Goal: Task Accomplishment & Management: Complete application form

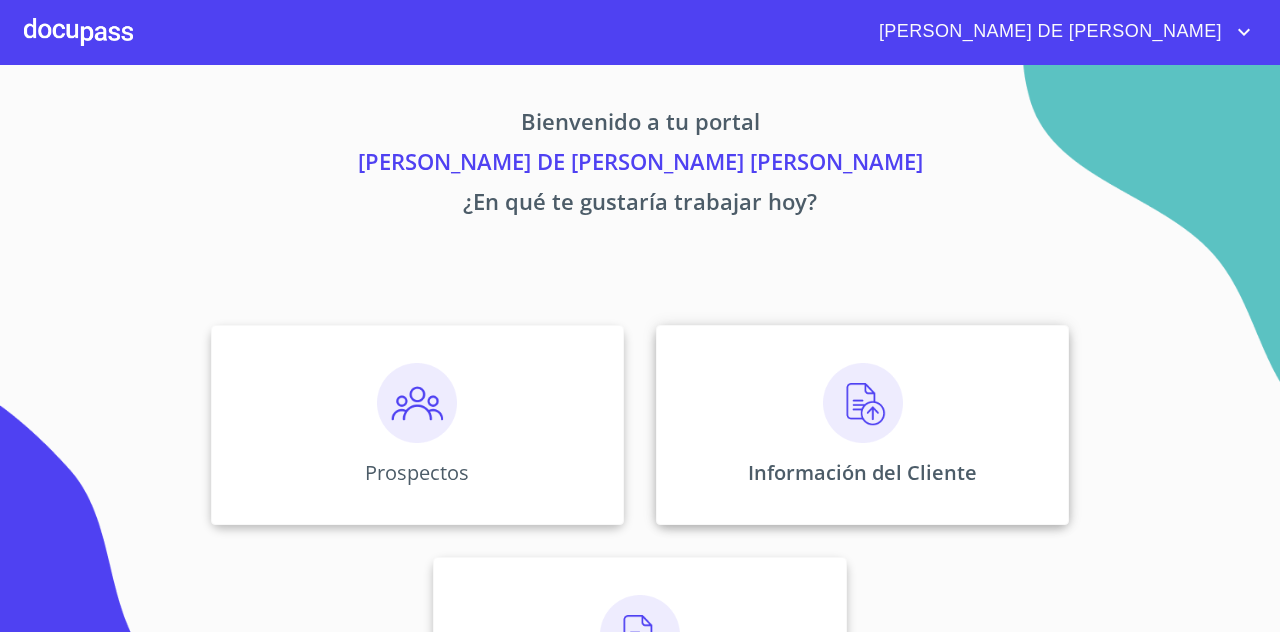
click at [982, 449] on div "Información del Cliente" at bounding box center [862, 425] width 413 height 200
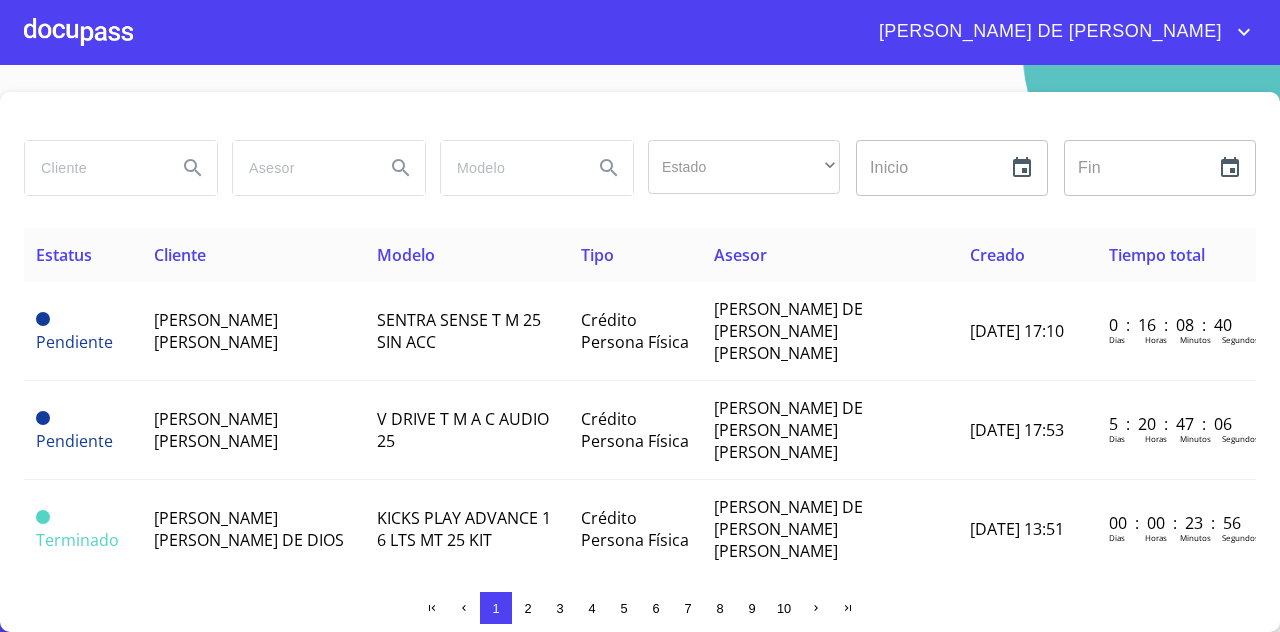
scroll to position [20, 0]
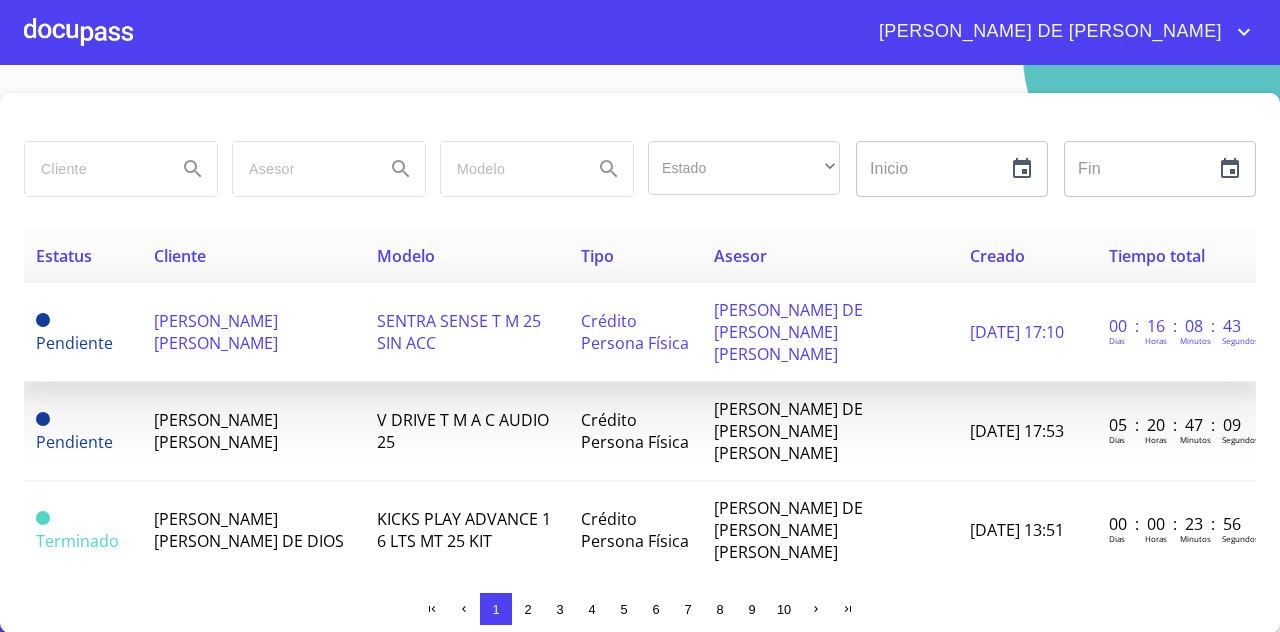
click at [208, 293] on td "[PERSON_NAME] [PERSON_NAME]" at bounding box center [253, 332] width 223 height 99
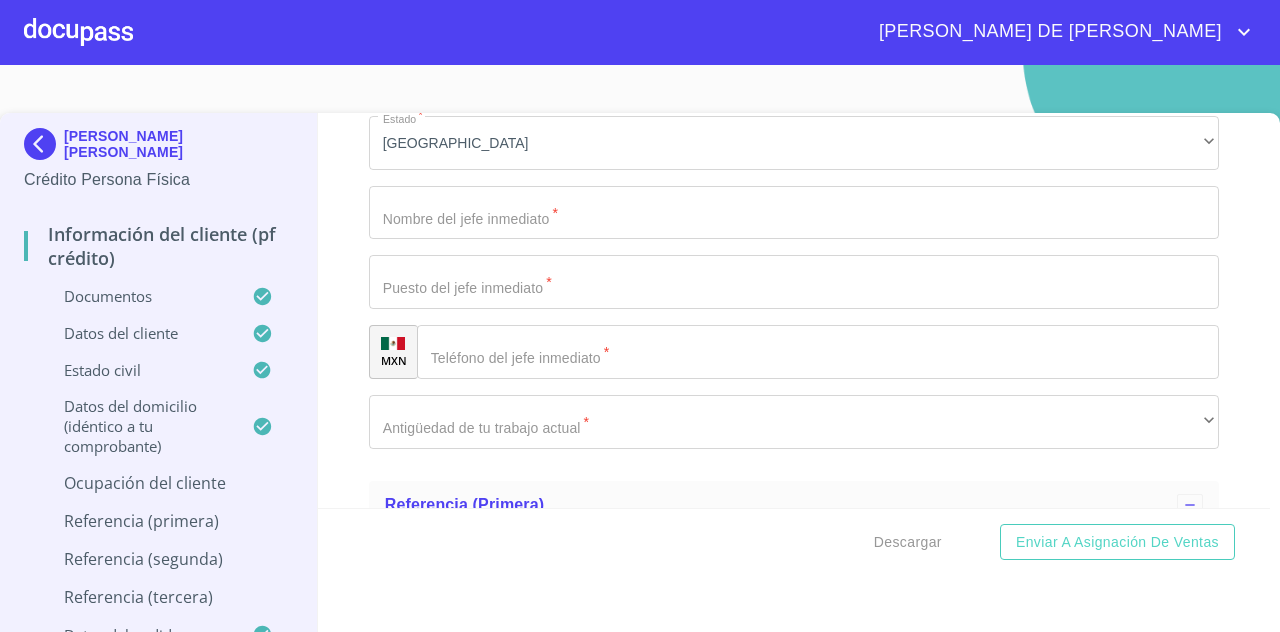
scroll to position [8389, 0]
click at [150, 488] on p "Ocupación del Cliente" at bounding box center [158, 483] width 269 height 22
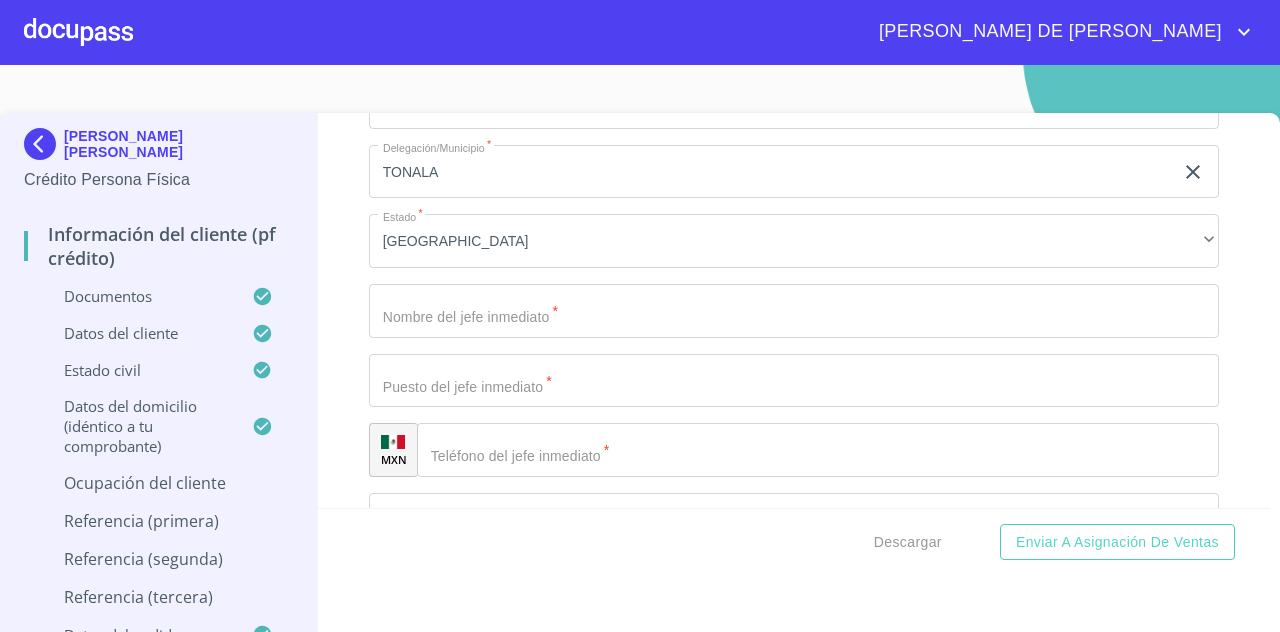
scroll to position [1510, 0]
click at [962, 259] on input "Ocupación   *" at bounding box center [794, 239] width 850 height 54
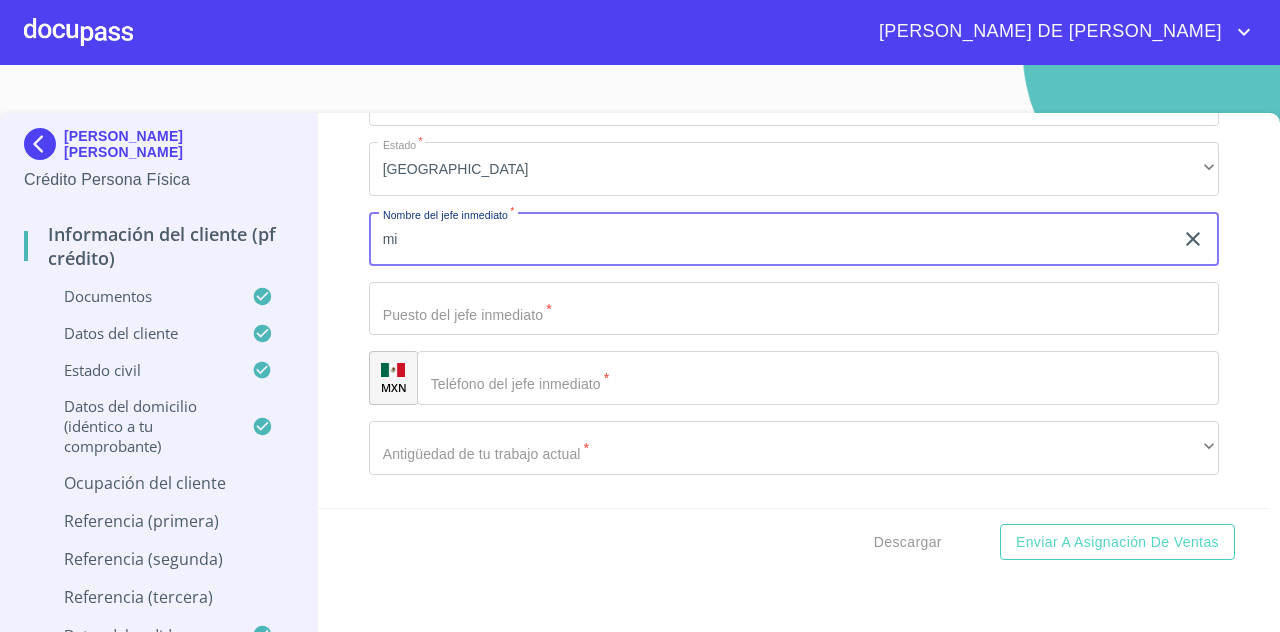
type input "m"
type input "[PERSON_NAME] [PERSON_NAME]"
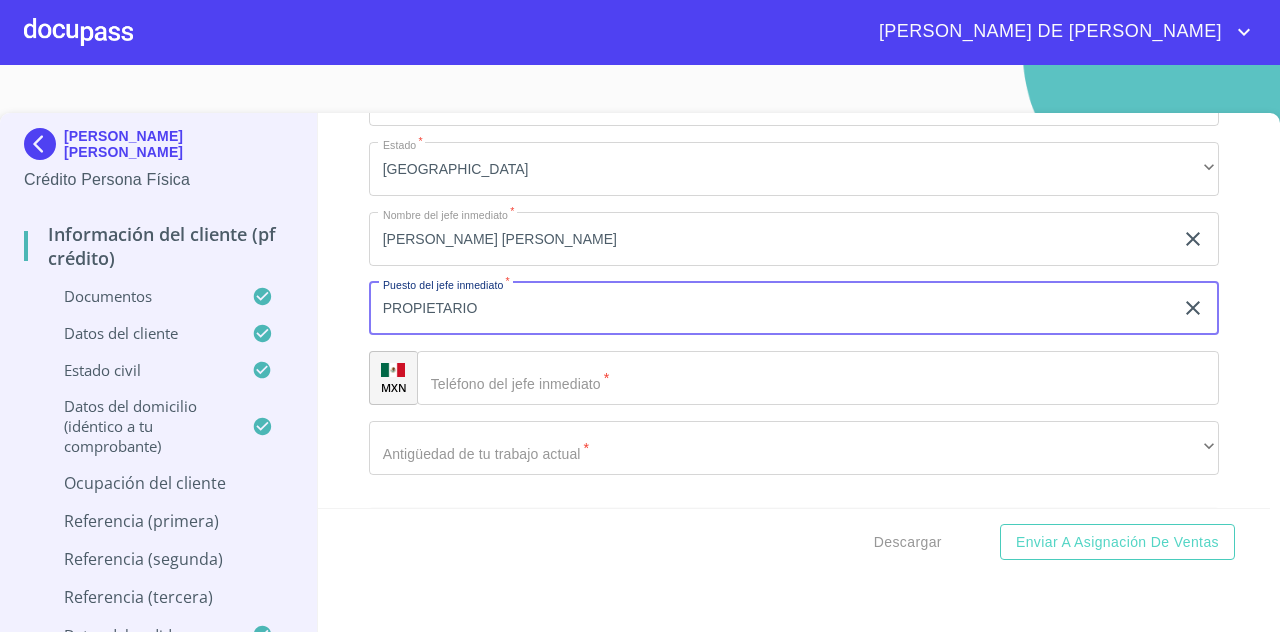
type input "PROPIETARIO"
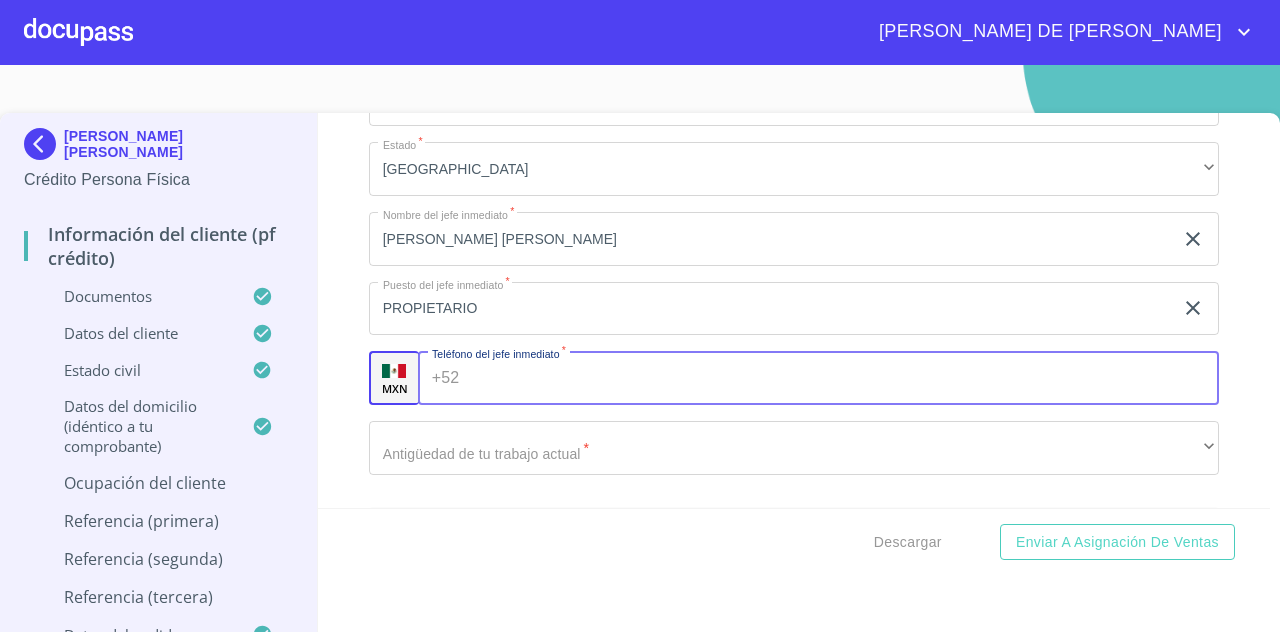
type input "4"
type input "[PHONE_NUMBER]"
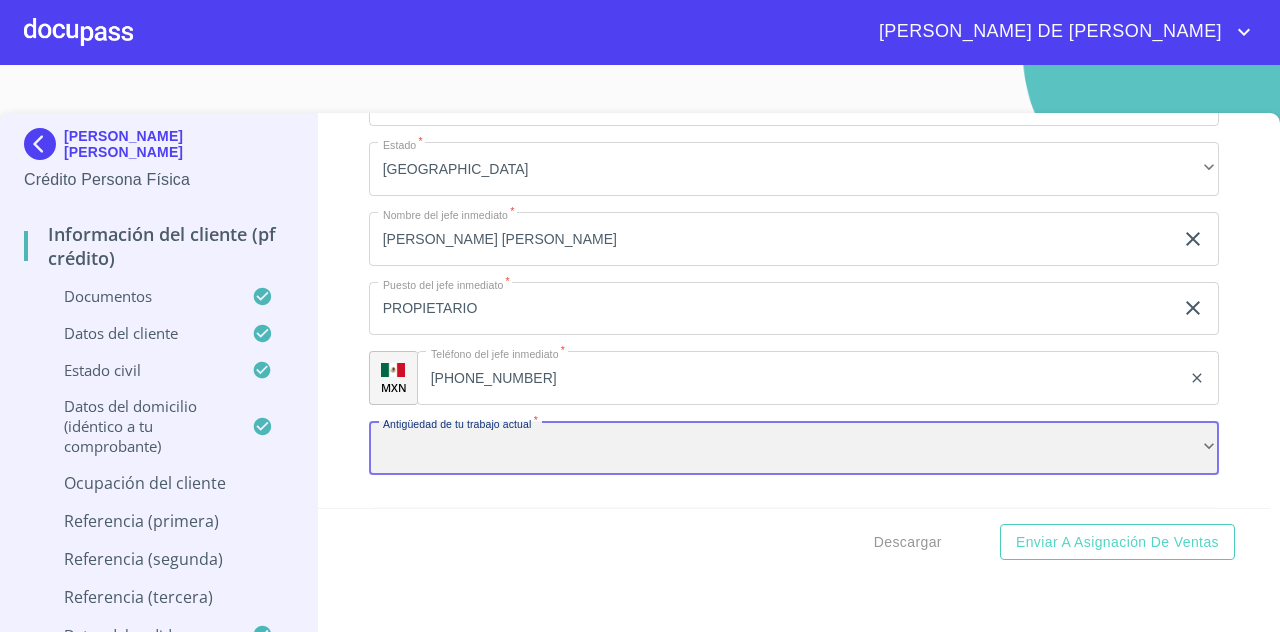
click at [1150, 443] on div "​" at bounding box center [794, 448] width 850 height 54
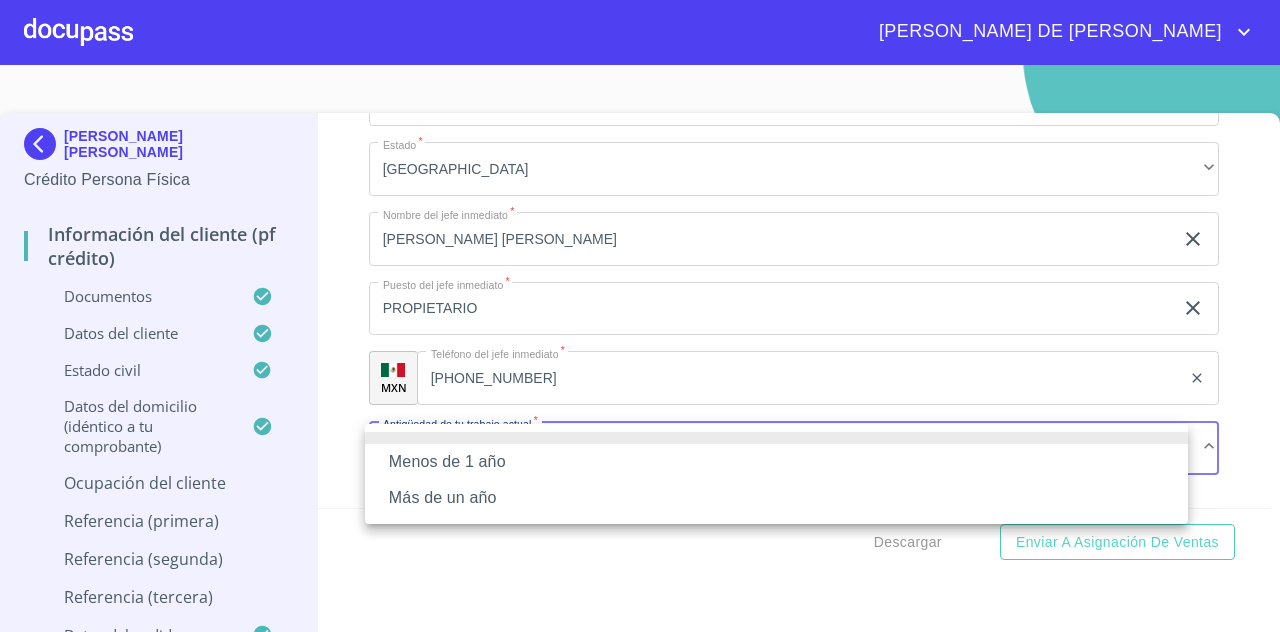
click at [751, 499] on li "Más de un año" at bounding box center [776, 498] width 823 height 36
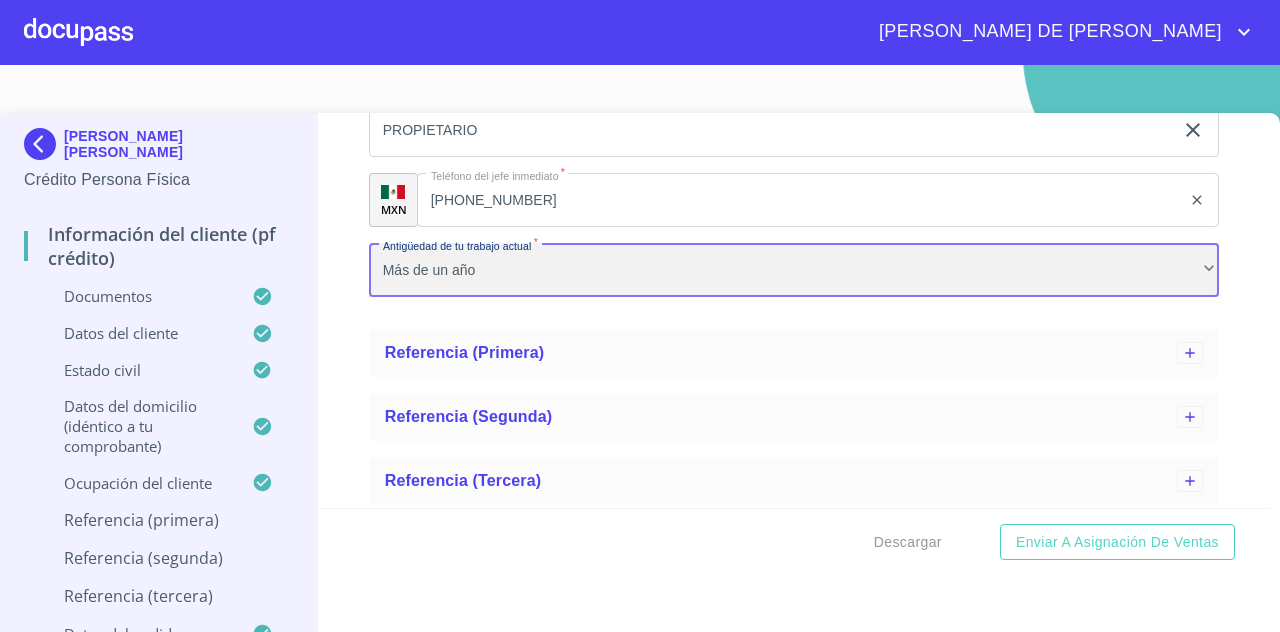
scroll to position [1701, 0]
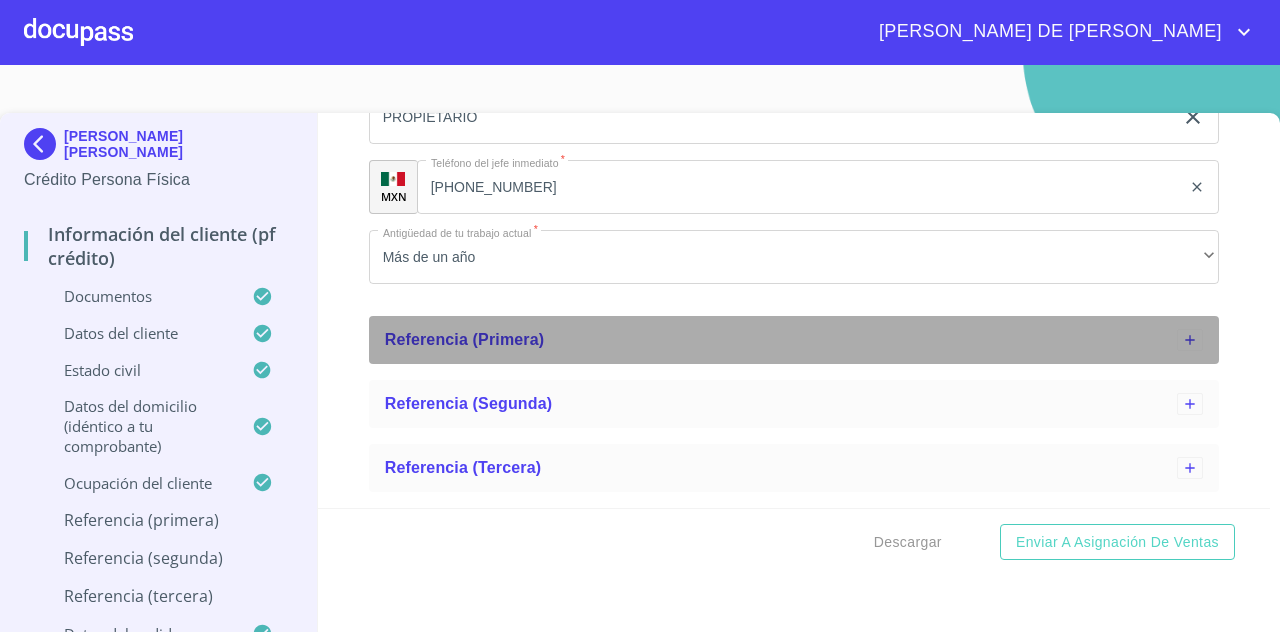
click at [1110, 325] on div "Referencia (primera)" at bounding box center [794, 340] width 850 height 48
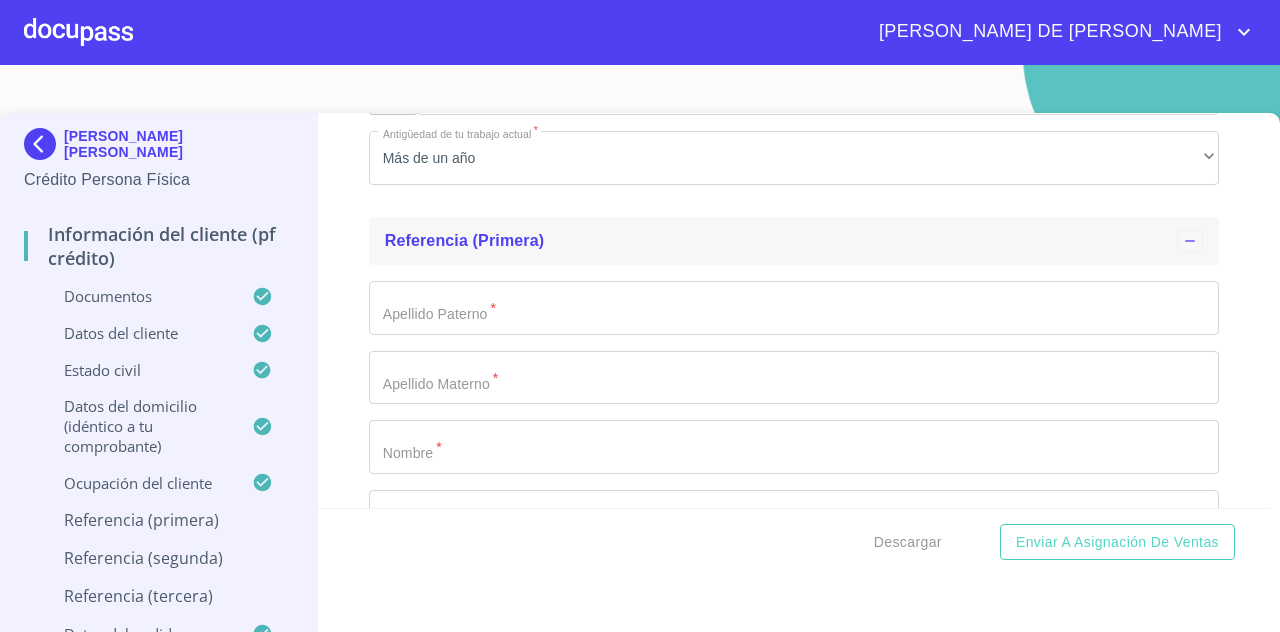
scroll to position [1802, 0]
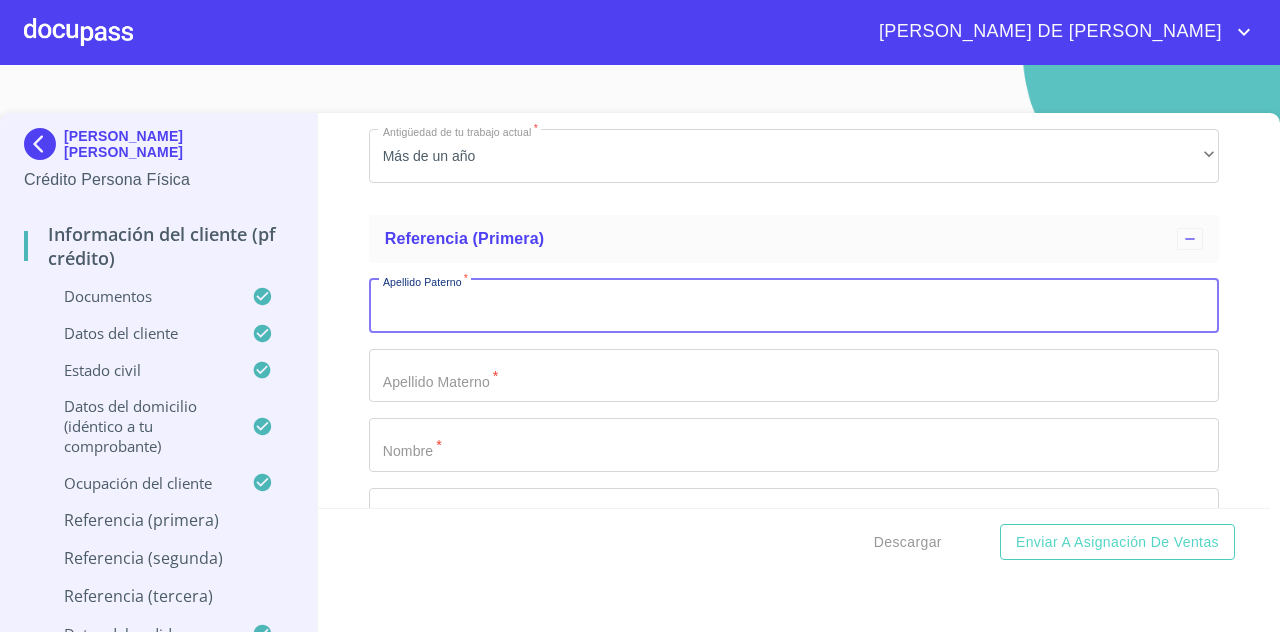
click at [980, 313] on input "Ocupación   *" at bounding box center [794, 306] width 850 height 54
type input "[PERSON_NAME]"
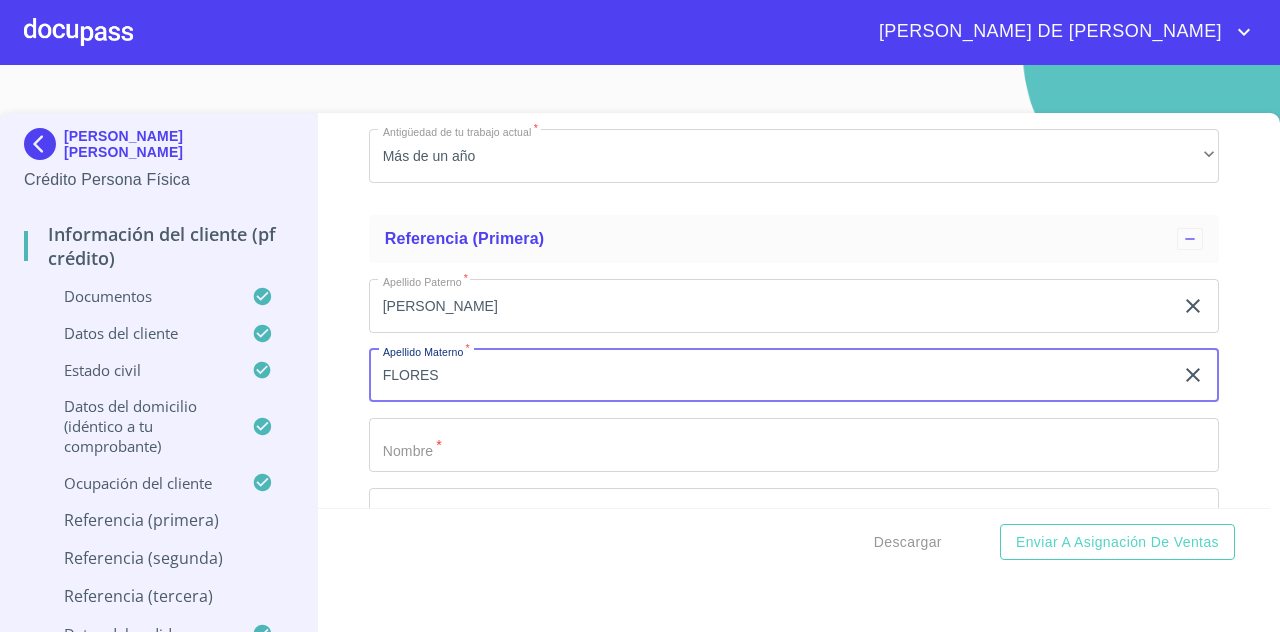
type input "FLORES"
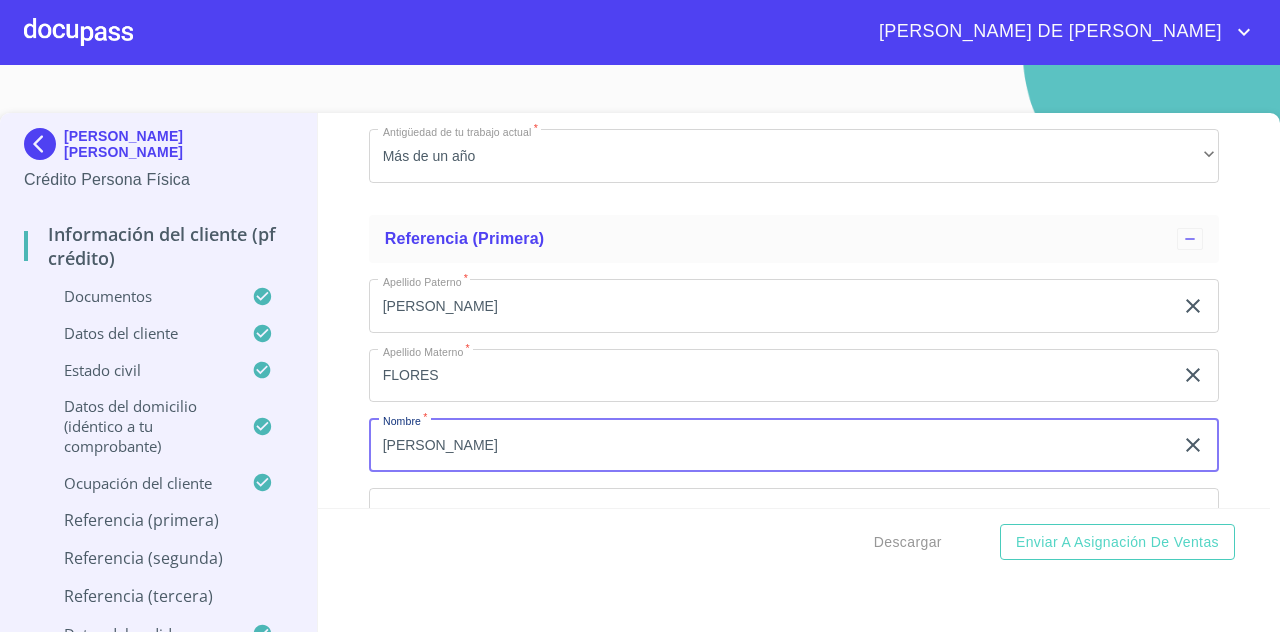
type input "[PERSON_NAME]"
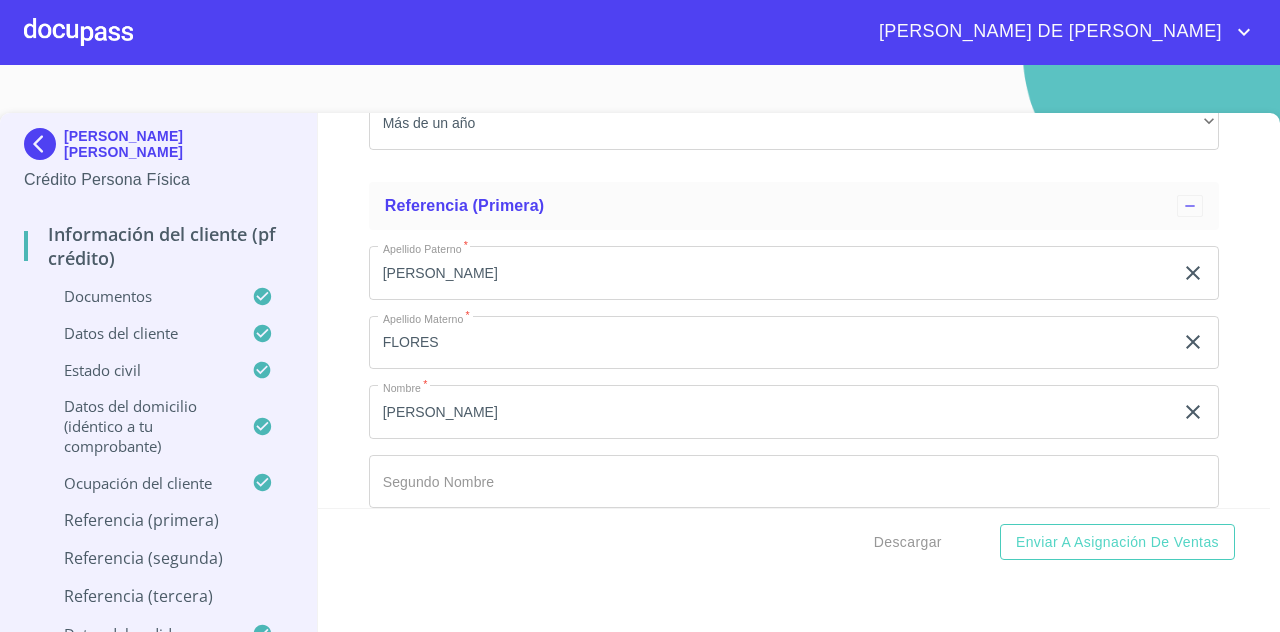
scroll to position [2076, 0]
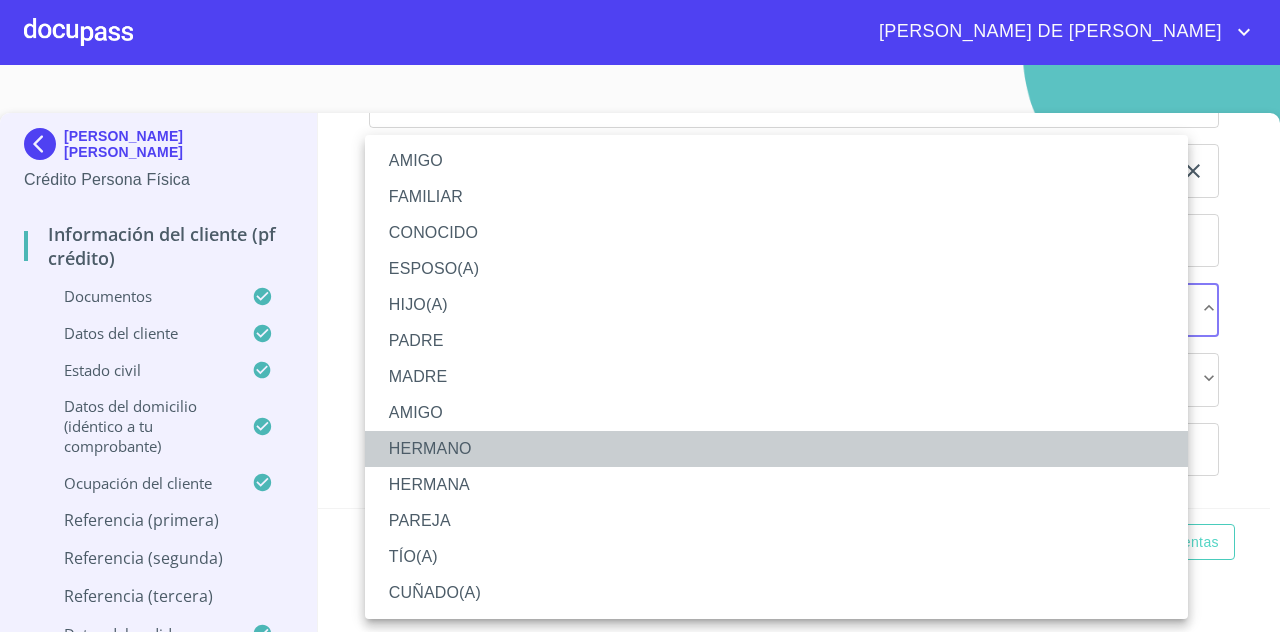
click at [589, 456] on li "HERMANO" at bounding box center [776, 449] width 823 height 36
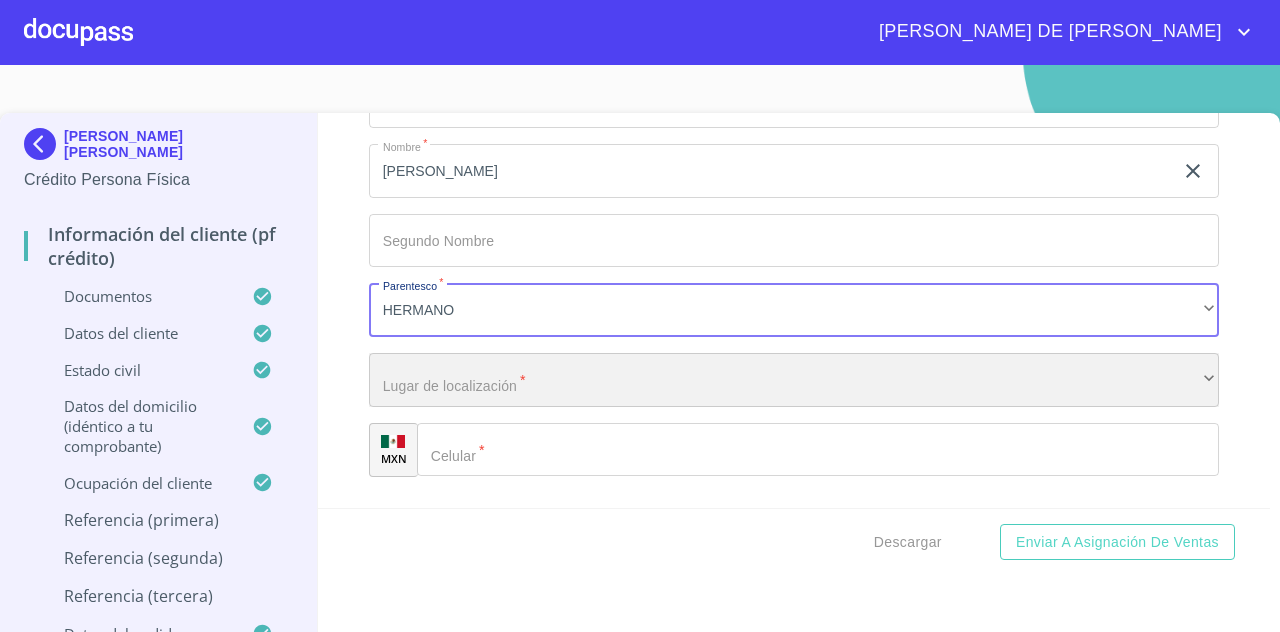
click at [596, 389] on div "​" at bounding box center [794, 380] width 850 height 54
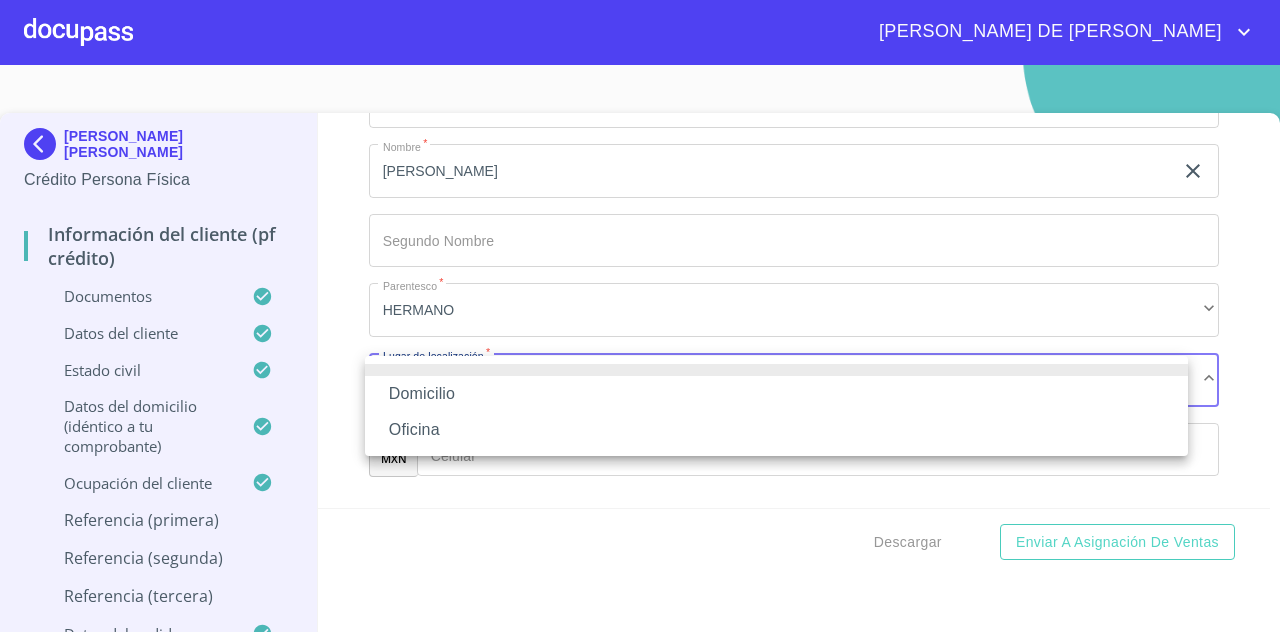
click at [577, 395] on li "Domicilio" at bounding box center [776, 394] width 823 height 36
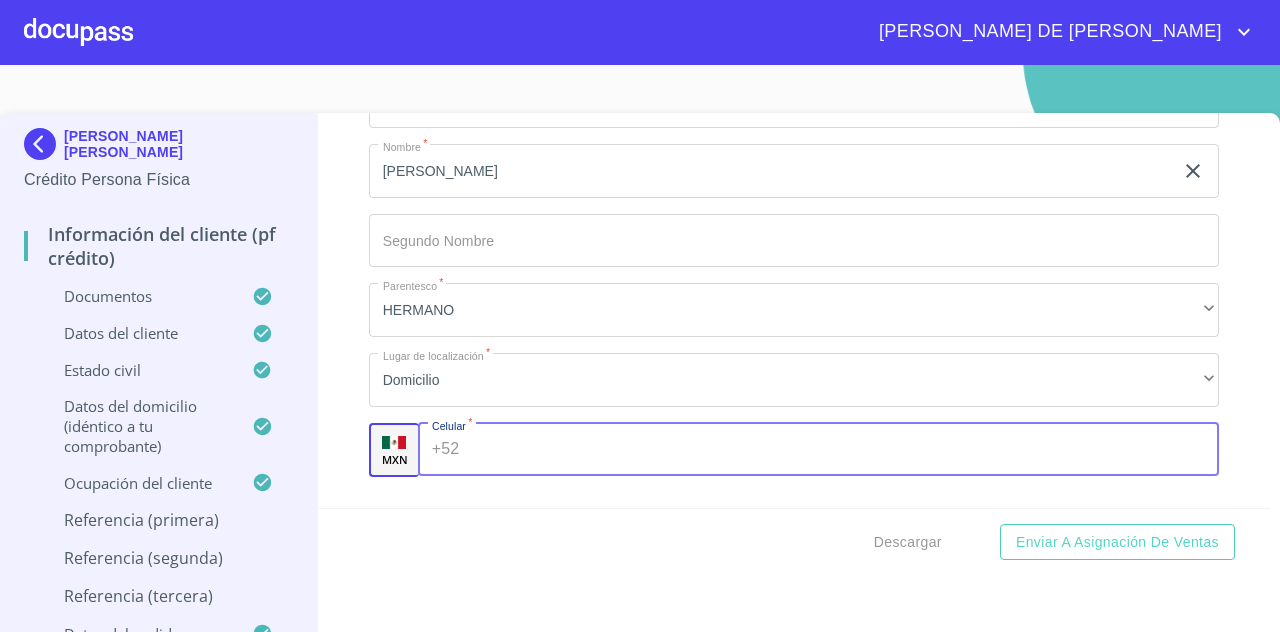
click at [556, 442] on input "Ocupación   *" at bounding box center [843, 450] width 752 height 54
type input "[PHONE_NUMBER]"
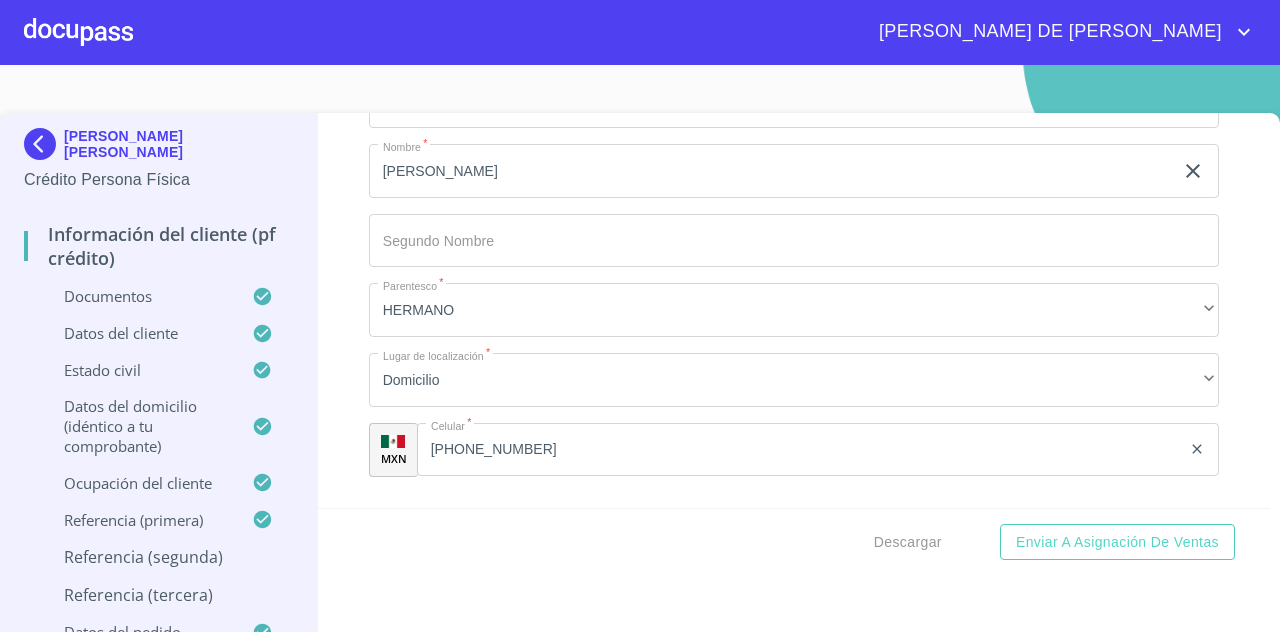
scroll to position [2260, 0]
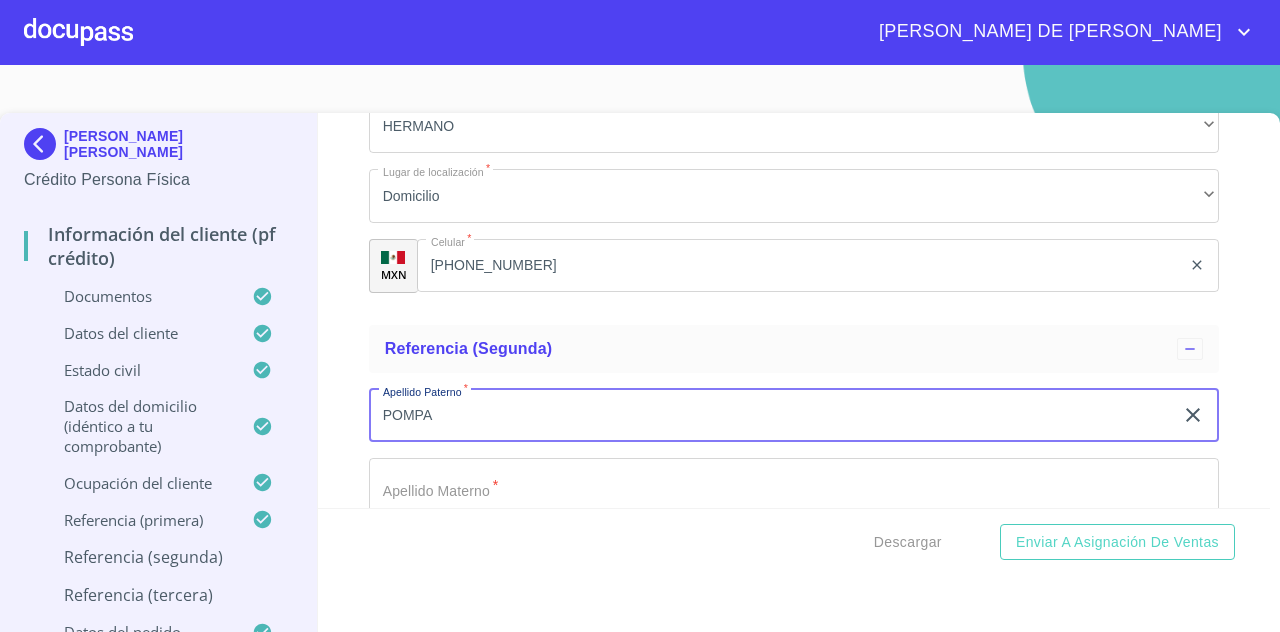
type input "POMPA"
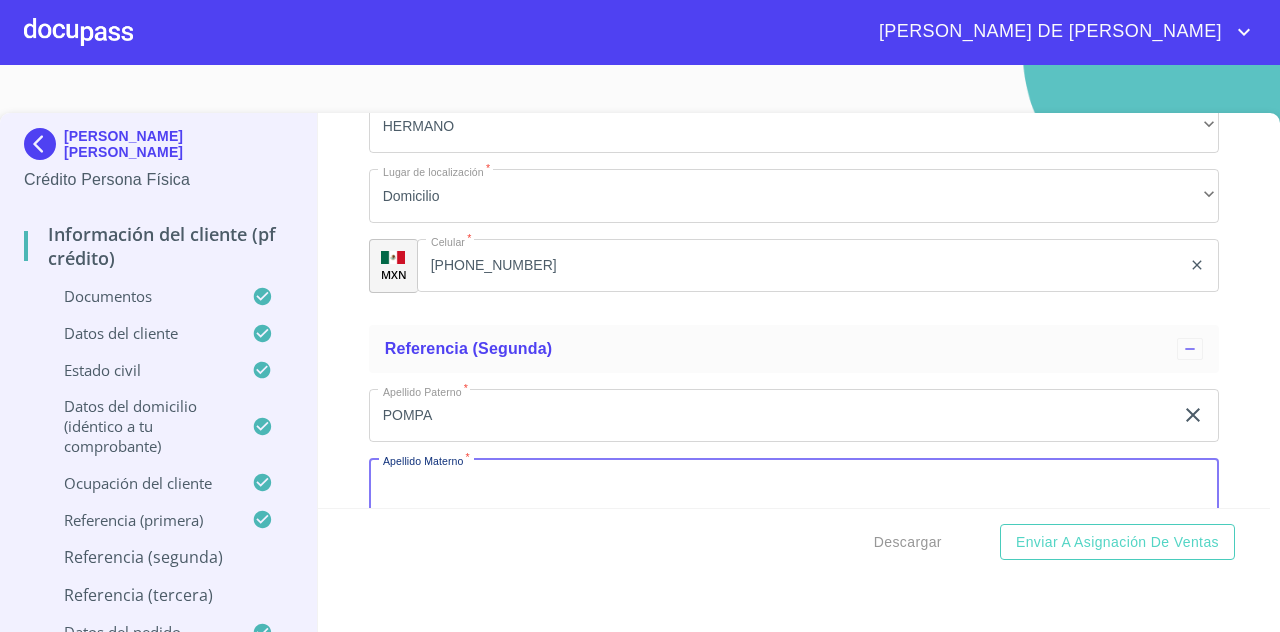
scroll to position [2264, 0]
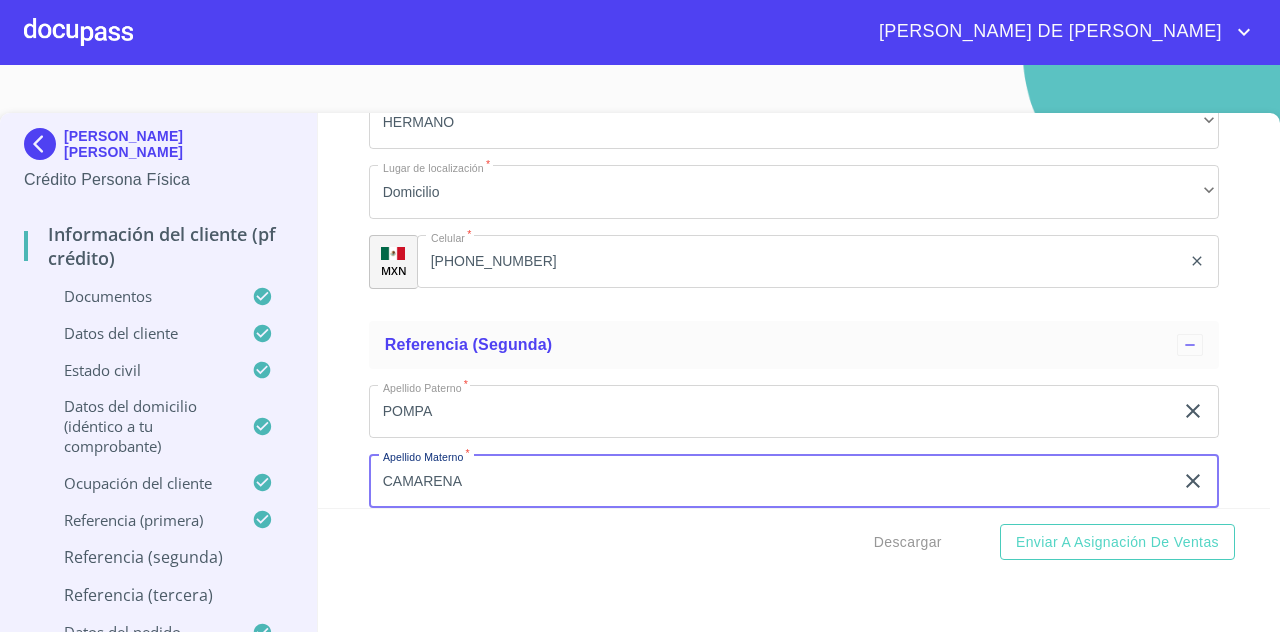
type input "CAMARENA"
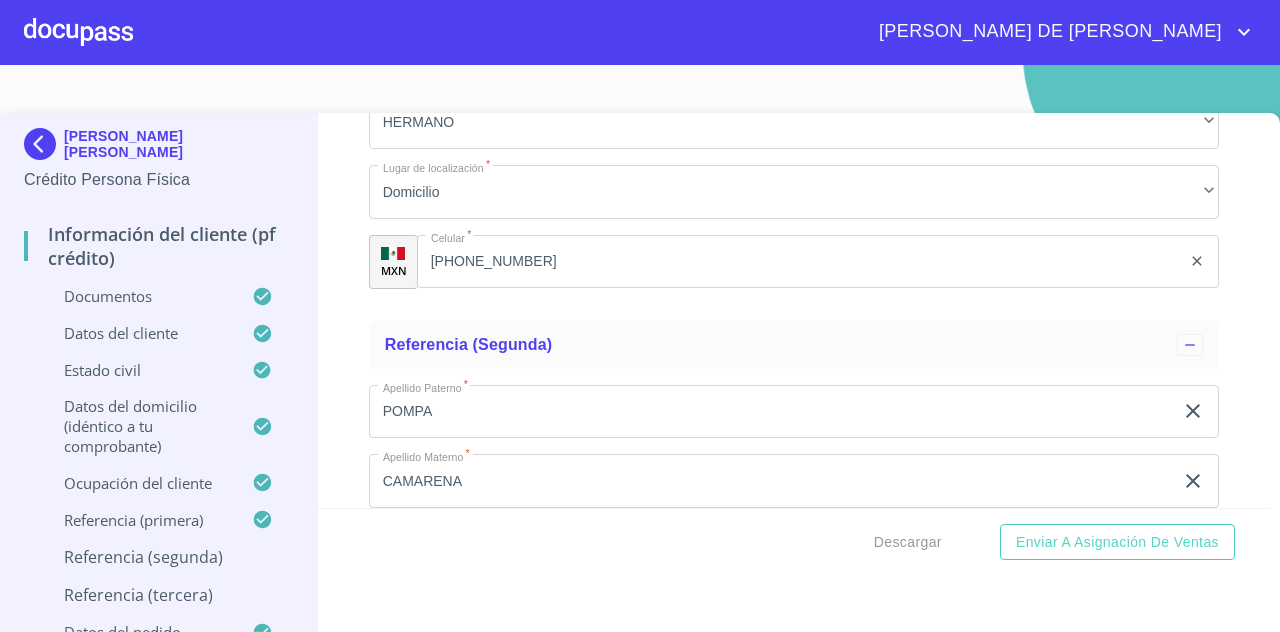
scroll to position [2504, 0]
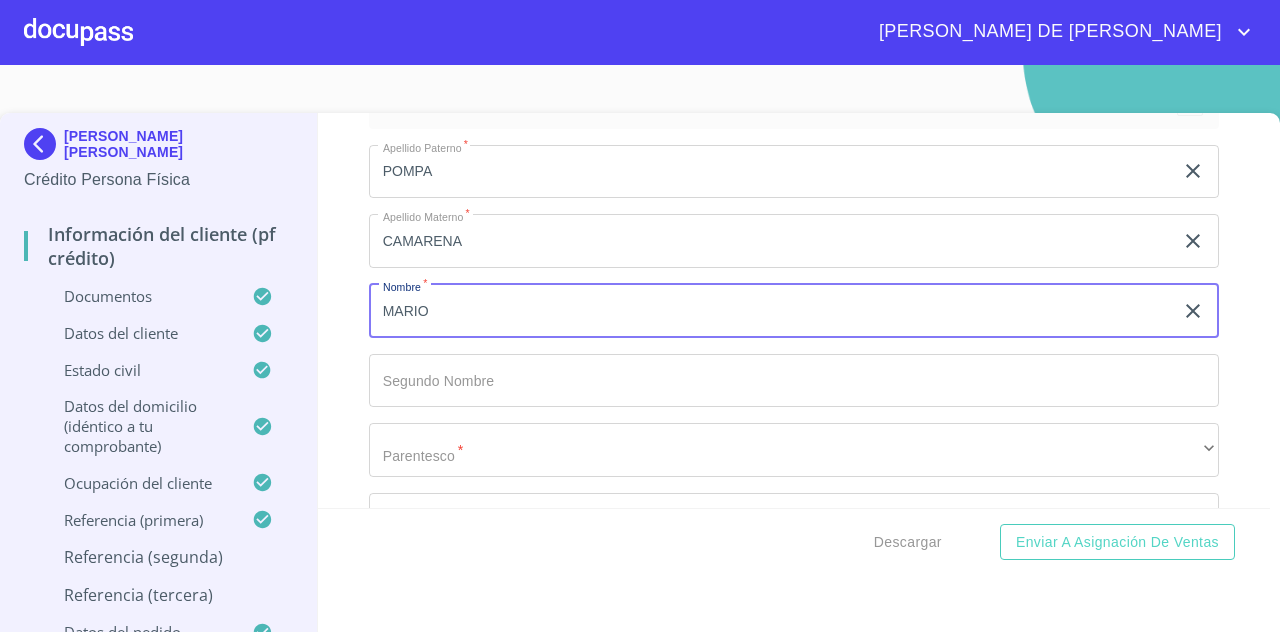
type input "MARIO"
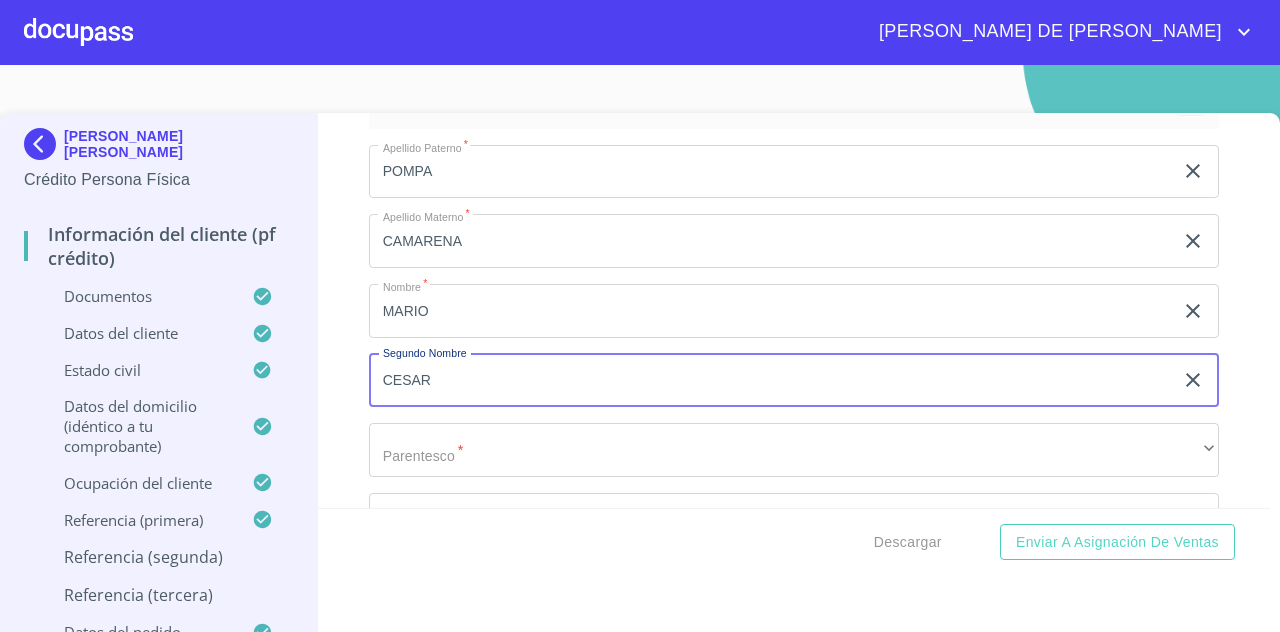
type input "CESAR"
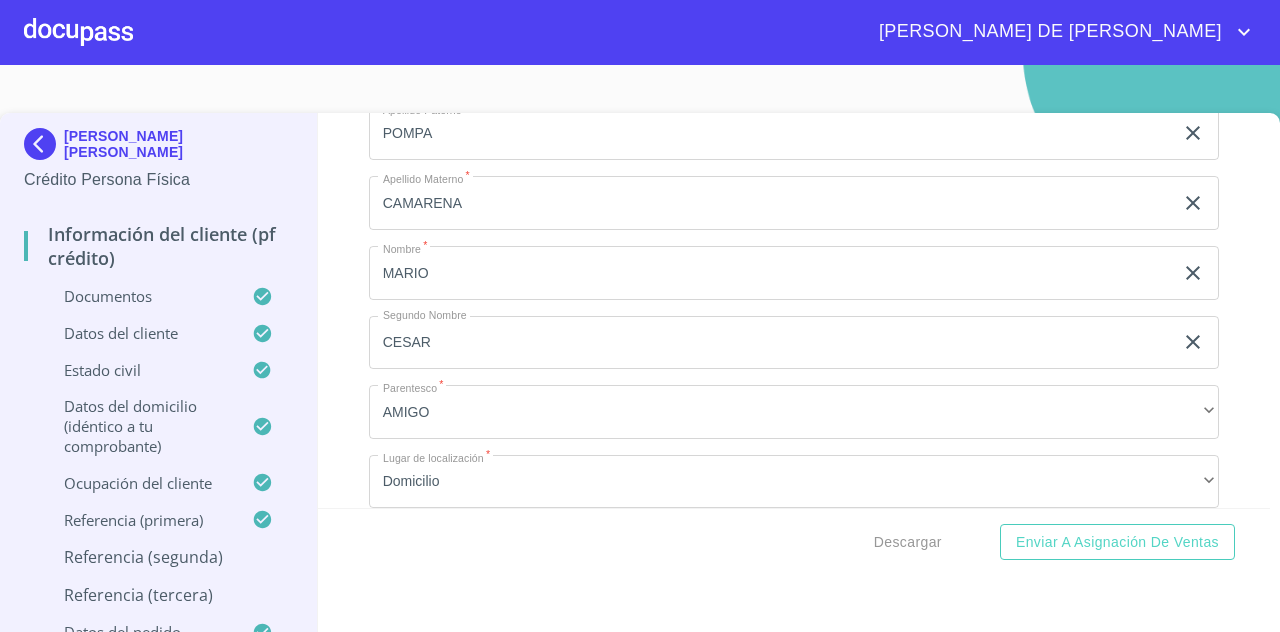
scroll to position [2764, 0]
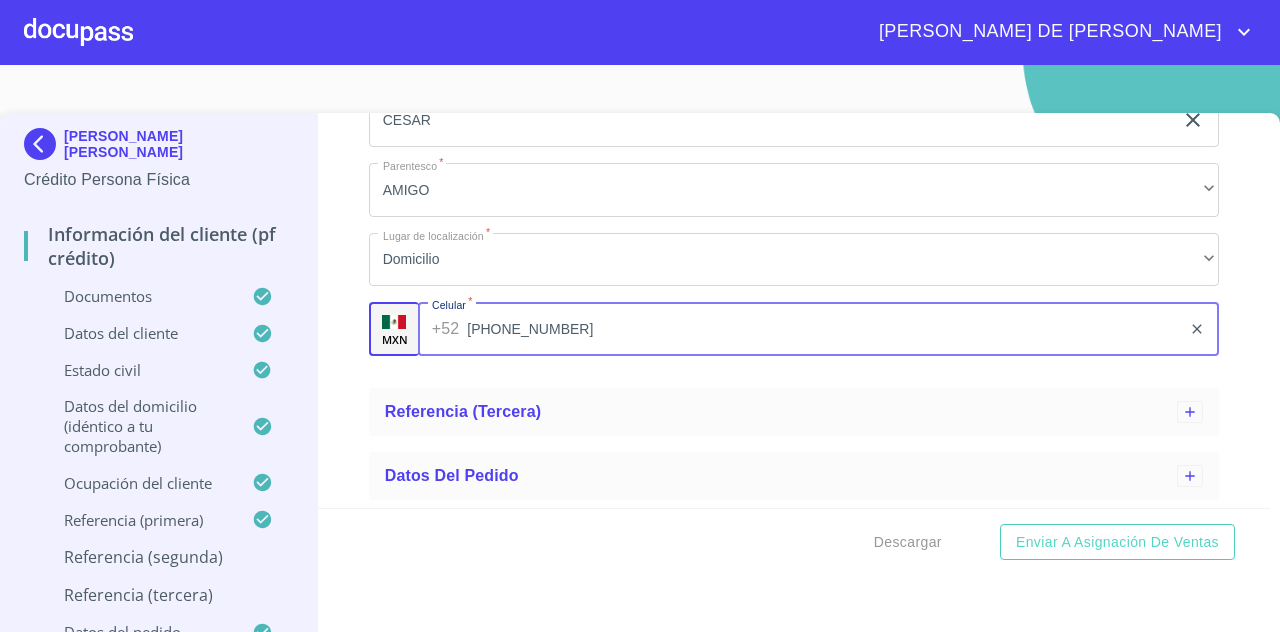
type input "[PHONE_NUMBER]"
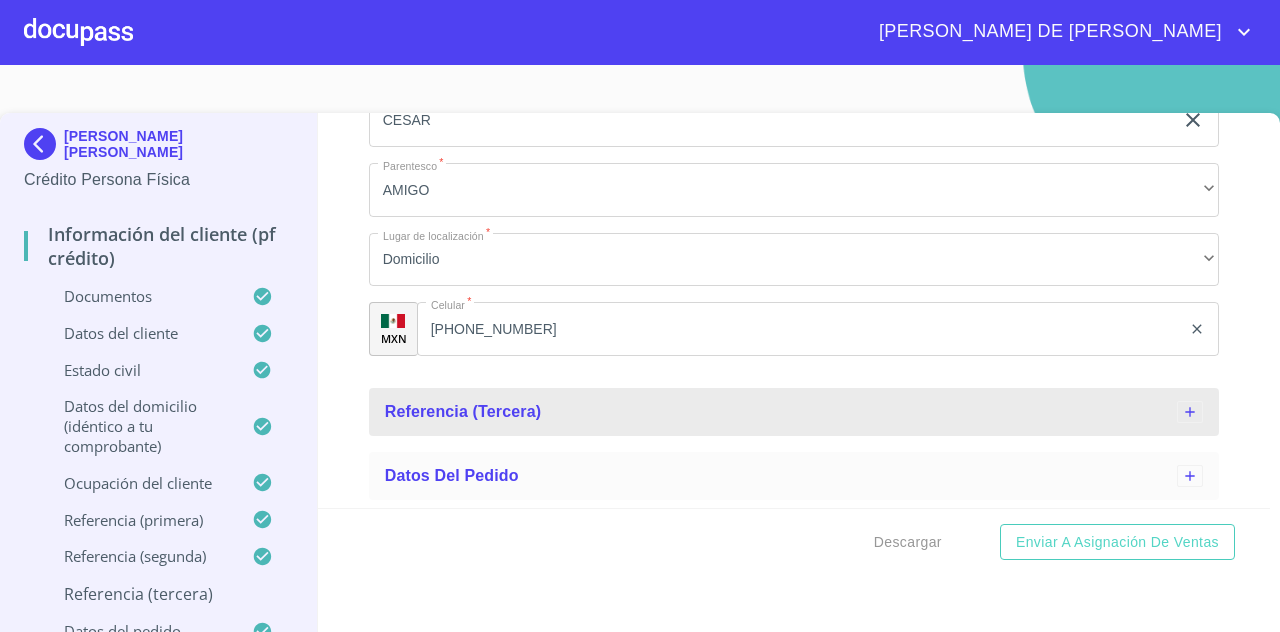
scroll to position [18, 0]
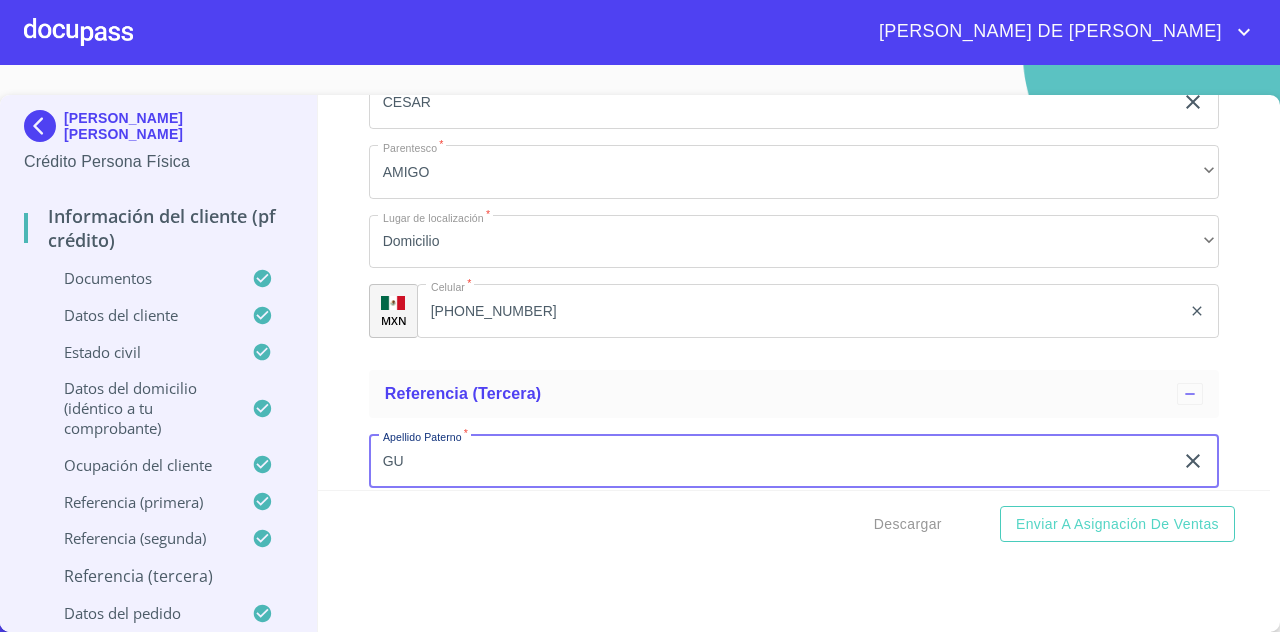
type input "G"
type input "[PERSON_NAME]"
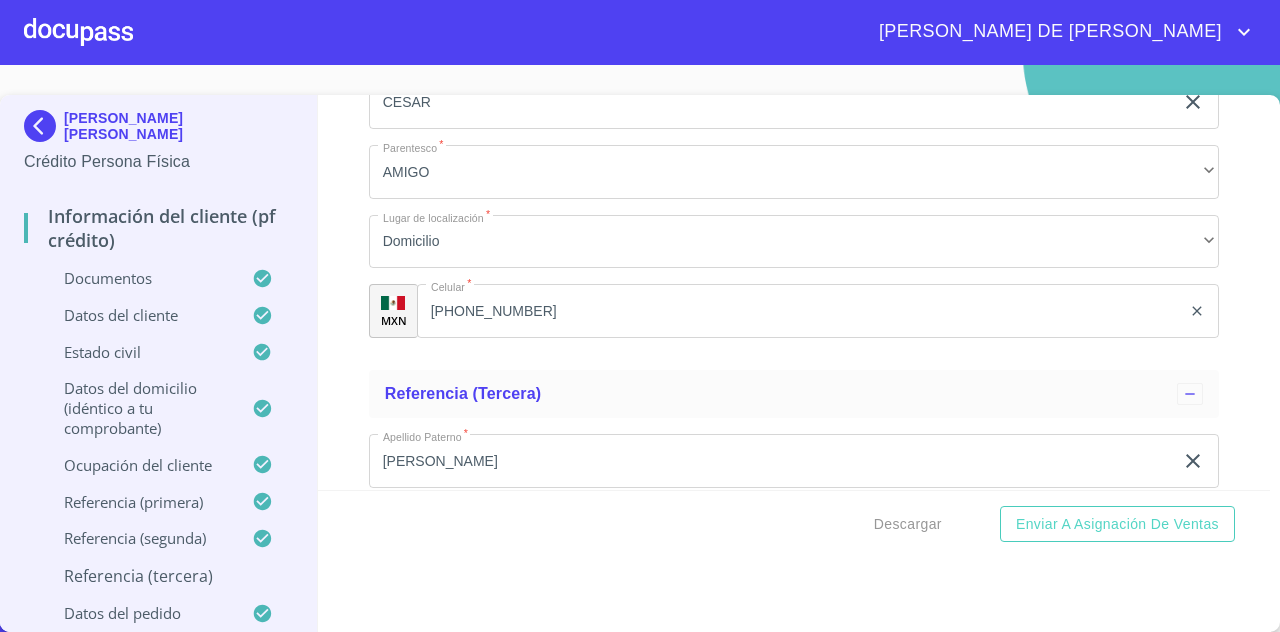
scroll to position [3002, 0]
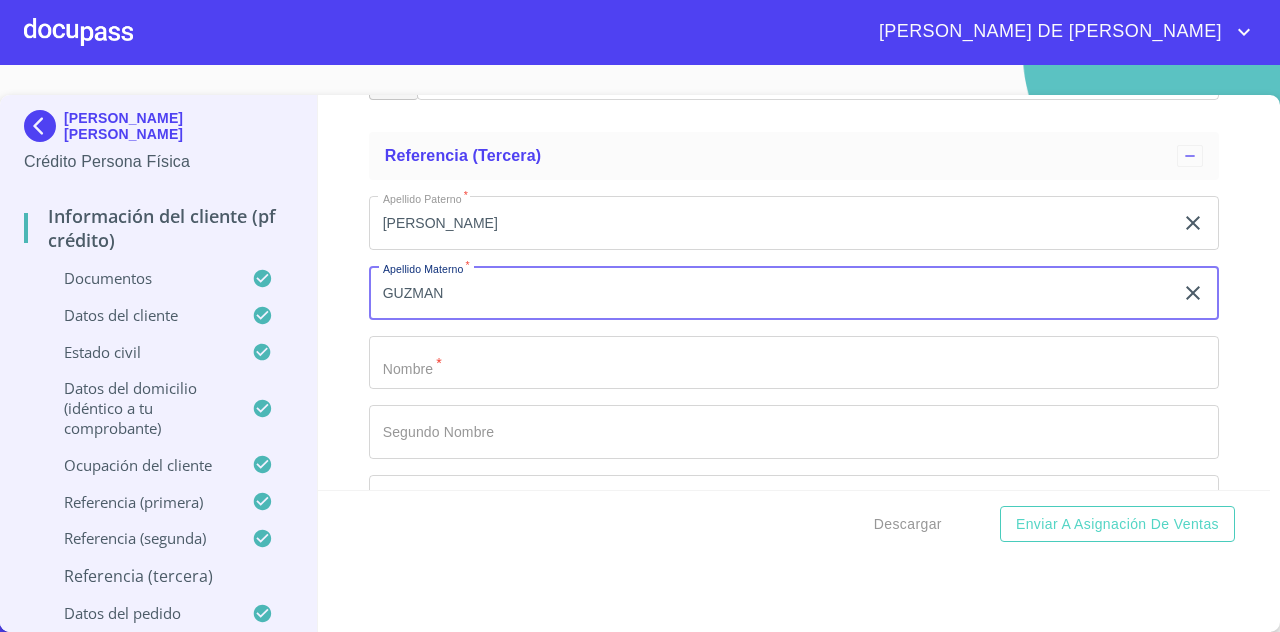
type input "GUZMAN"
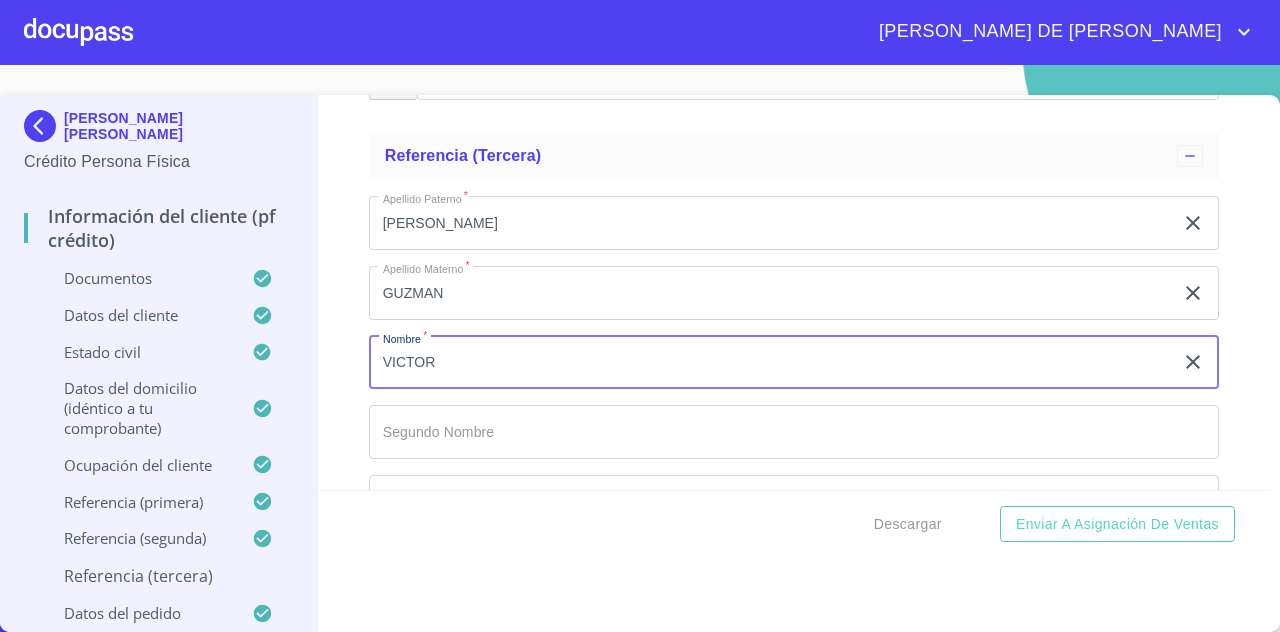
type input "VICTOR"
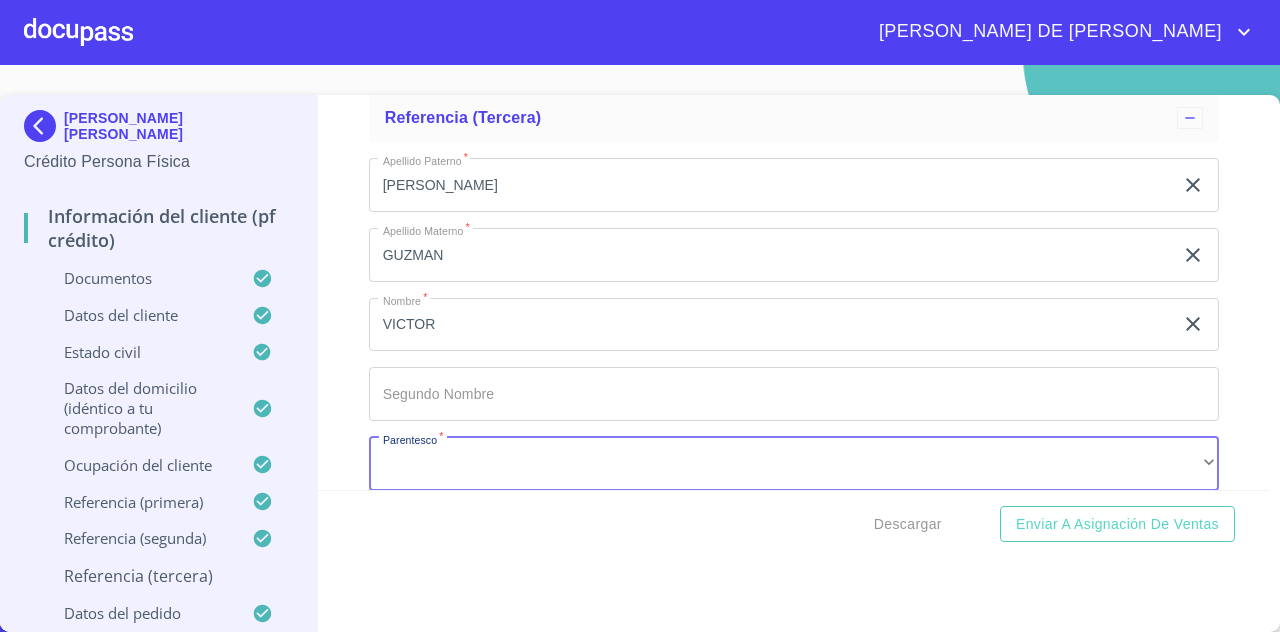
scroll to position [3267, 0]
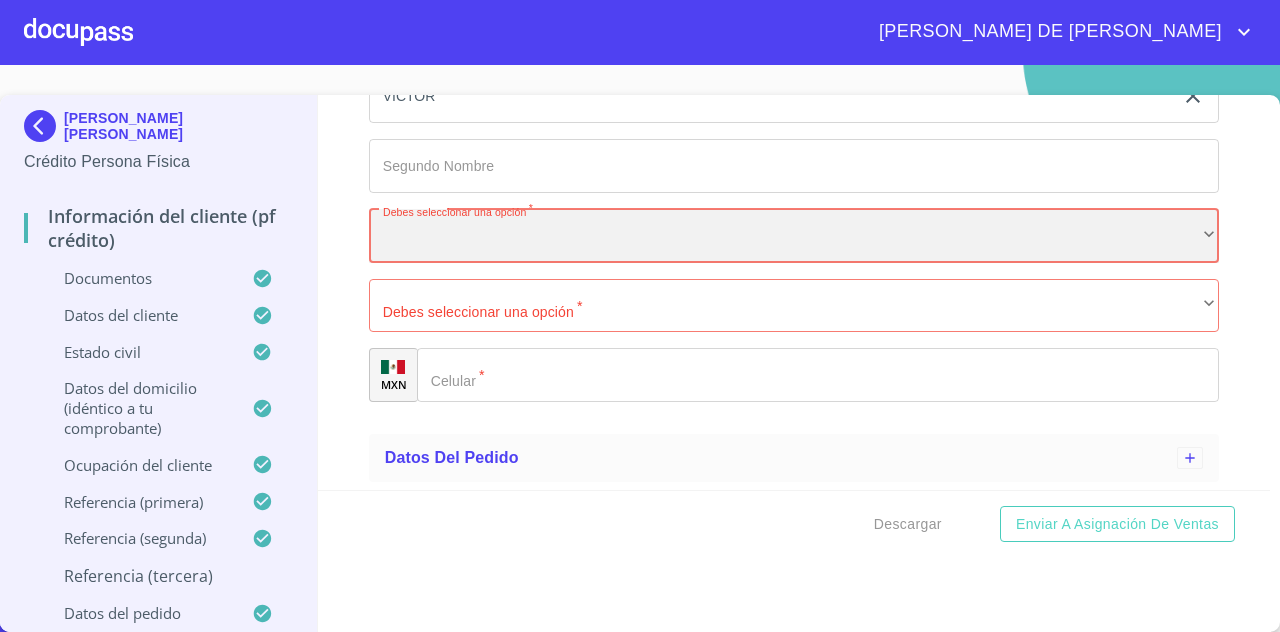
click at [591, 231] on div "​" at bounding box center [794, 236] width 850 height 54
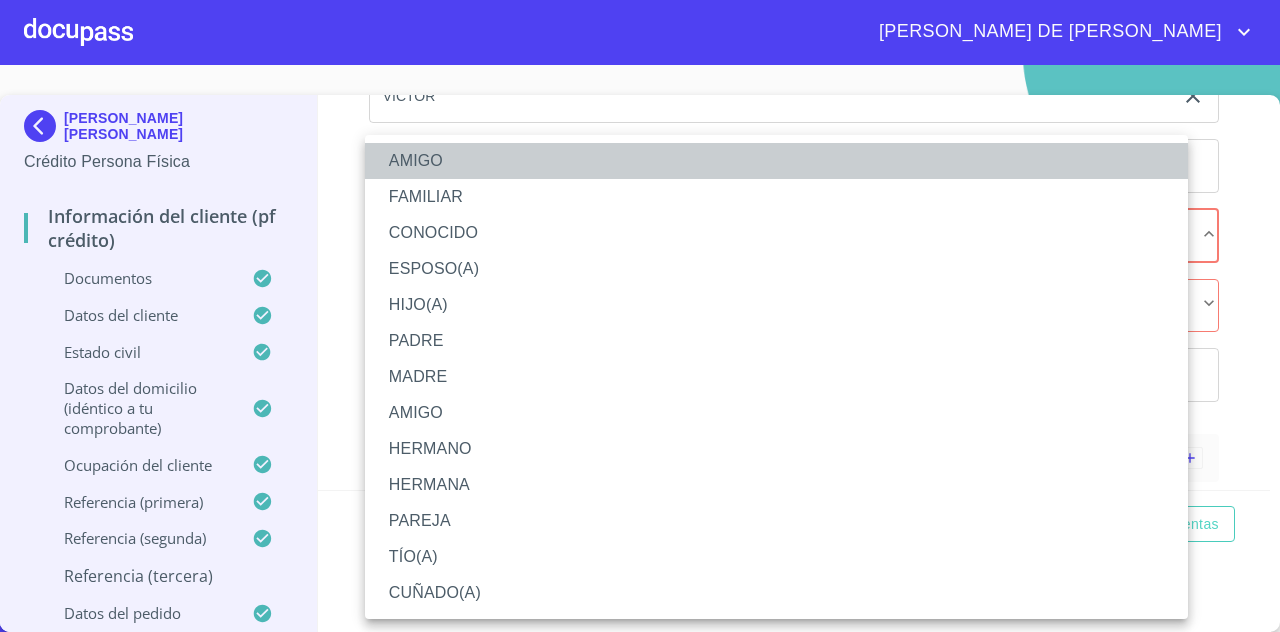
click at [416, 171] on li "AMIGO" at bounding box center [776, 161] width 823 height 36
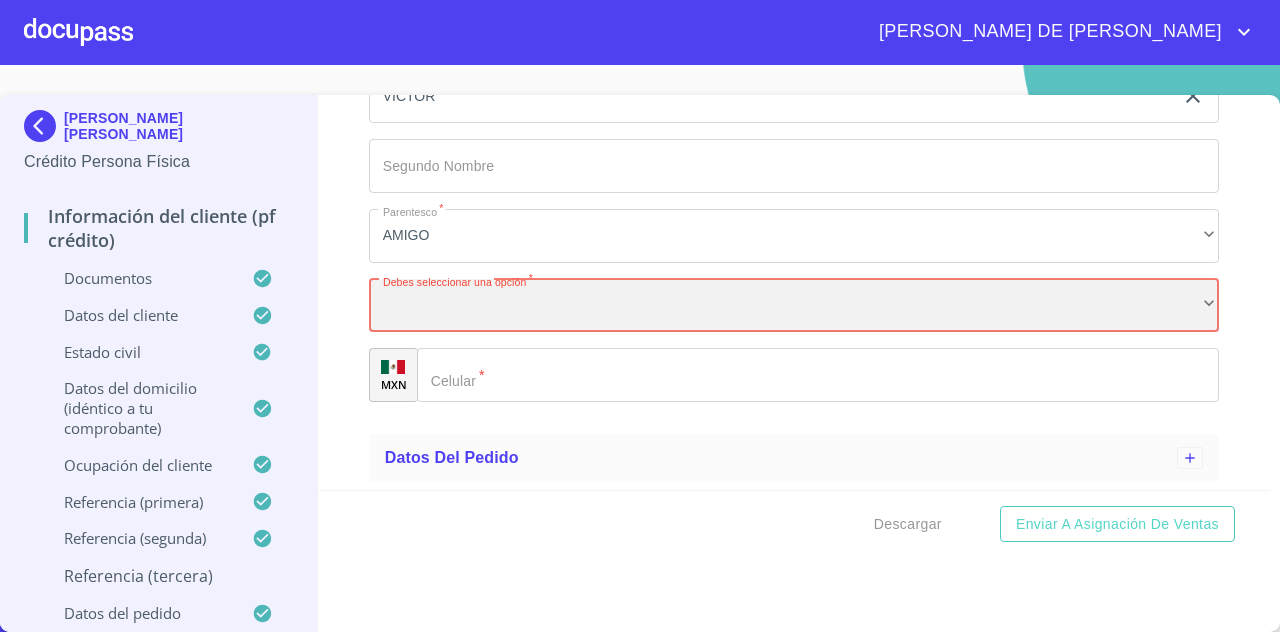
click at [492, 290] on div "​" at bounding box center [794, 306] width 850 height 54
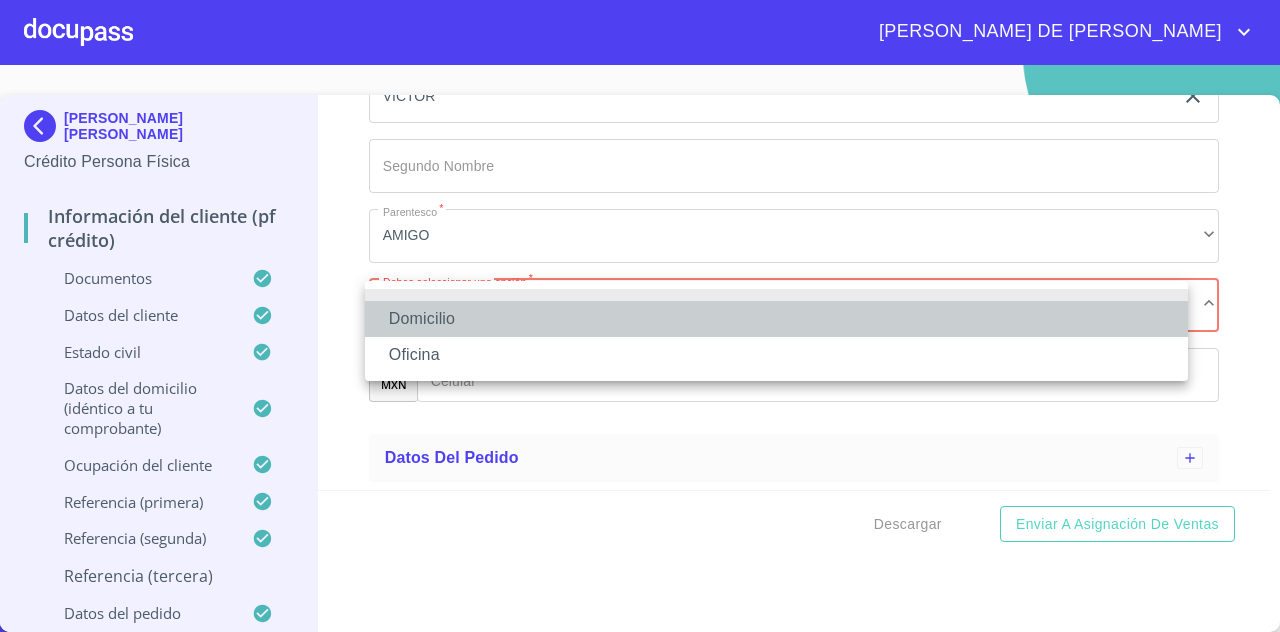
click at [480, 329] on li "Domicilio" at bounding box center [776, 319] width 823 height 36
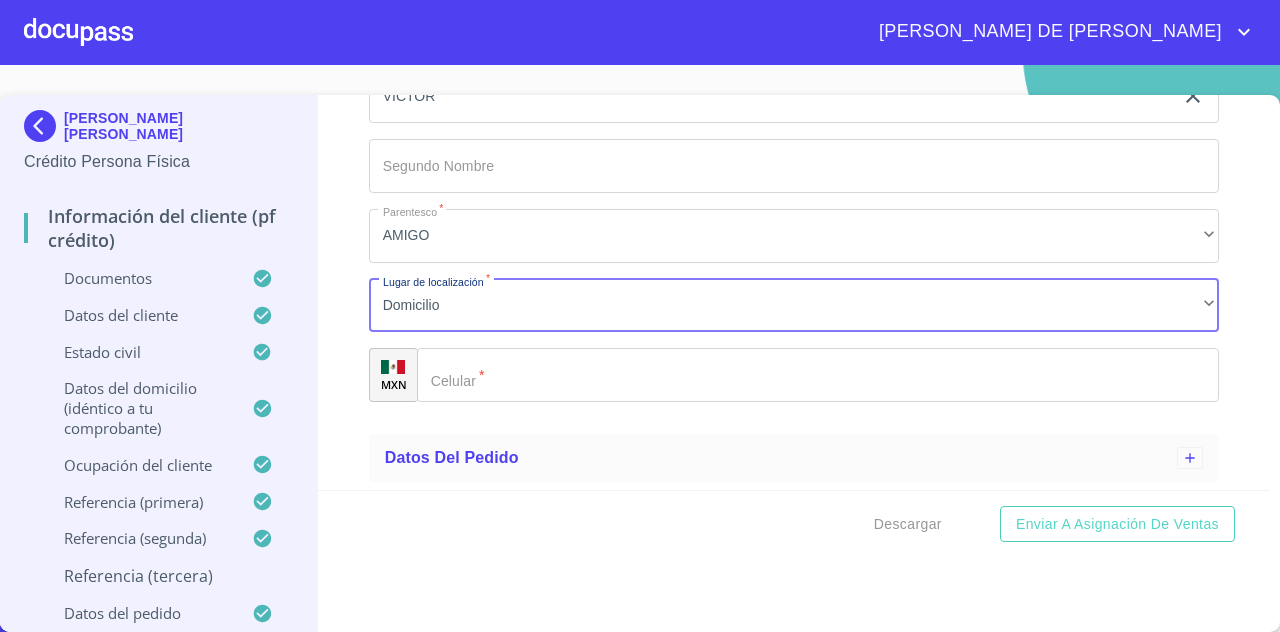
click at [494, 369] on input "Ocupación   *" at bounding box center [818, 375] width 802 height 54
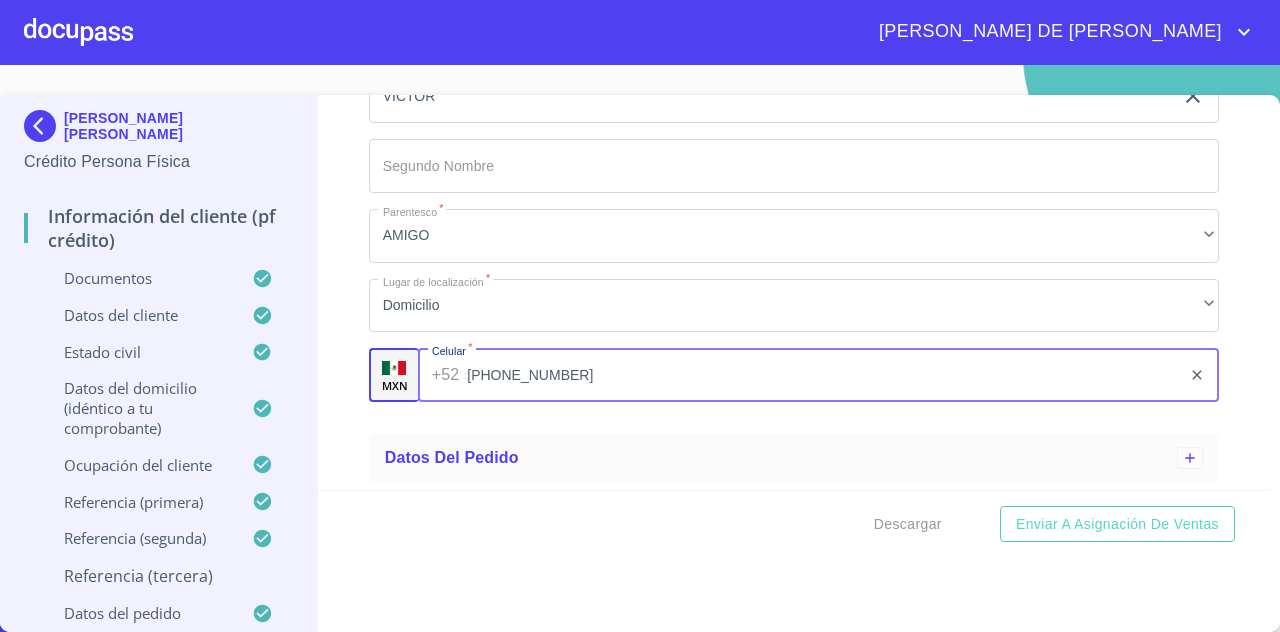
type input "[PHONE_NUMBER]"
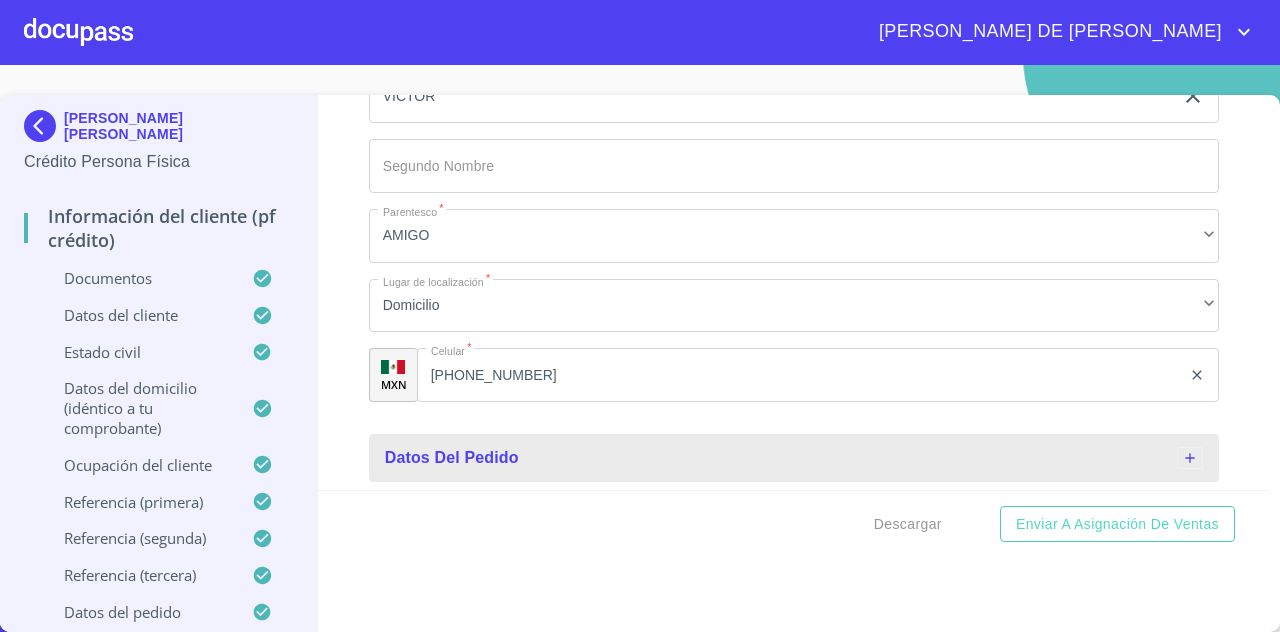
scroll to position [8, 0]
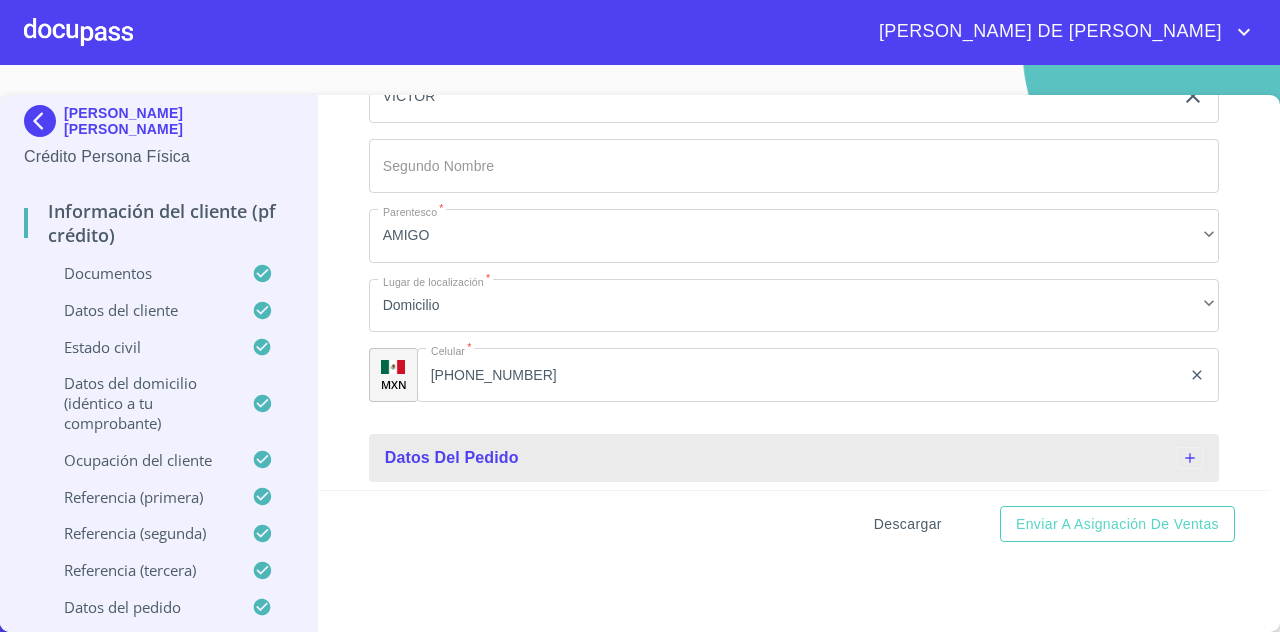
click at [879, 523] on span "Descargar" at bounding box center [908, 524] width 68 height 25
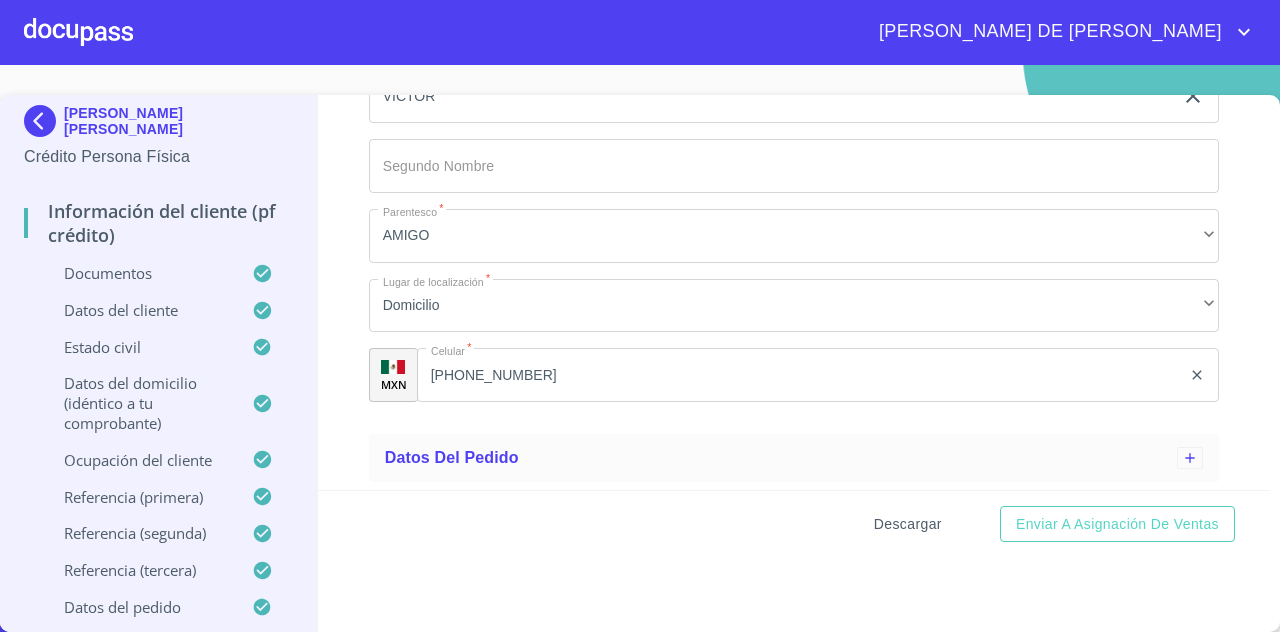
click at [880, 518] on span "Descargar" at bounding box center [908, 524] width 68 height 25
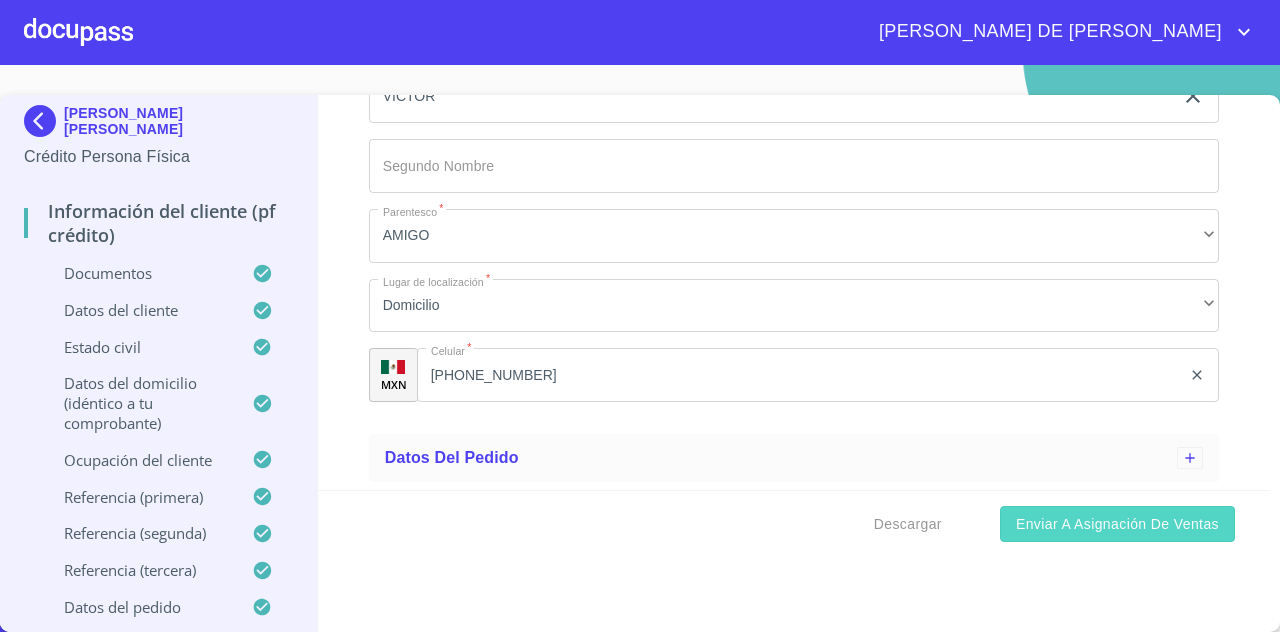
click at [1120, 530] on span "Enviar a Asignación de Ventas" at bounding box center [1117, 524] width 203 height 25
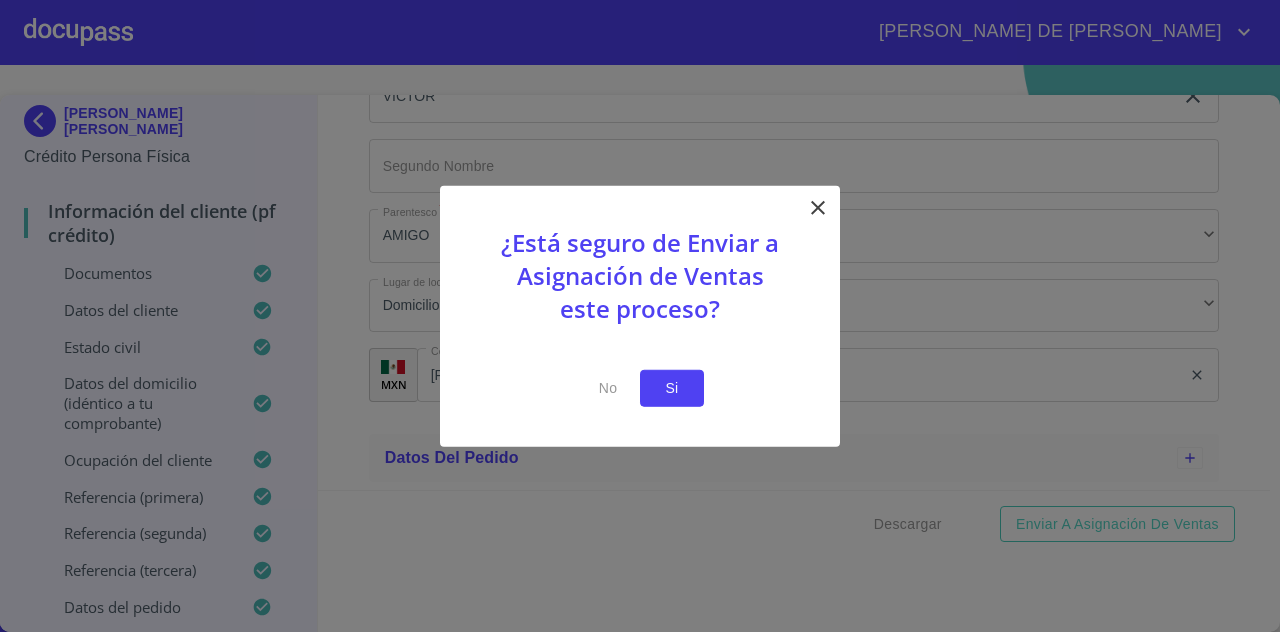
click at [661, 398] on span "Si" at bounding box center [672, 388] width 32 height 25
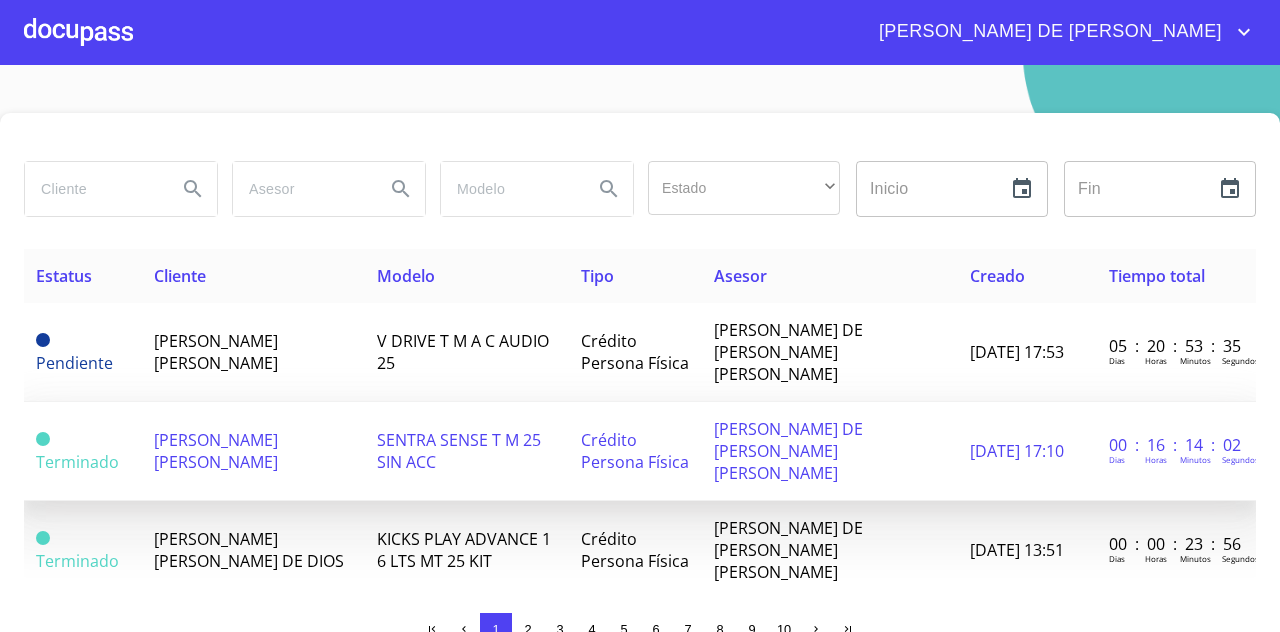
click at [277, 429] on span "[PERSON_NAME] [PERSON_NAME]" at bounding box center [216, 451] width 124 height 44
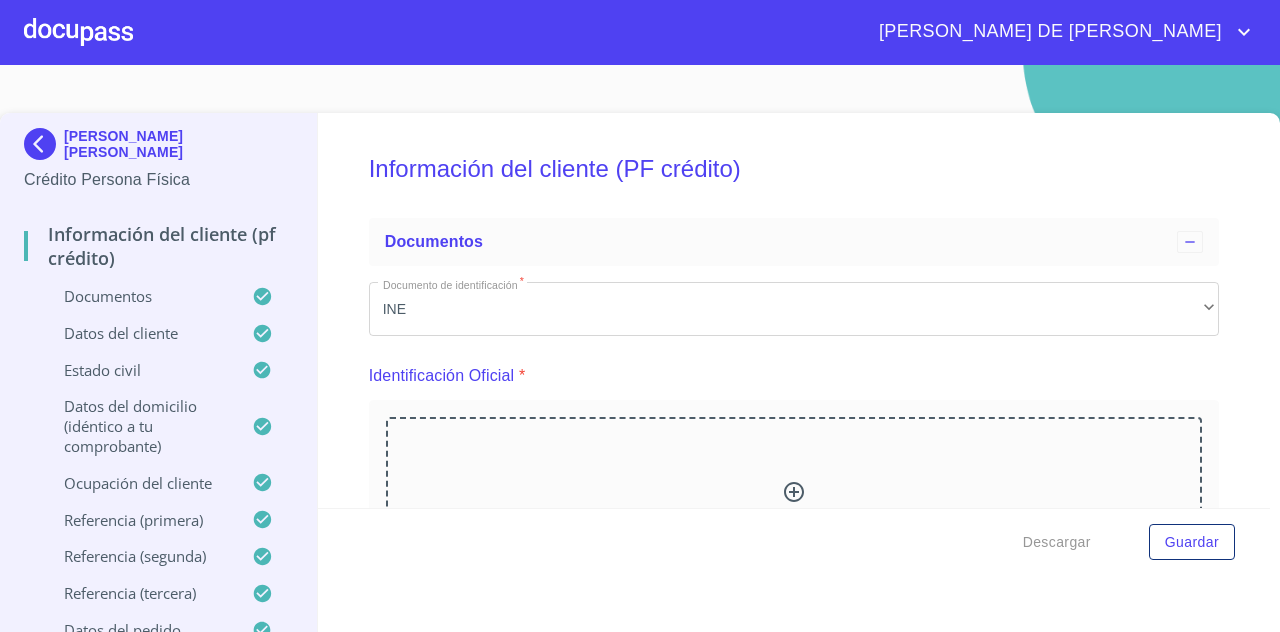
click at [174, 620] on p "Datos del pedido" at bounding box center [138, 630] width 228 height 20
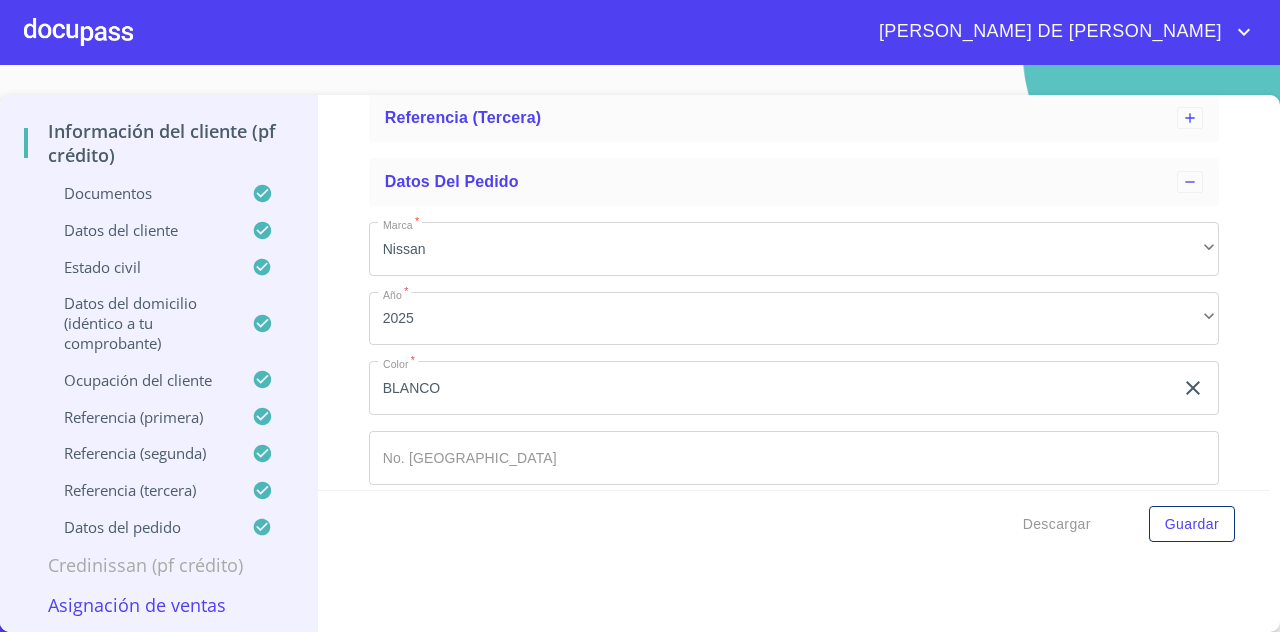
scroll to position [552, 0]
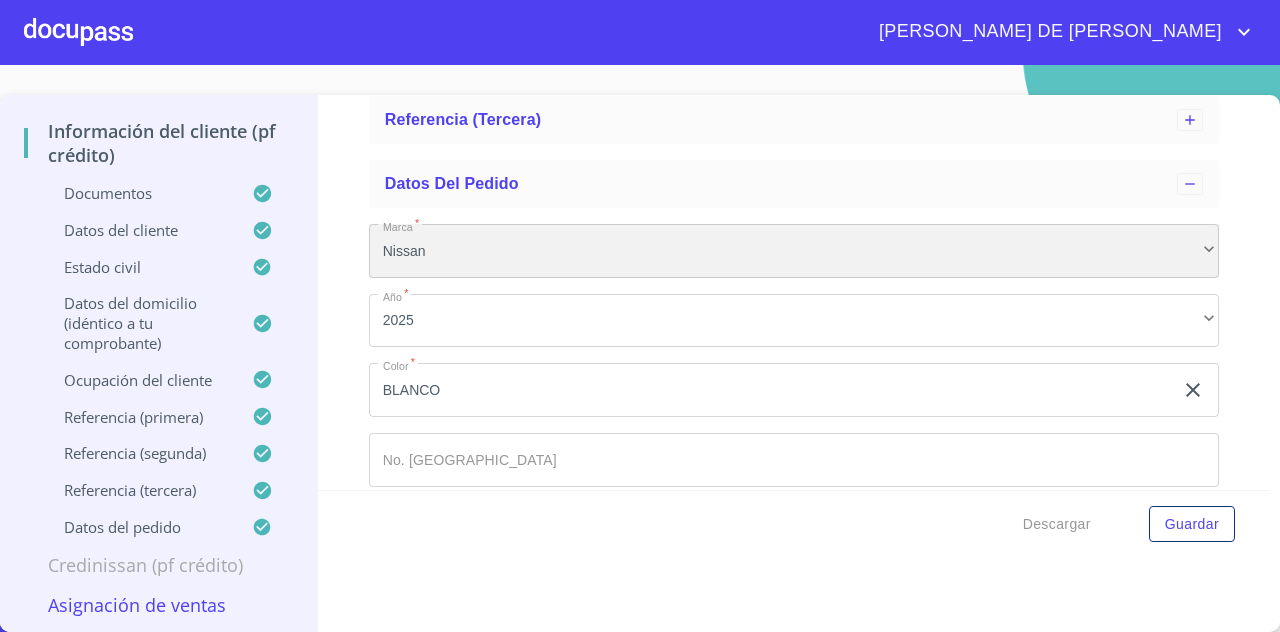
click at [689, 249] on div "Nissan" at bounding box center [794, 251] width 850 height 54
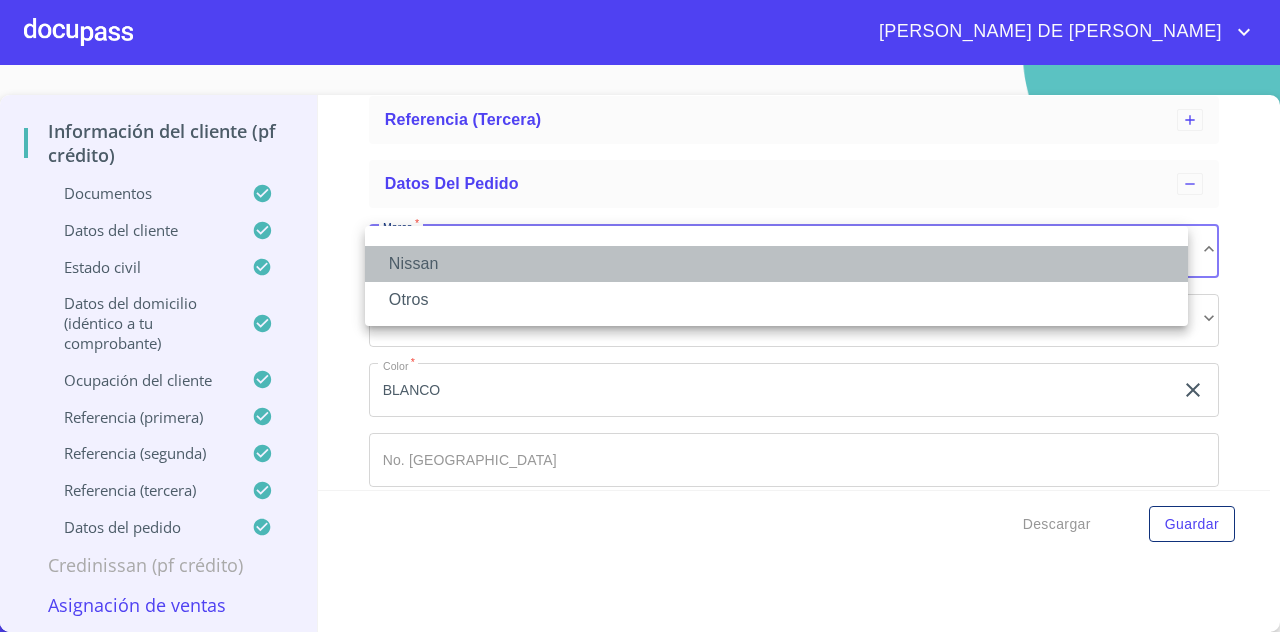
click at [664, 275] on li "Nissan" at bounding box center [776, 264] width 823 height 36
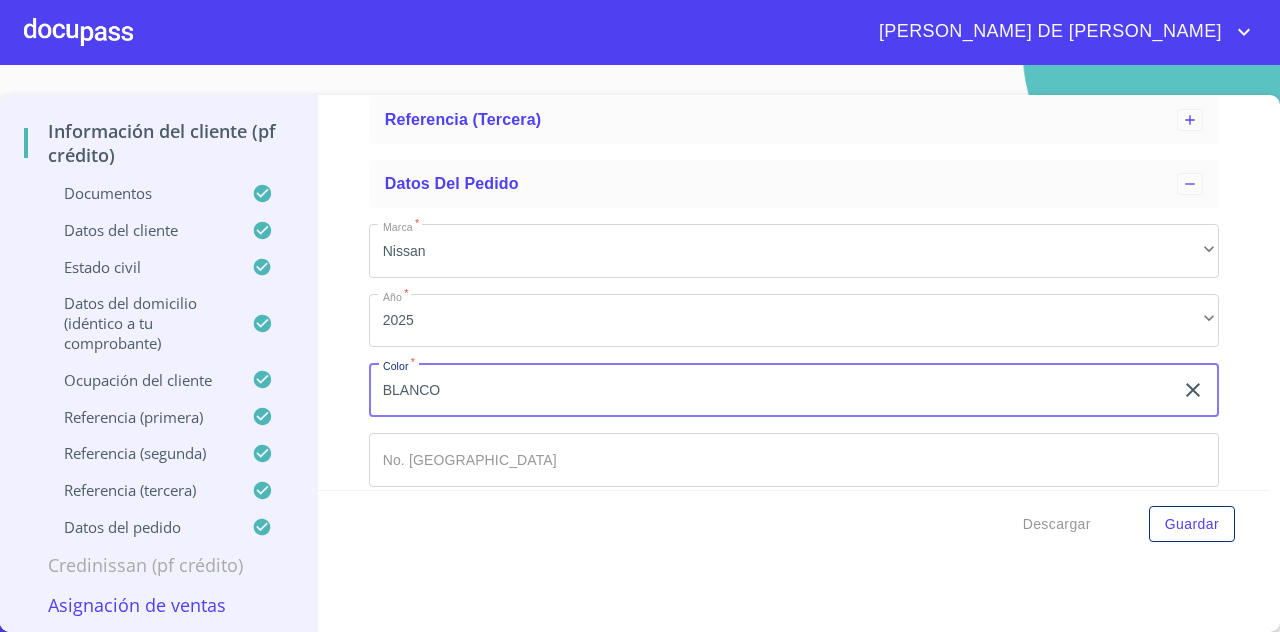
click at [628, 381] on input "BLANCO" at bounding box center [771, 390] width 804 height 54
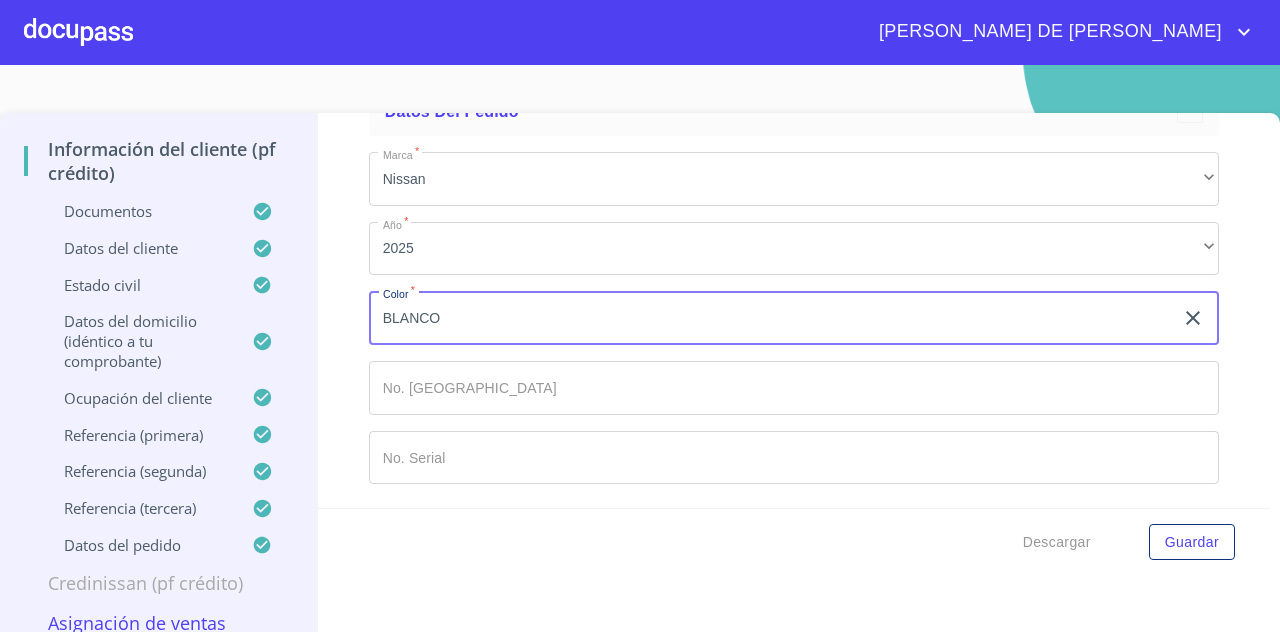
scroll to position [18, 0]
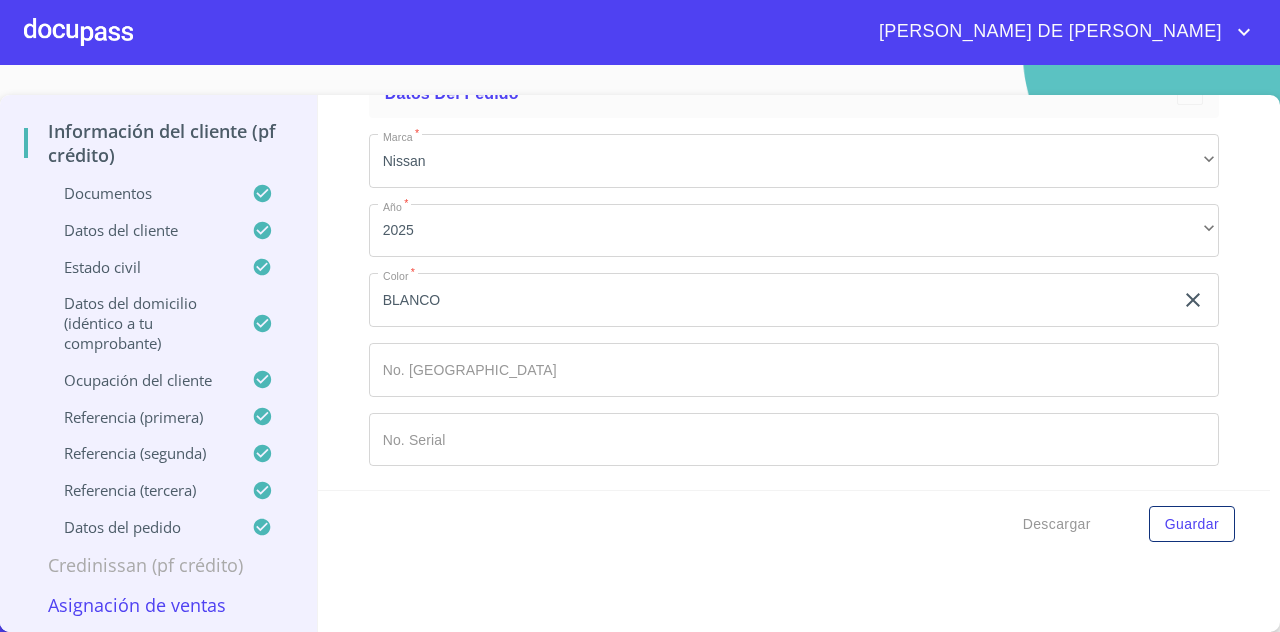
click at [209, 565] on p "Credinissan (PF crédito)" at bounding box center [158, 565] width 269 height 24
click at [1180, 521] on span "Guardar" at bounding box center [1192, 524] width 54 height 25
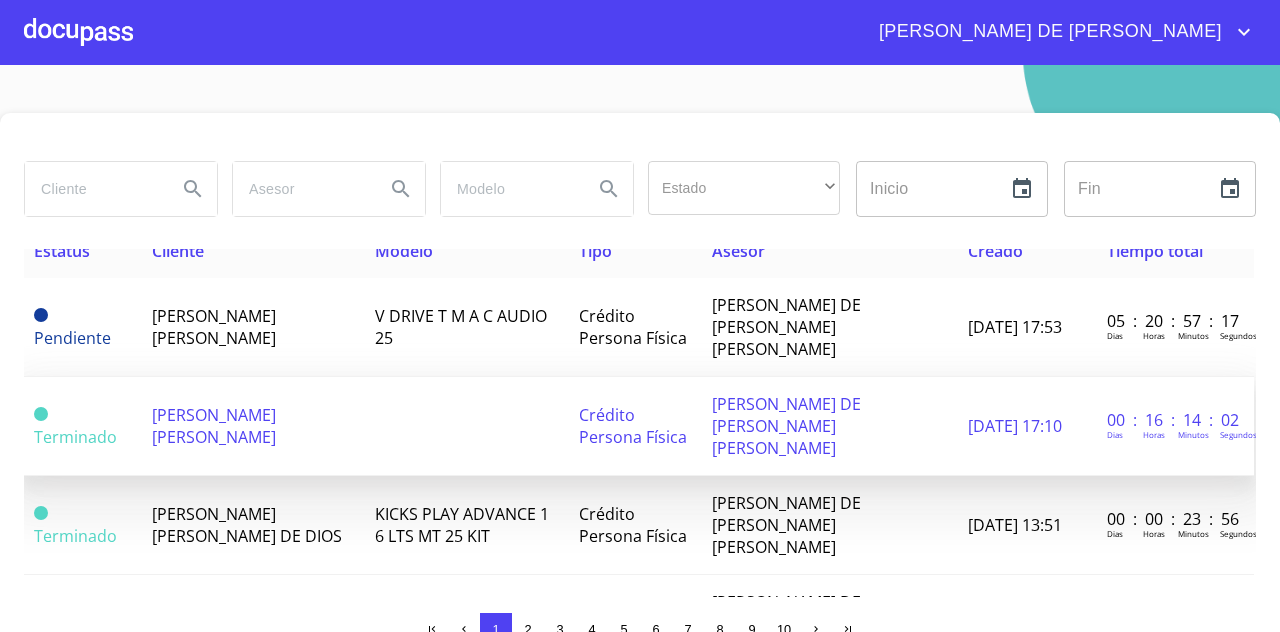
scroll to position [0, 2]
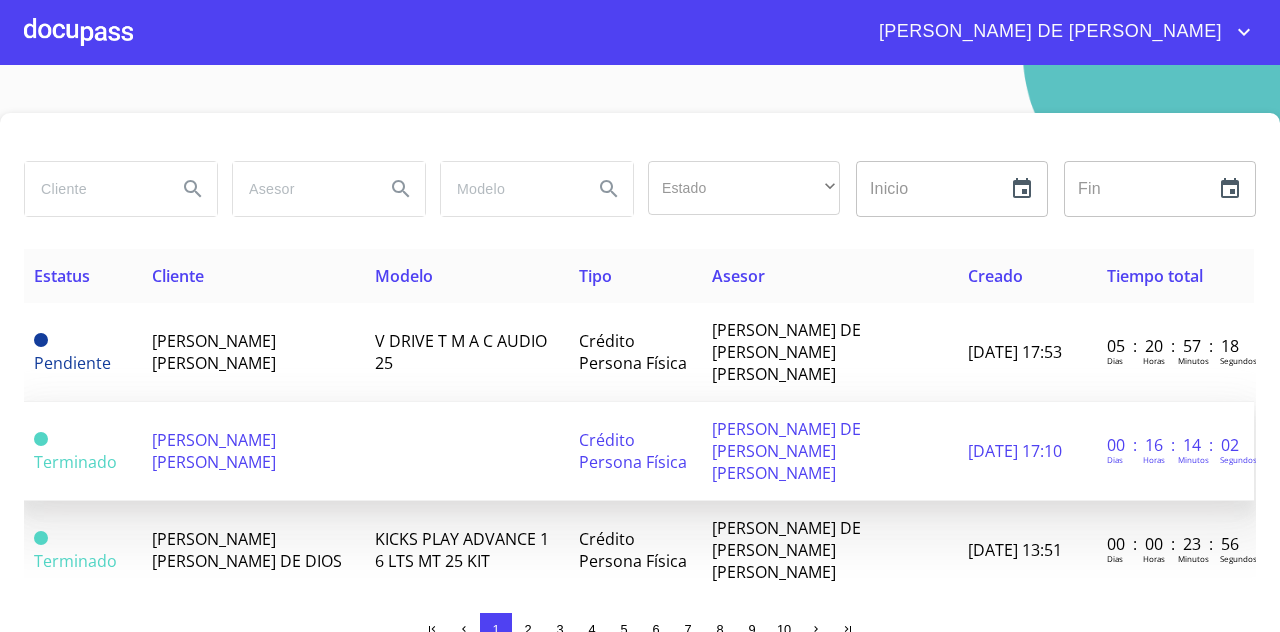
click at [452, 430] on td at bounding box center [465, 451] width 205 height 99
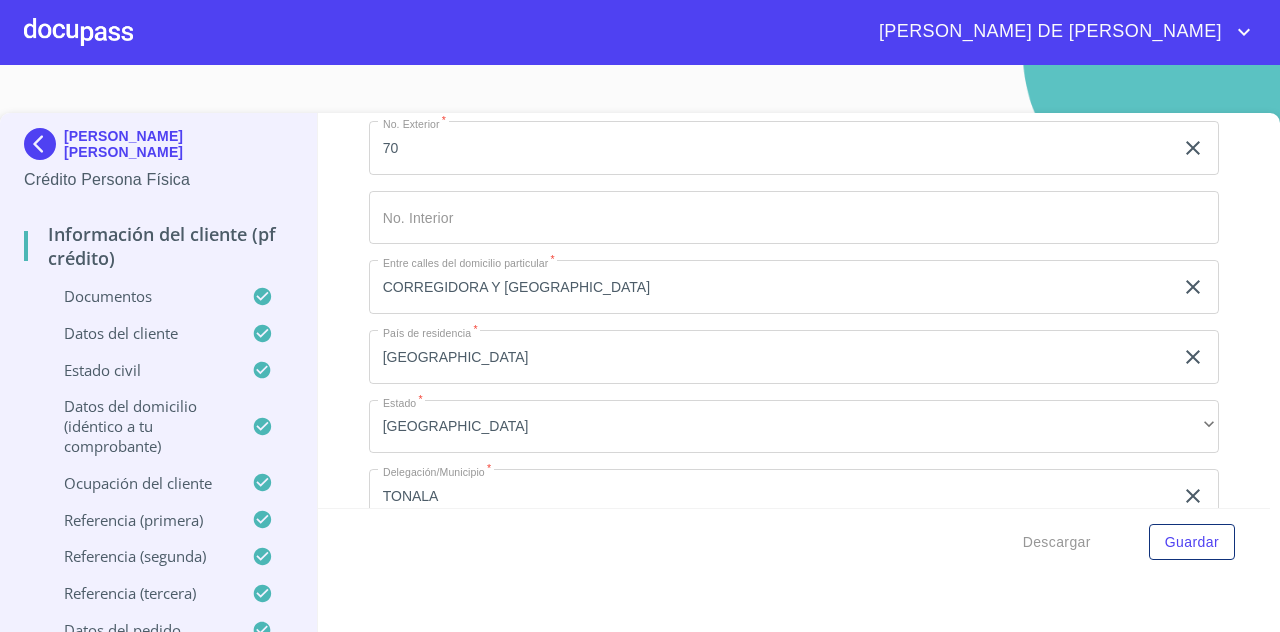
click at [152, 256] on p "Información del cliente (PF crédito)" at bounding box center [158, 246] width 269 height 48
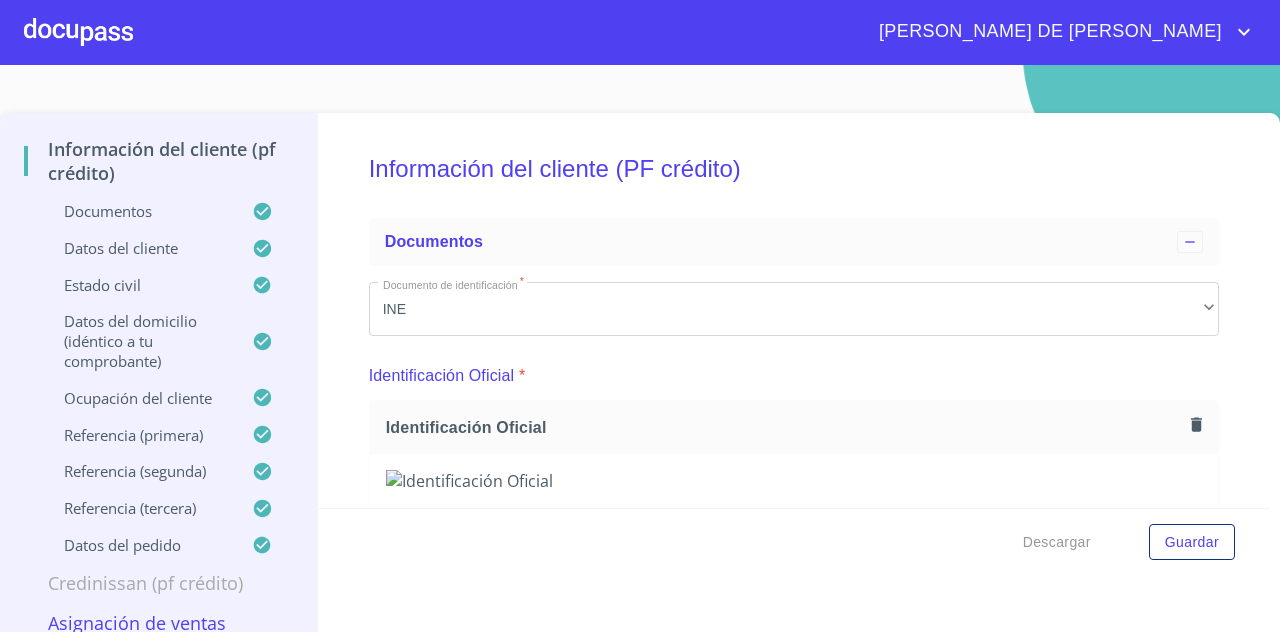
scroll to position [18, 0]
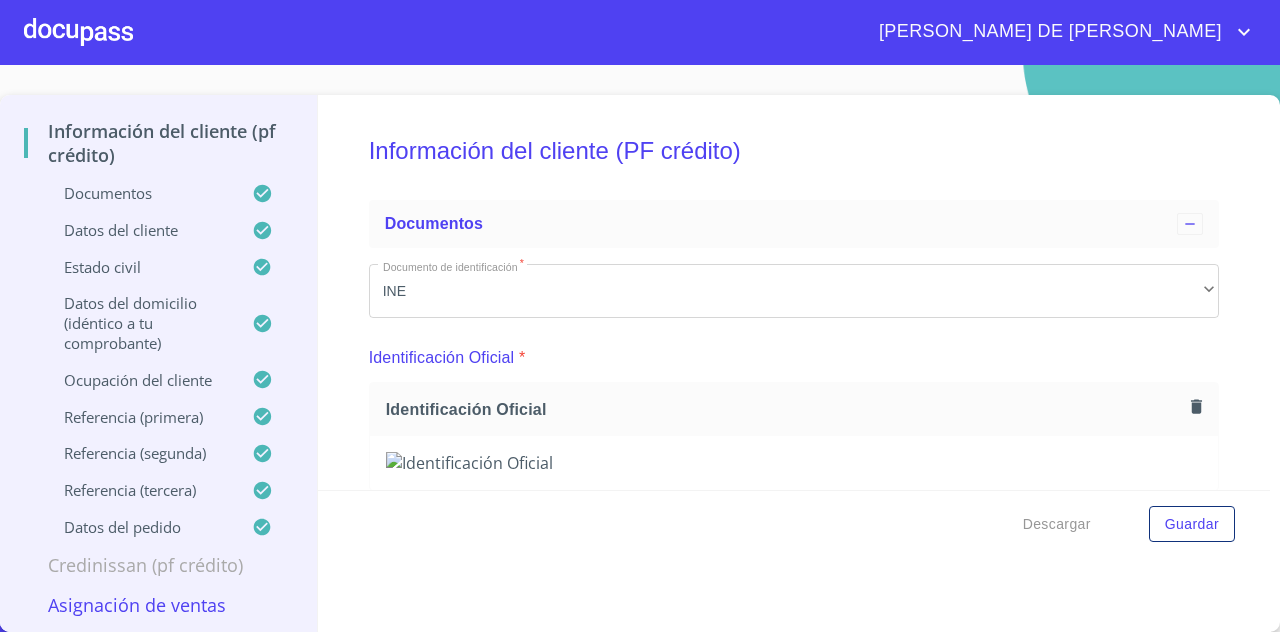
click at [1122, 27] on span "[PERSON_NAME] DE [PERSON_NAME]" at bounding box center [1048, 32] width 368 height 32
click at [68, 40] on div at bounding box center [640, 316] width 1280 height 632
click at [76, 35] on div at bounding box center [78, 32] width 109 height 64
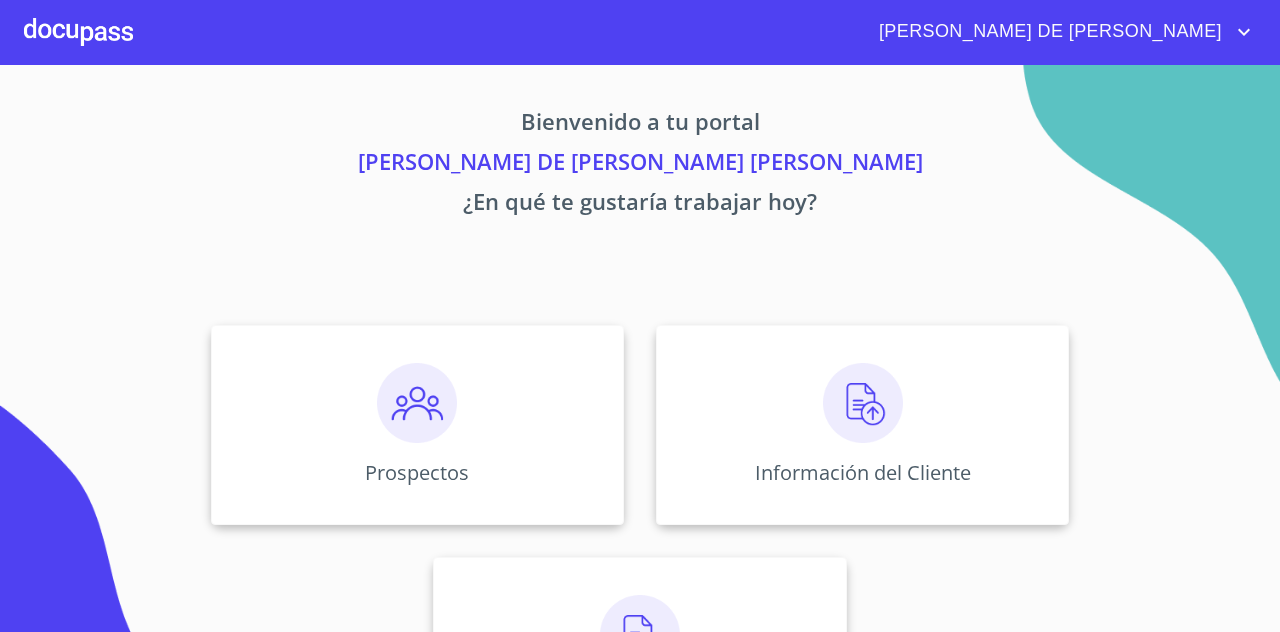
scroll to position [139, 0]
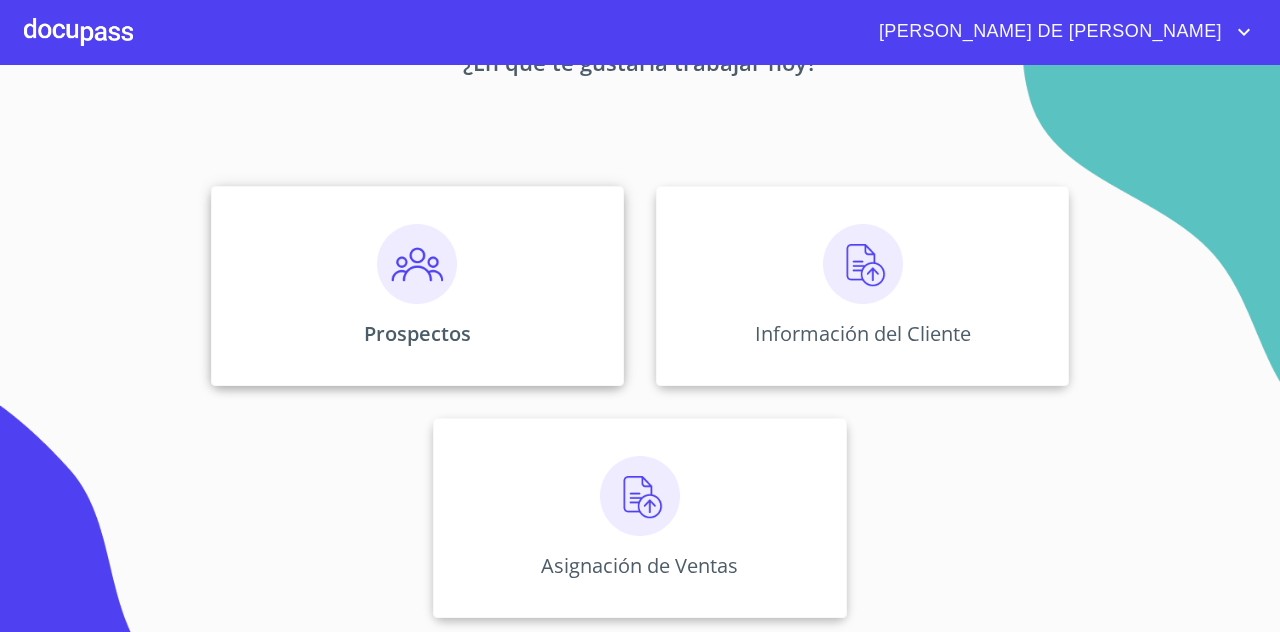
click at [509, 327] on div "Prospectos" at bounding box center [417, 286] width 413 height 200
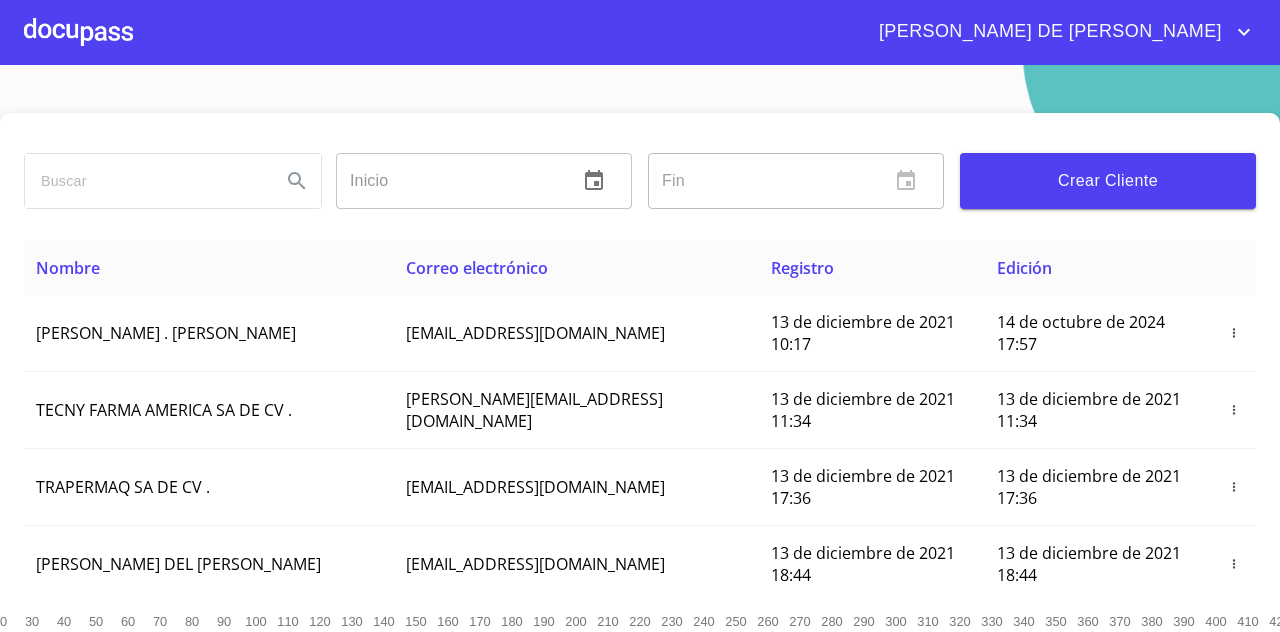
click at [223, 169] on input "search" at bounding box center [145, 181] width 240 height 54
type input "[PERSON_NAME]"
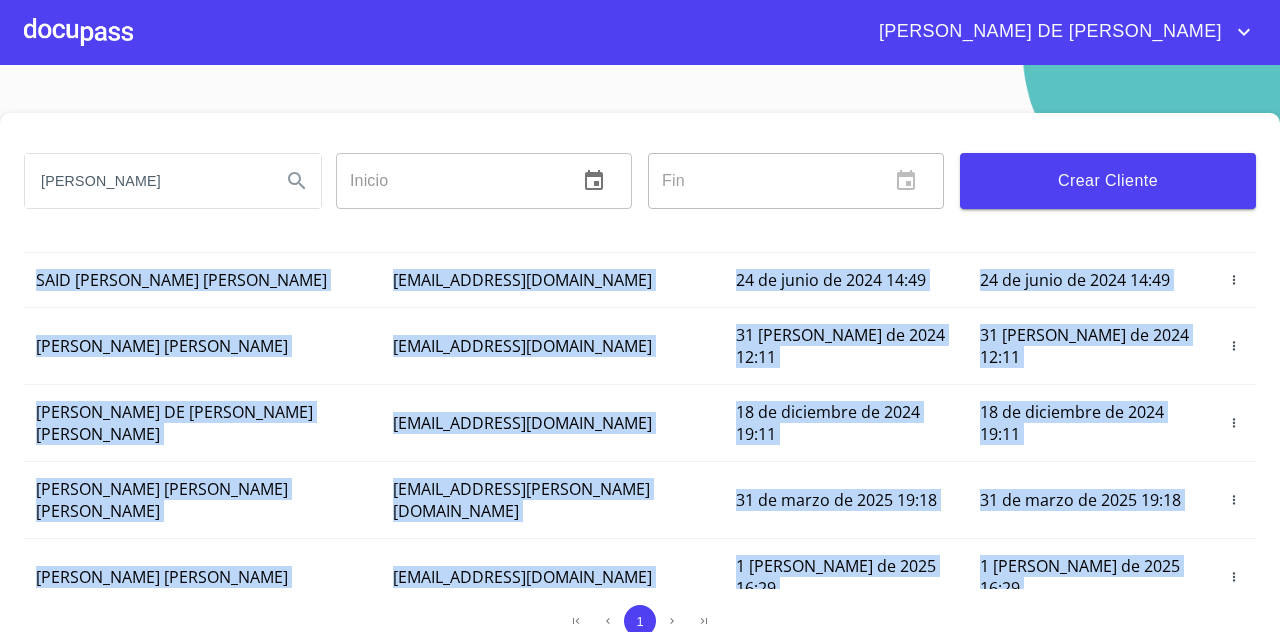
scroll to position [2, 0]
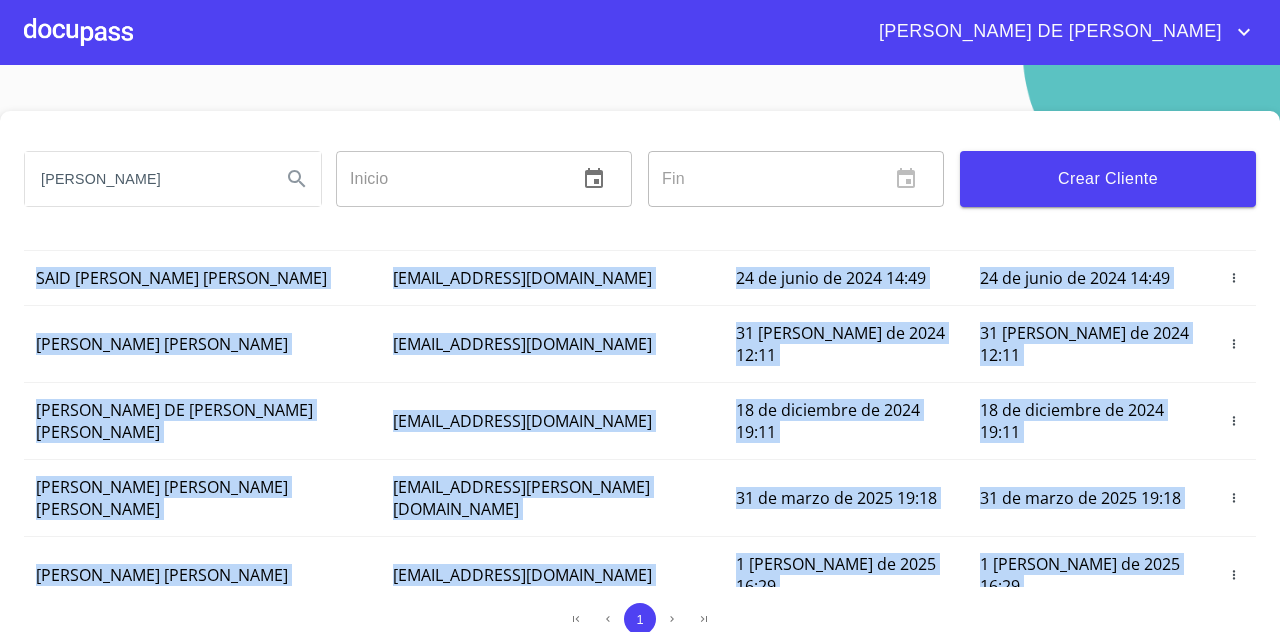
drag, startPoint x: 259, startPoint y: 531, endPoint x: 1019, endPoint y: 596, distance: 762.7
click at [1019, 596] on div "[PERSON_NAME] Inicio ​ Fin ​ Crear Cliente Nombre Correo electrónico Registro E…" at bounding box center [640, 381] width 1280 height 540
click at [1227, 631] on icon "button" at bounding box center [1234, 641] width 14 height 14
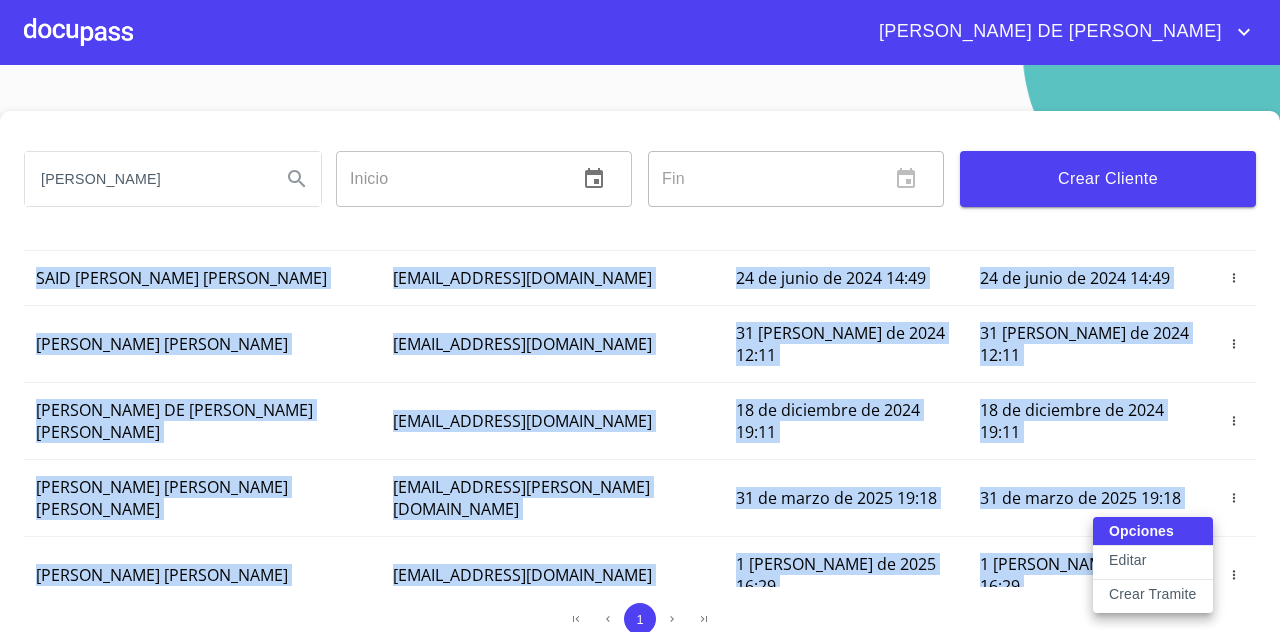
click at [1165, 559] on button "Editar" at bounding box center [1153, 563] width 120 height 34
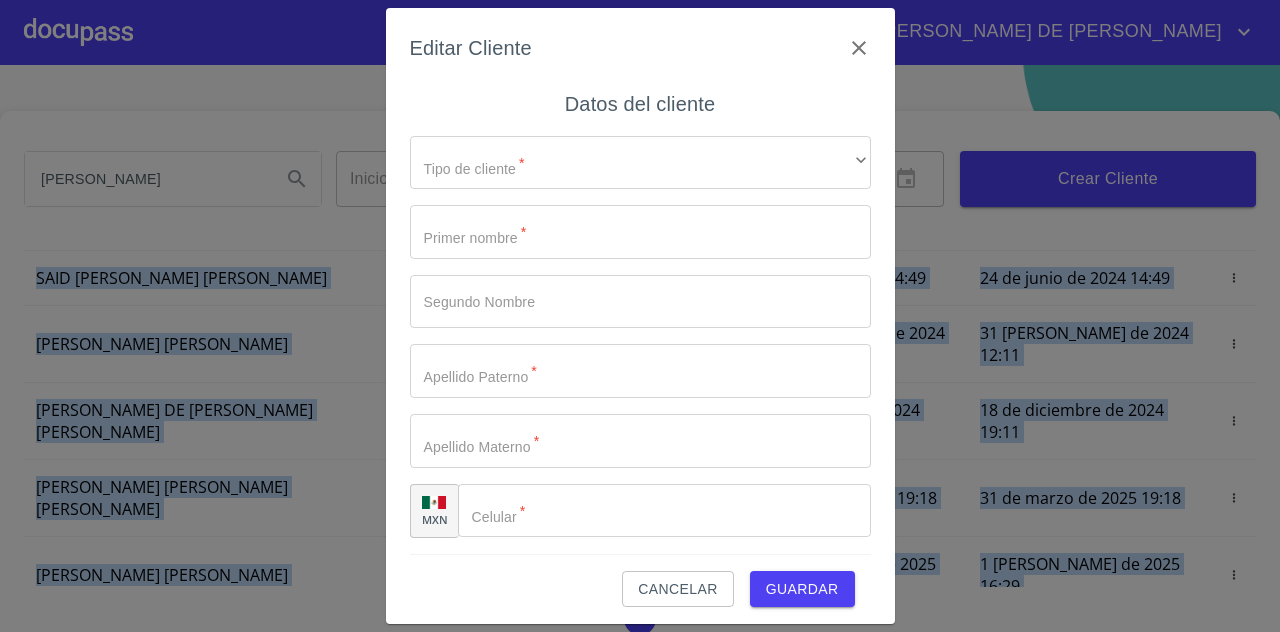
scroll to position [6, 0]
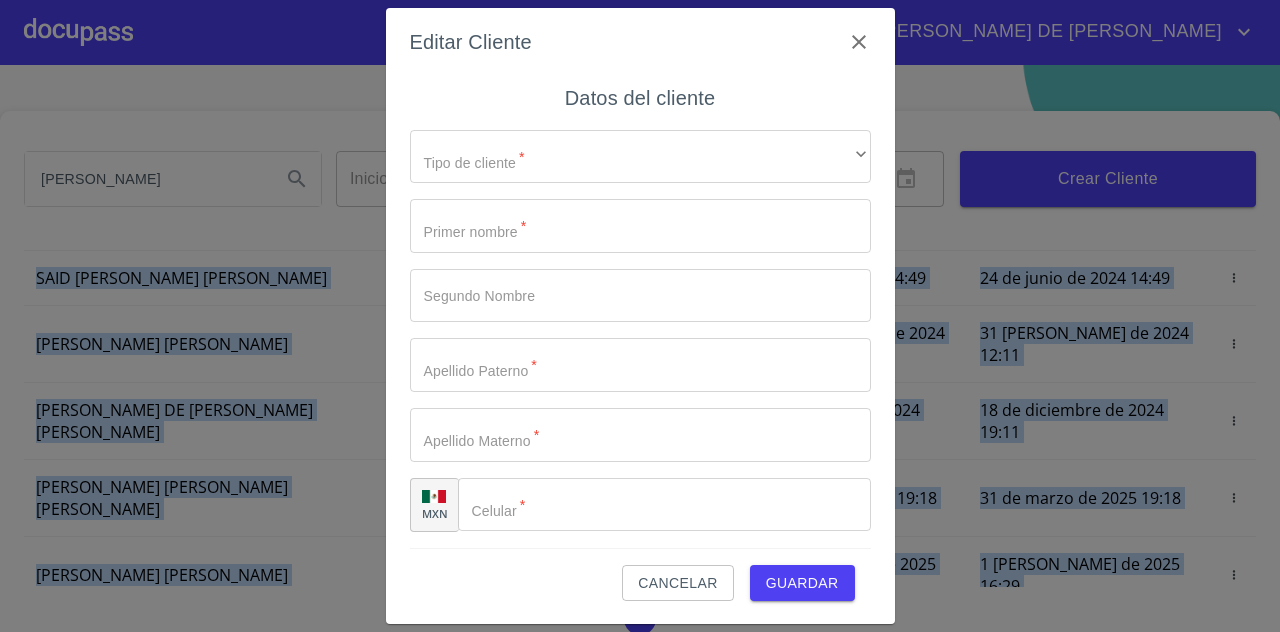
type input "[PERSON_NAME]"
type input "ANGEL"
type input "[PERSON_NAME]"
type input "FLORES"
type input "[PHONE_NUMBER]"
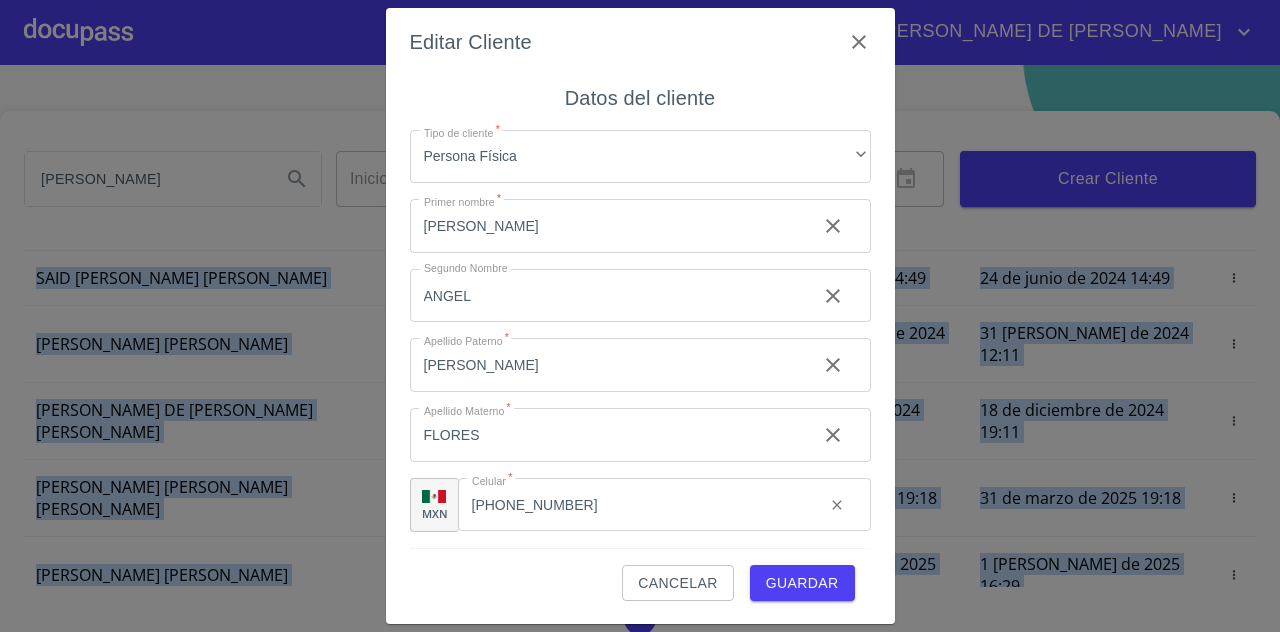
click at [770, 577] on span "Guardar" at bounding box center [802, 583] width 73 height 25
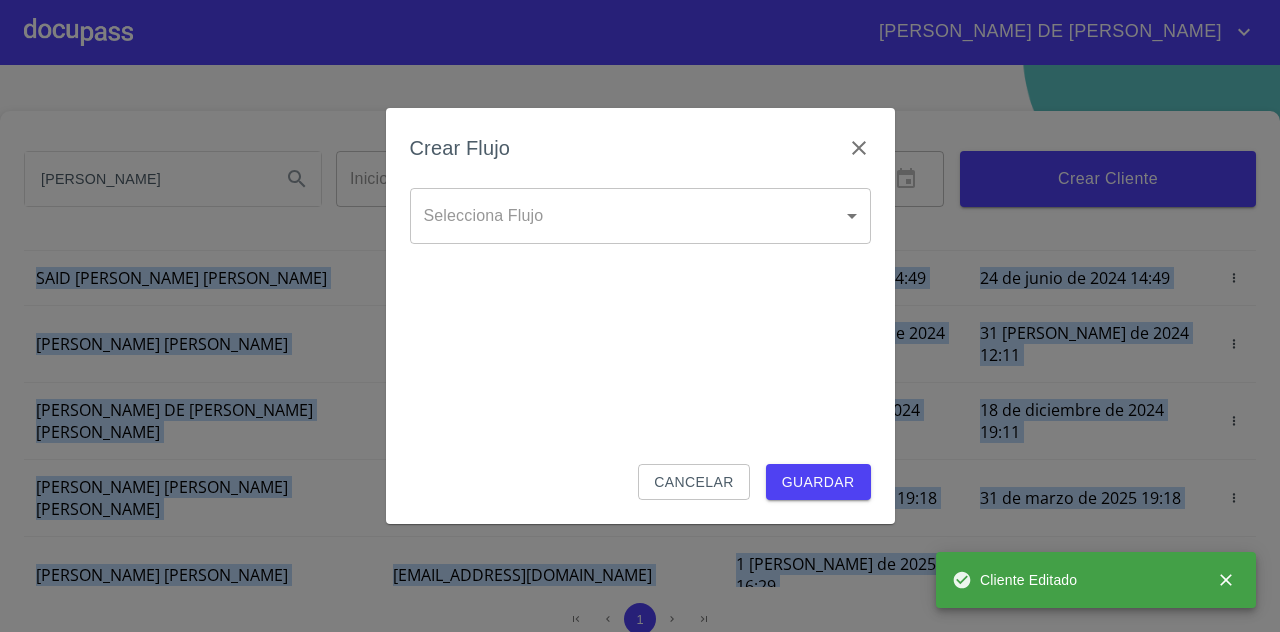
click at [769, 219] on body "[PERSON_NAME] DE [PERSON_NAME] Inicio ​ Fin ​ Crear Cliente Nombre Correo elect…" at bounding box center [640, 316] width 1280 height 632
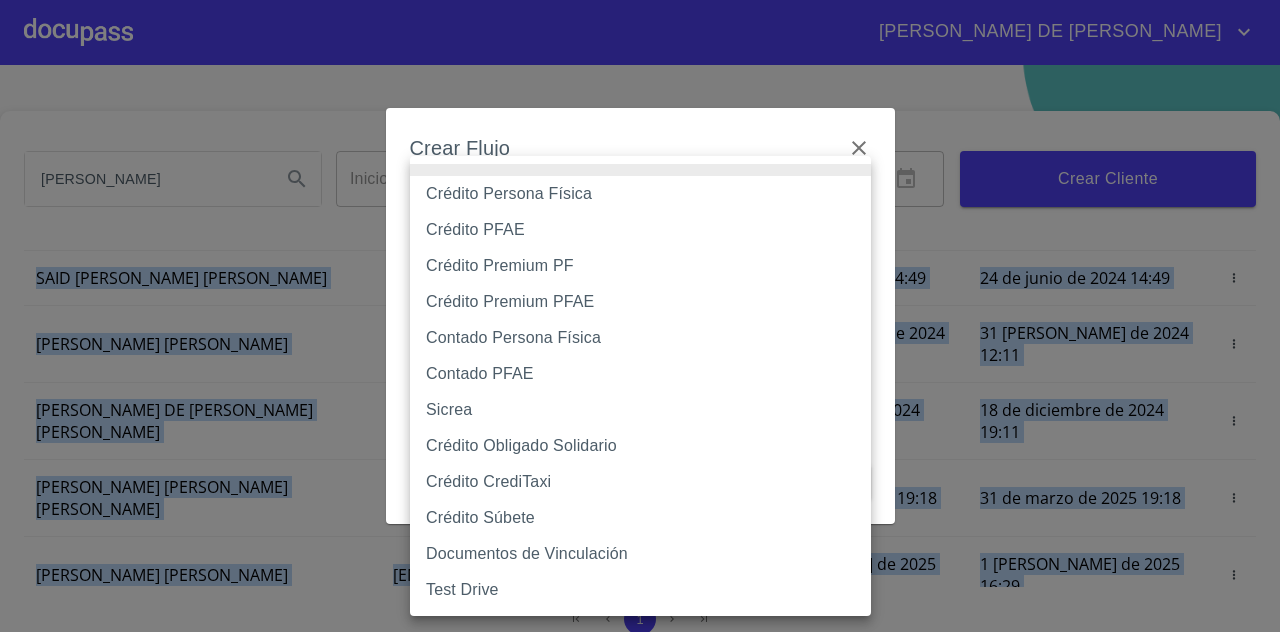
click at [729, 187] on li "Crédito Persona Física" at bounding box center [640, 194] width 461 height 36
type input "61b033e49b8c202ad5bb7912"
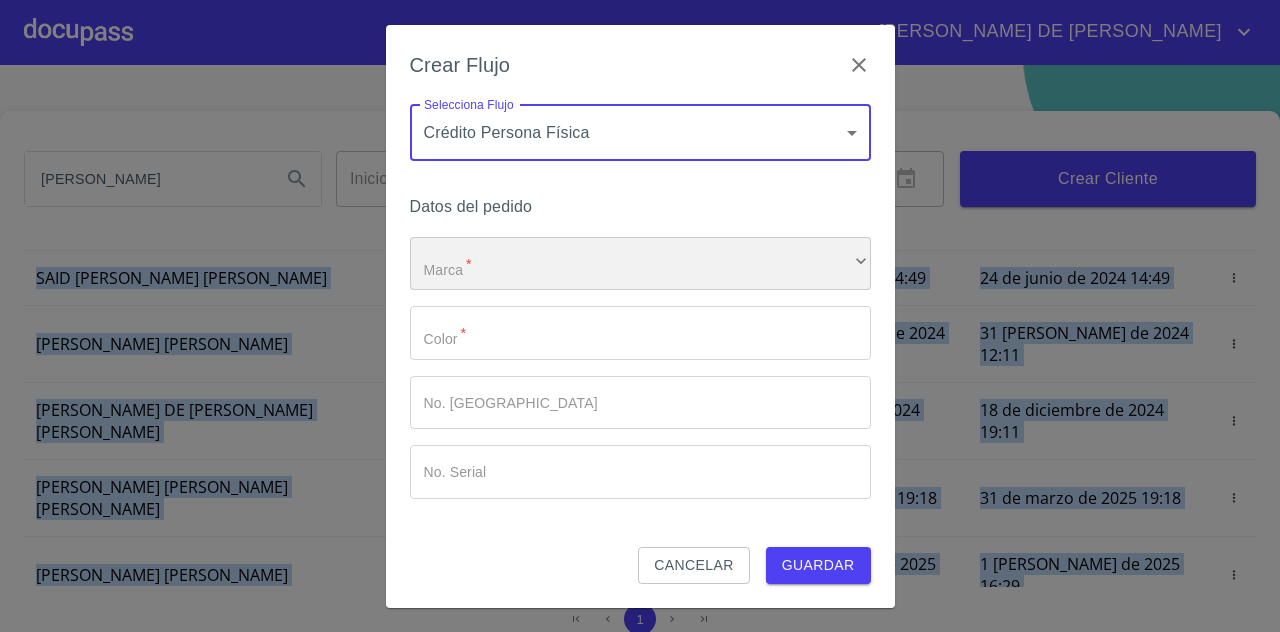
click at [741, 250] on div "​" at bounding box center [640, 264] width 461 height 54
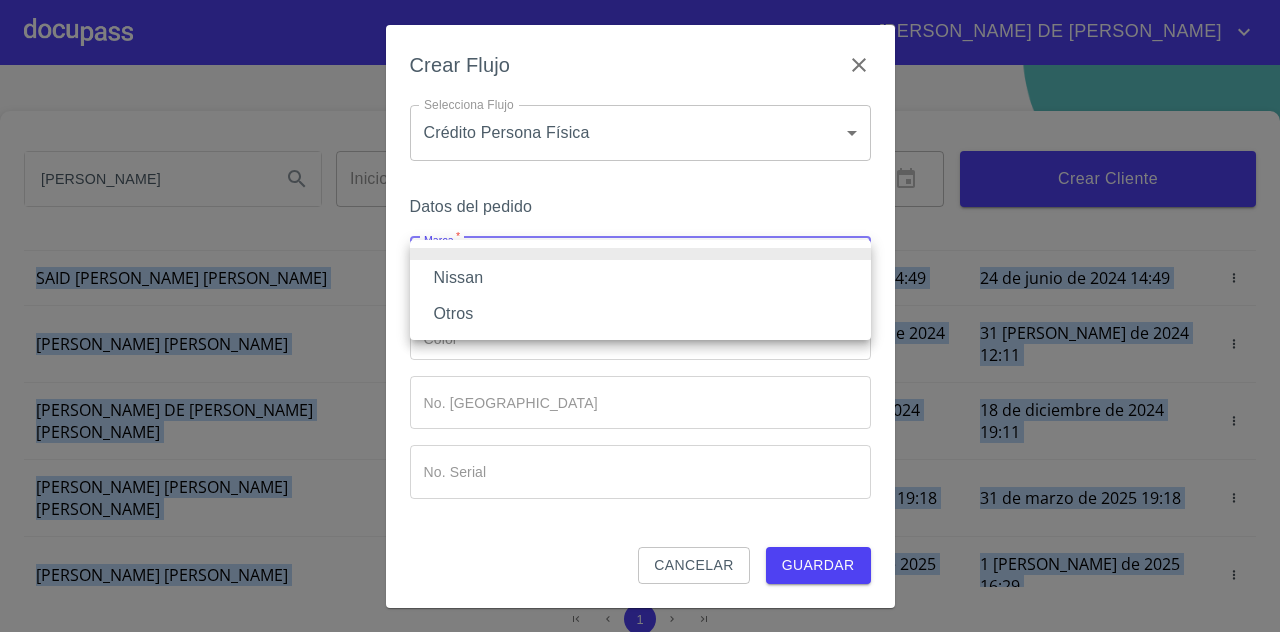
click at [687, 285] on li "Nissan" at bounding box center [640, 278] width 461 height 36
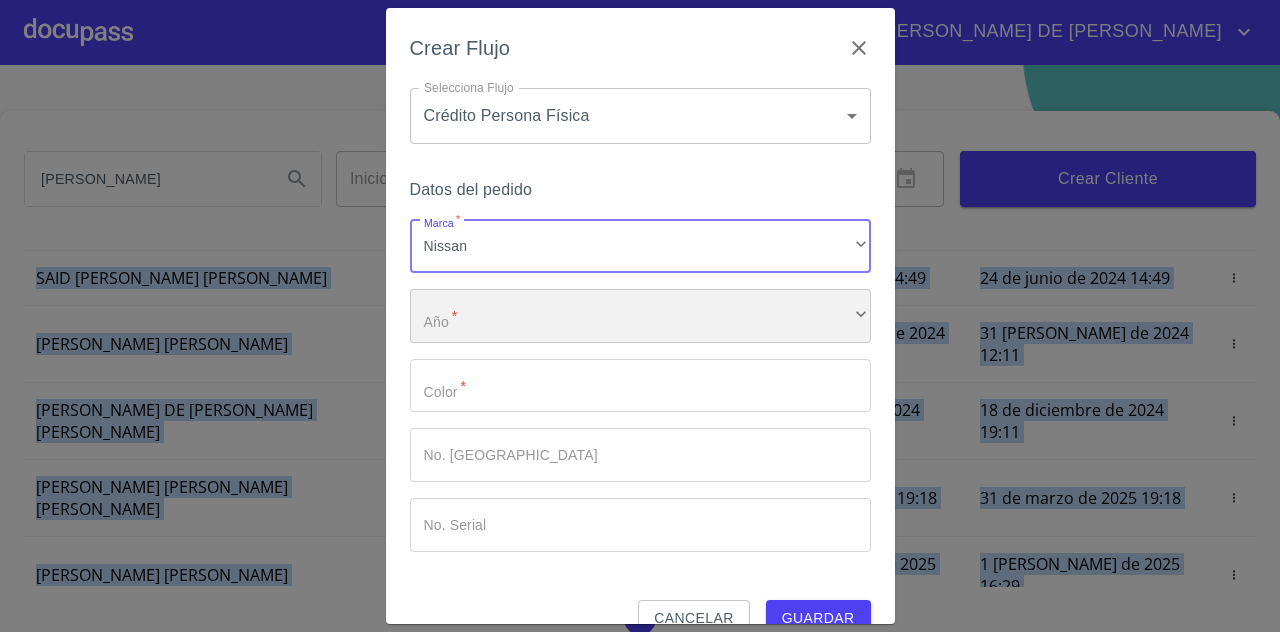
click at [672, 317] on div "​" at bounding box center [640, 316] width 461 height 54
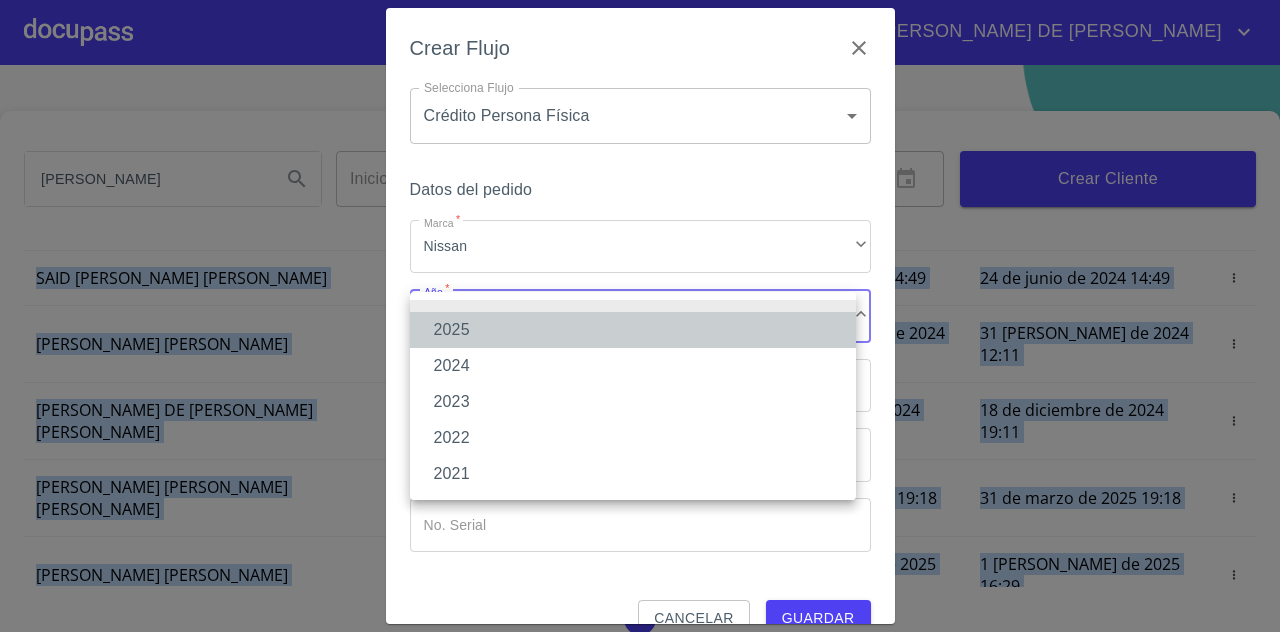
click at [630, 329] on li "2025" at bounding box center [633, 330] width 446 height 36
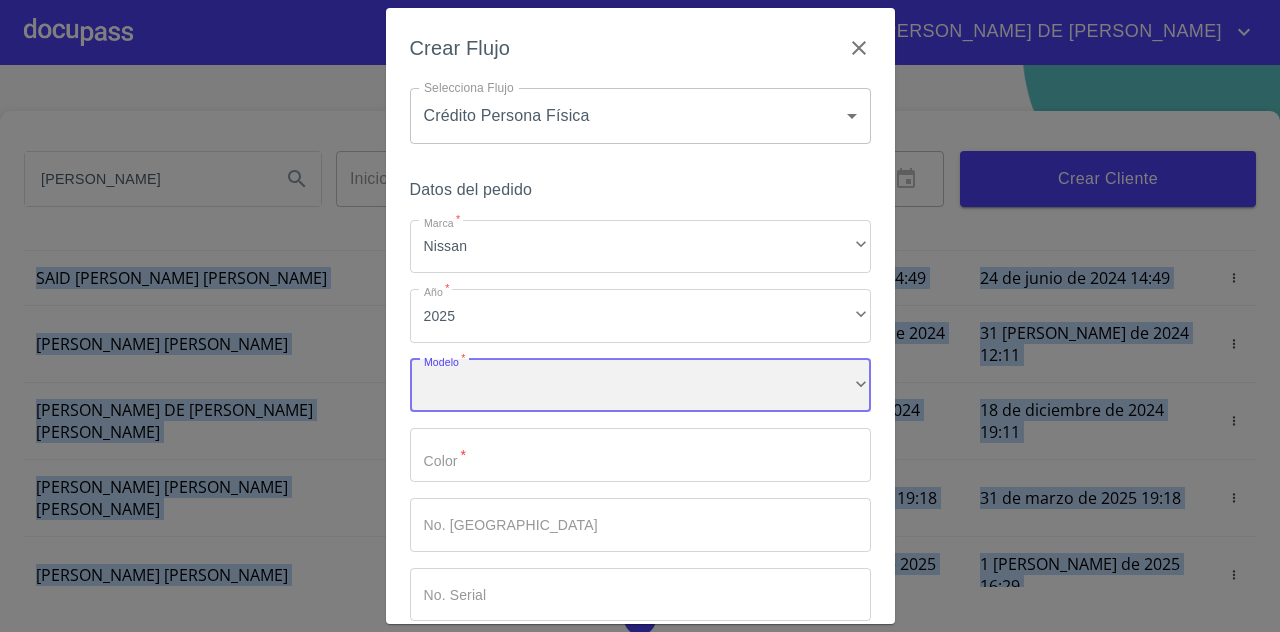
click at [612, 384] on div "​" at bounding box center [640, 386] width 461 height 54
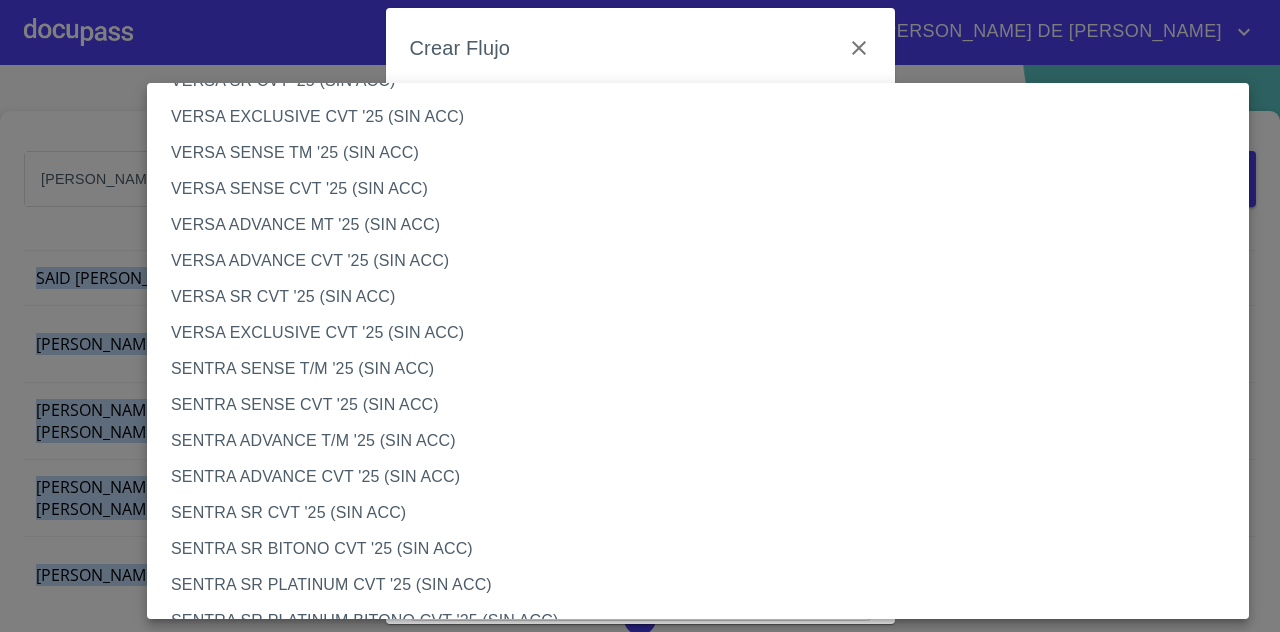
scroll to position [698, 0]
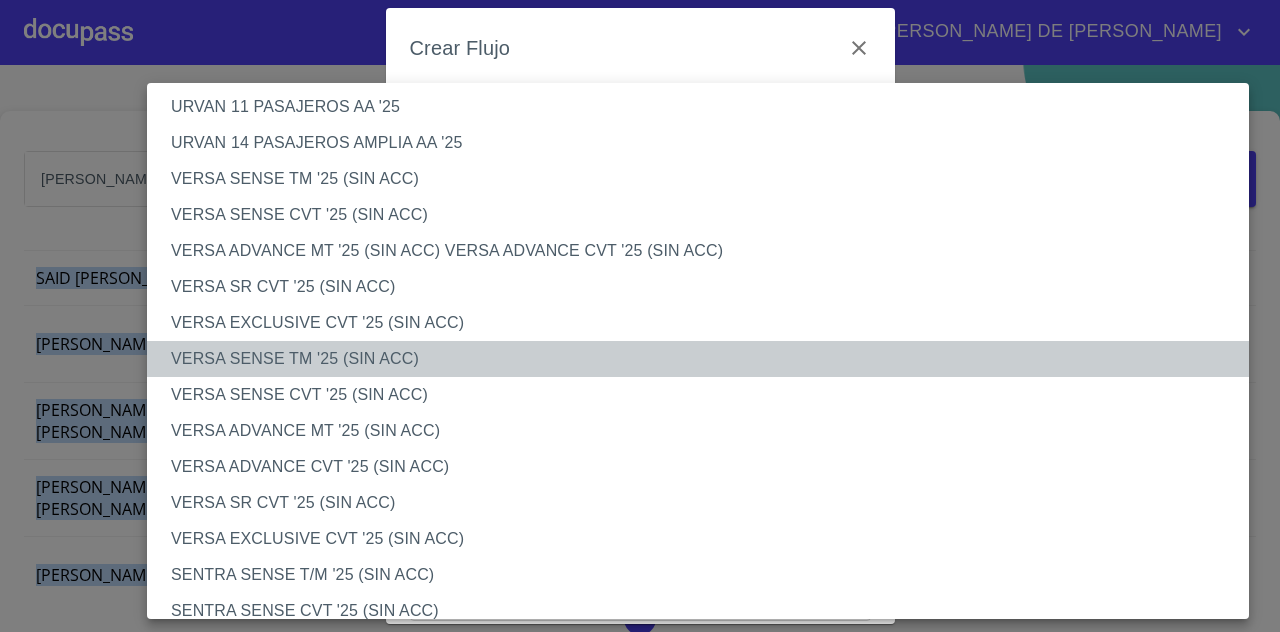
click at [382, 357] on li "VERSA SENSE TM '25 (SIN ACC)" at bounding box center [705, 359] width 1117 height 36
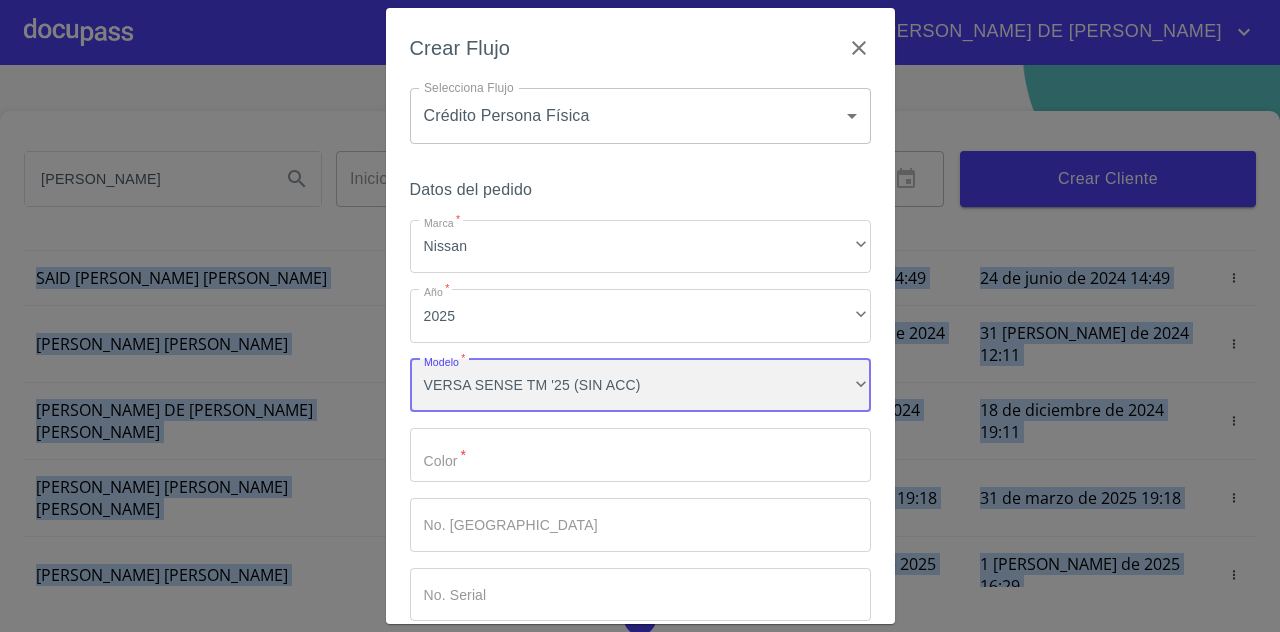
scroll to position [105, 0]
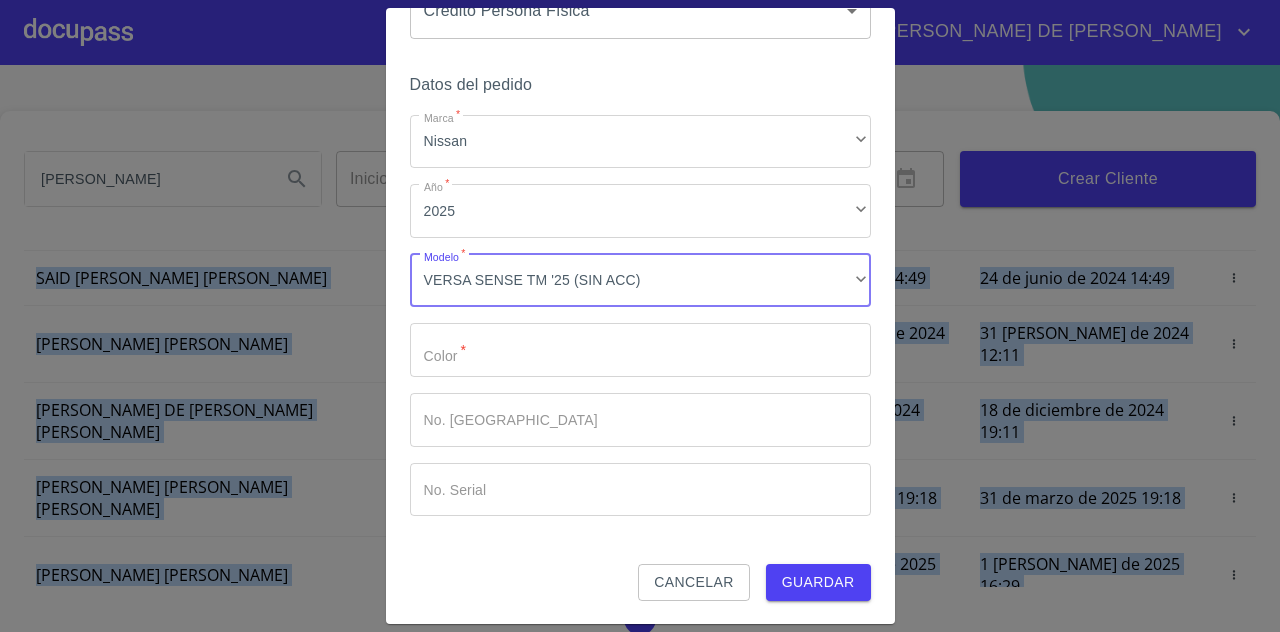
click at [577, 364] on input "Marca   *" at bounding box center [640, 350] width 461 height 54
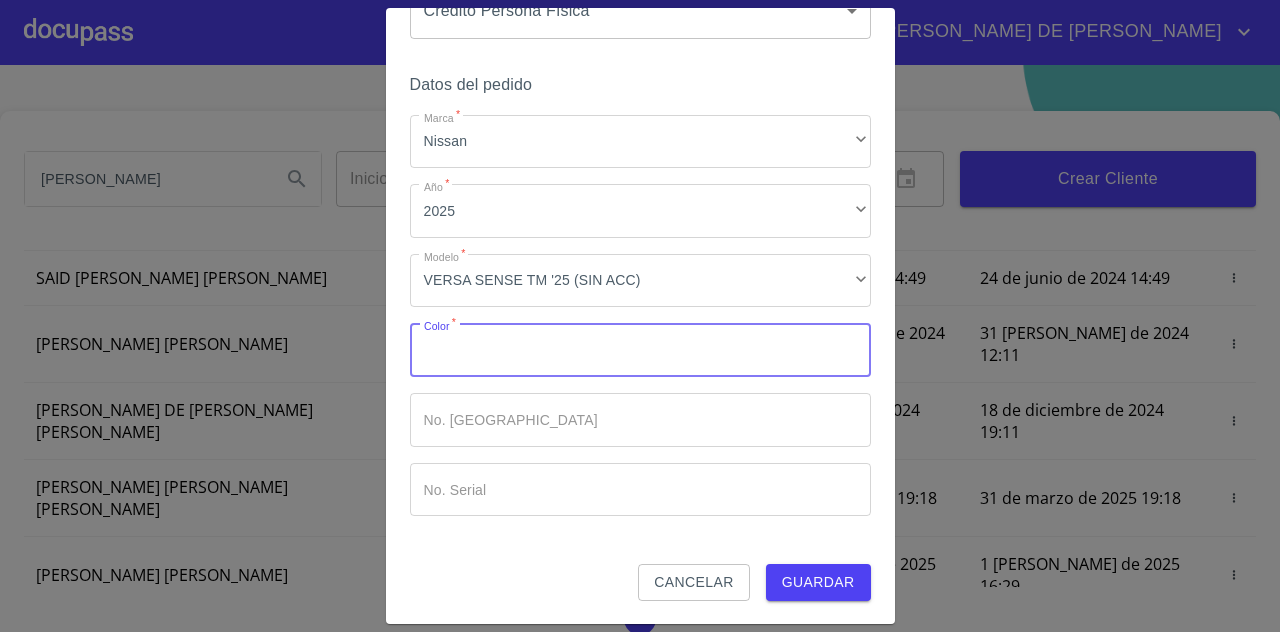
type input "L"
type input "BLANCO"
click at [776, 558] on div "Datos del pedido Marca   * Nissan ​ Año   * 2025 ​ Modelo   * VERSA SENSE TM '2…" at bounding box center [640, 318] width 461 height 494
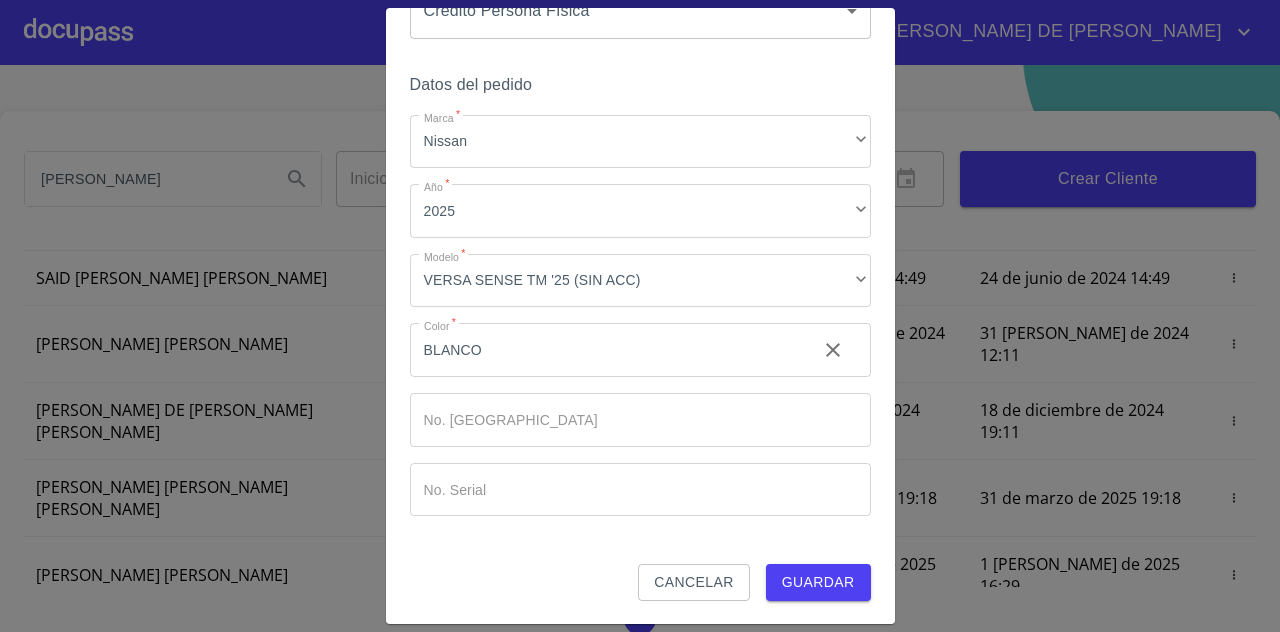
click at [776, 569] on button "Guardar" at bounding box center [818, 582] width 105 height 37
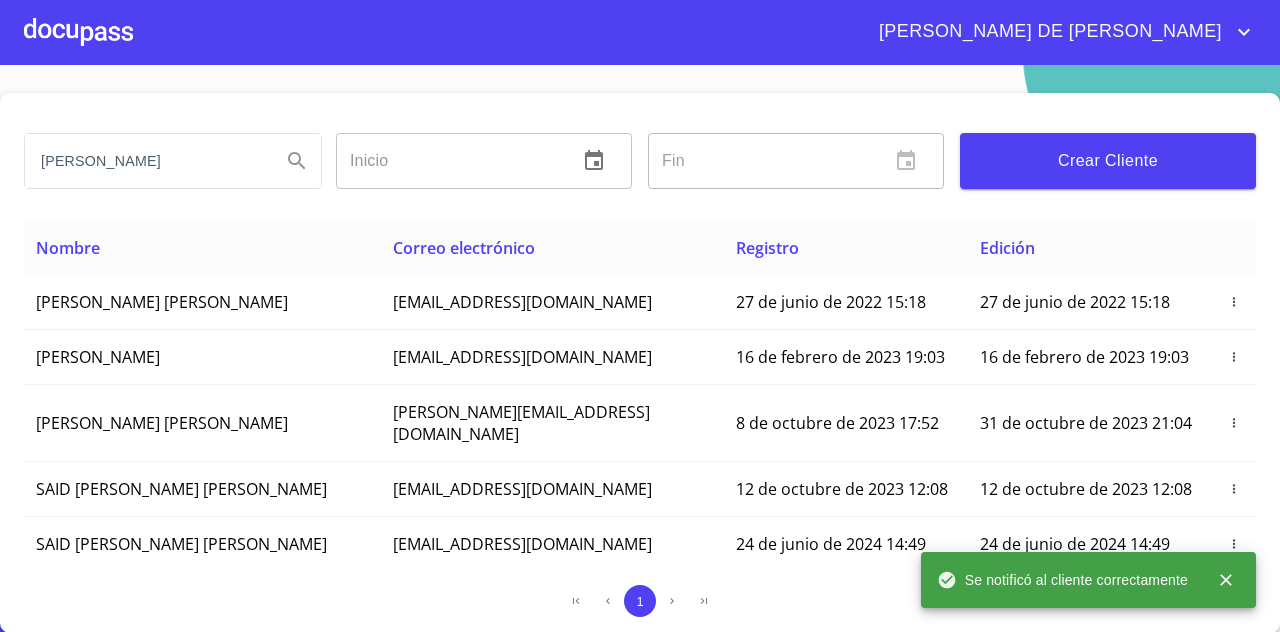
scroll to position [0, 0]
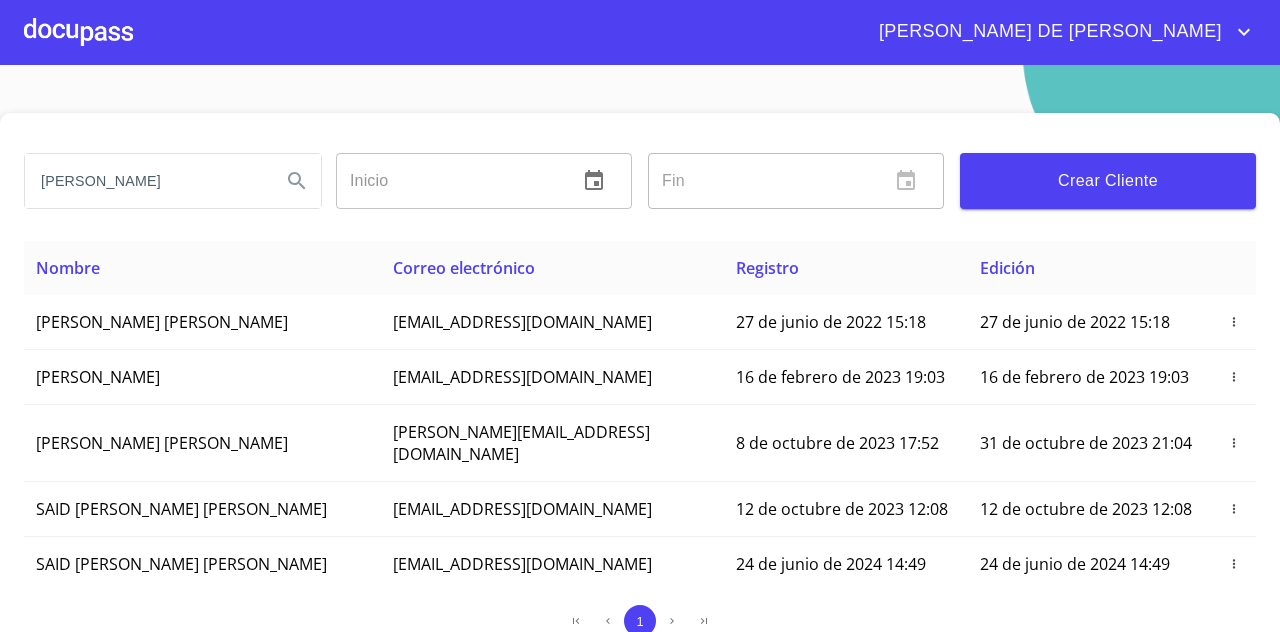
click at [94, 27] on div at bounding box center [78, 32] width 109 height 64
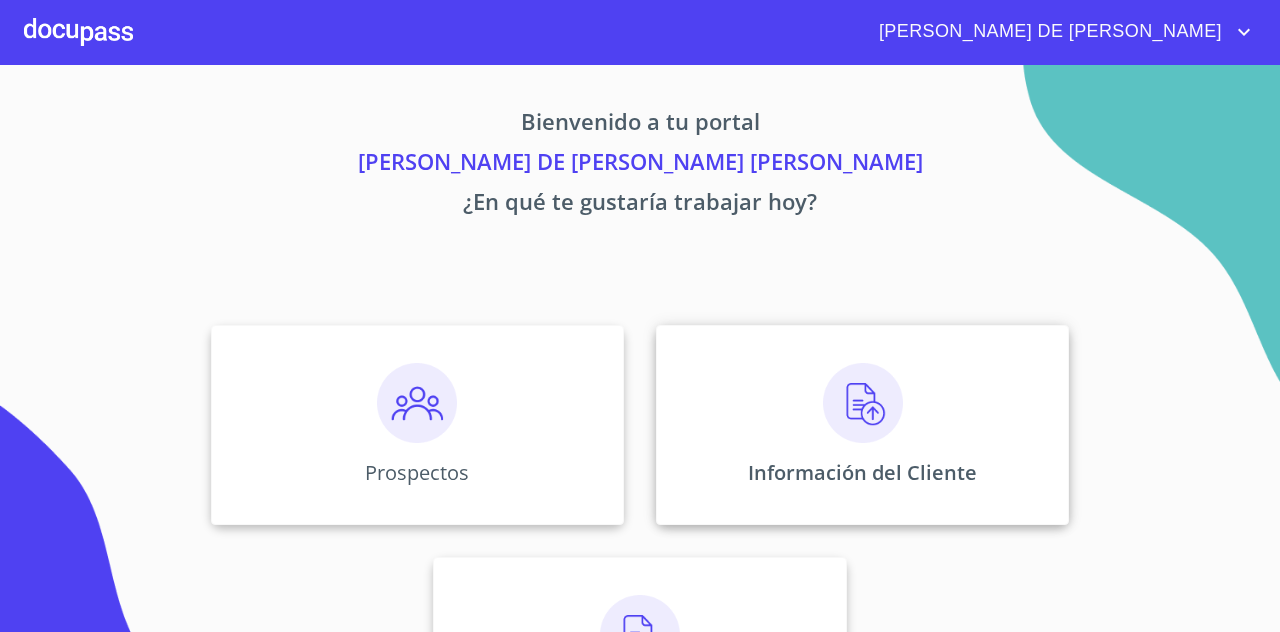
click at [786, 439] on div "Información del Cliente" at bounding box center [862, 425] width 413 height 200
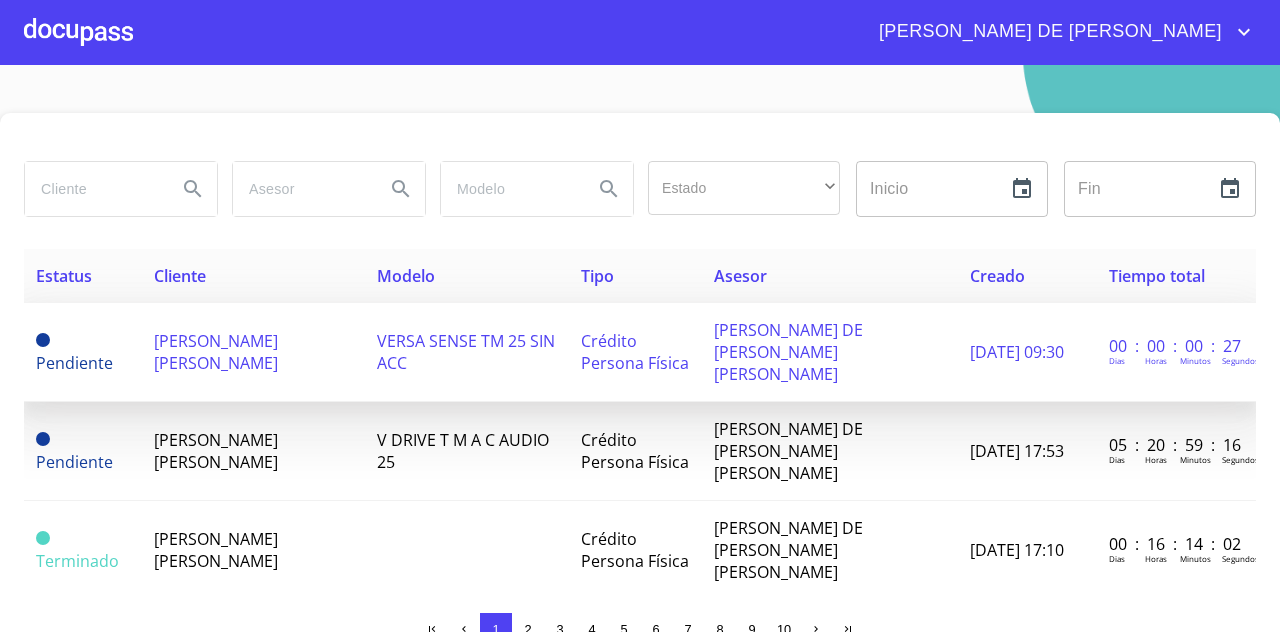
click at [328, 343] on td "[PERSON_NAME] [PERSON_NAME]" at bounding box center [253, 352] width 223 height 99
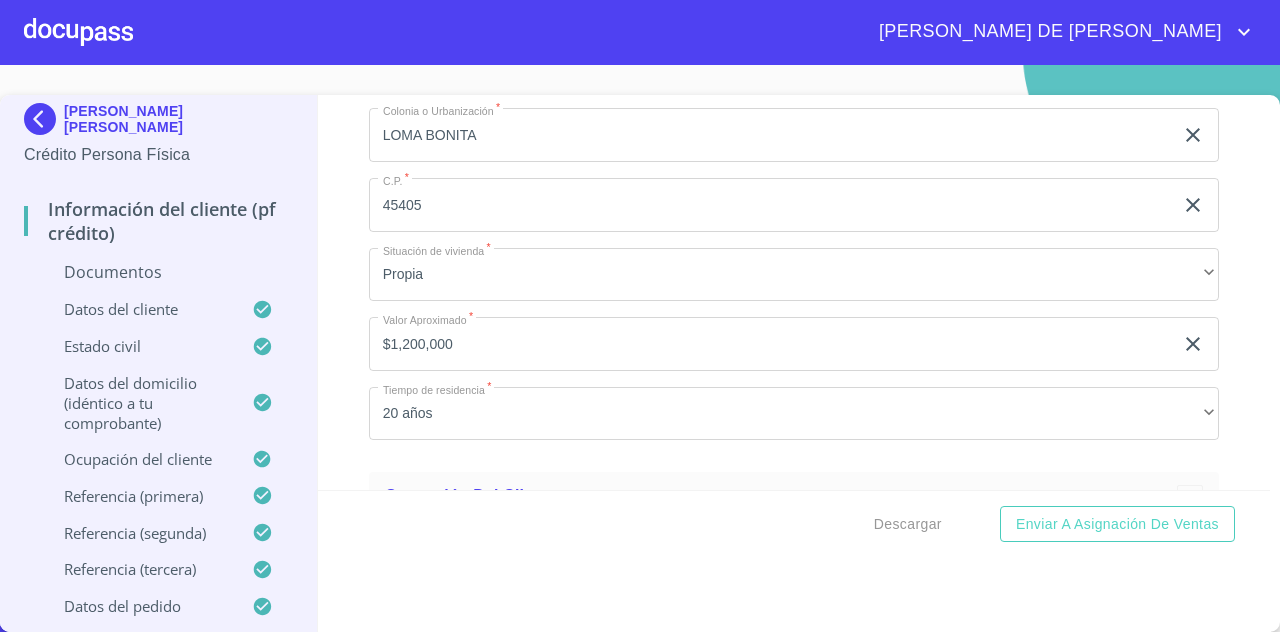
scroll to position [5175, 0]
click at [76, 55] on div at bounding box center [78, 32] width 109 height 64
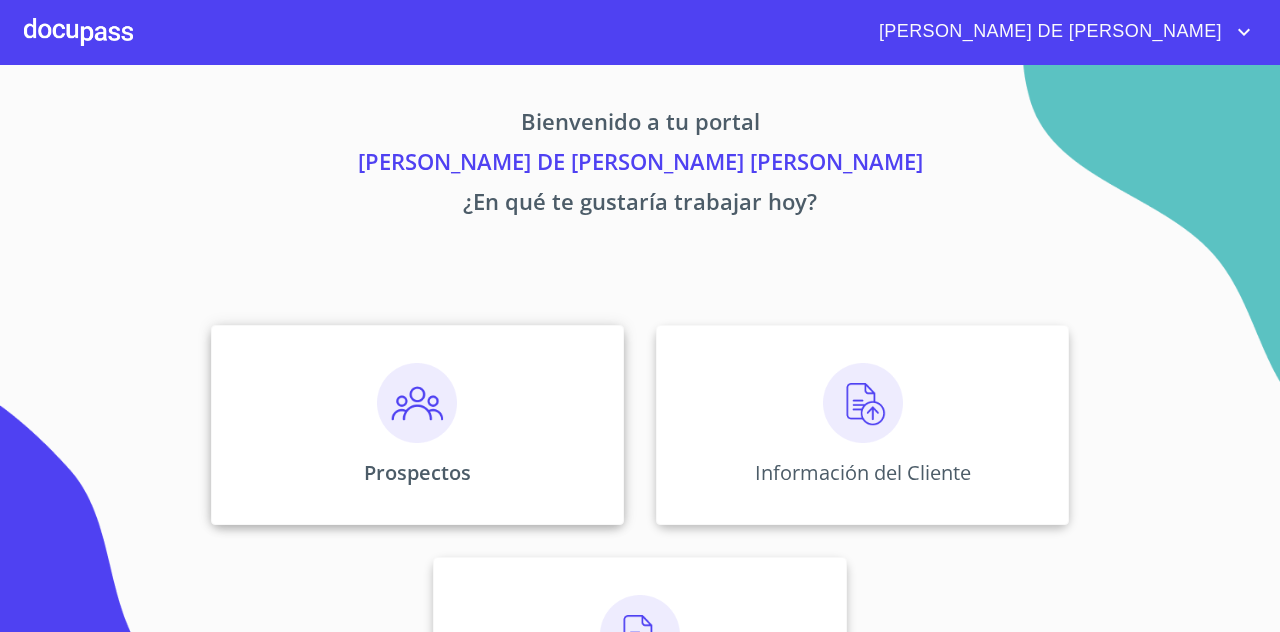
click at [438, 390] on img at bounding box center [417, 403] width 80 height 80
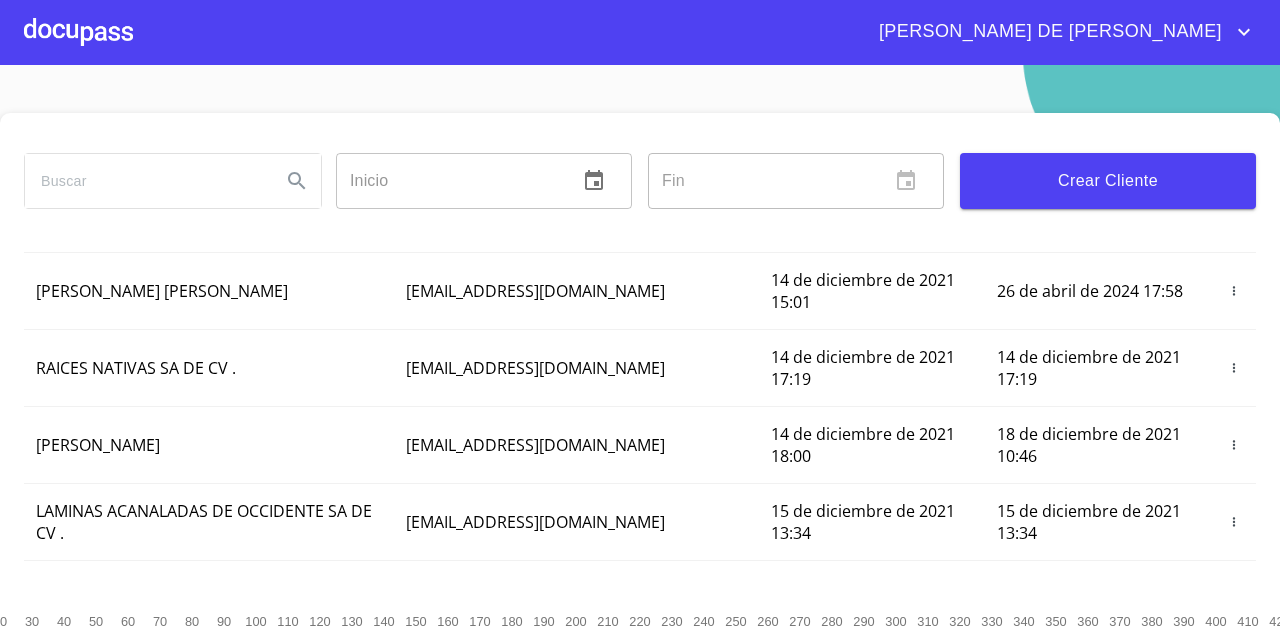
scroll to position [36, 0]
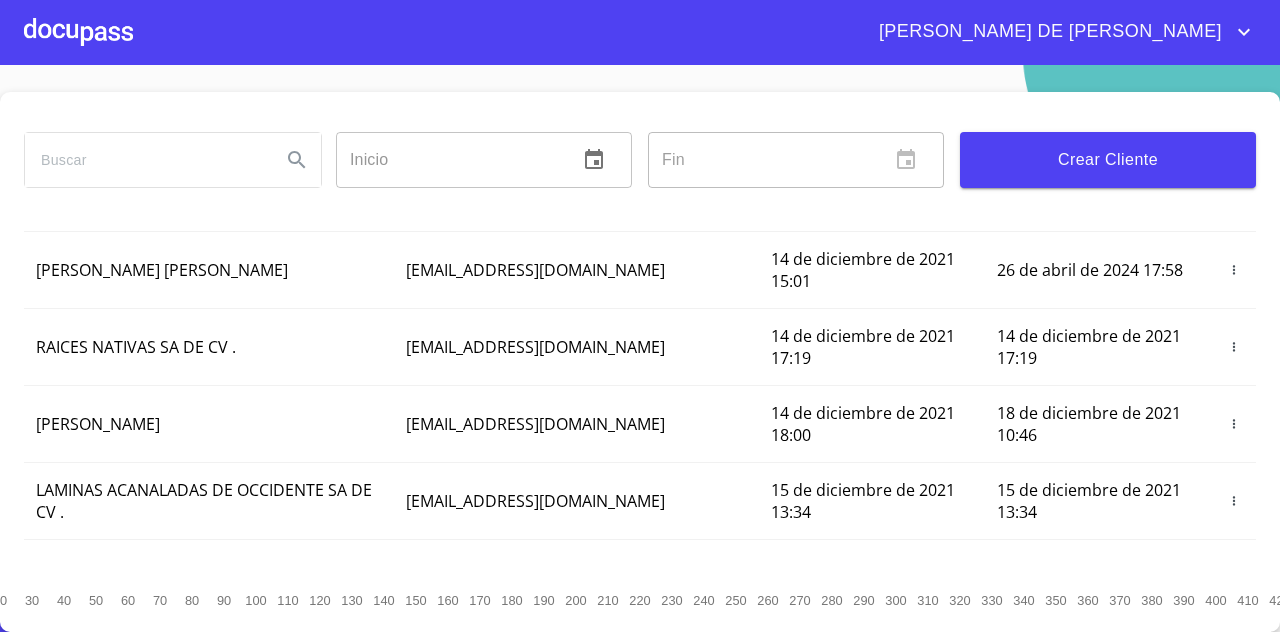
click at [214, 133] on input "search" at bounding box center [145, 160] width 240 height 54
type input "[PERSON_NAME]"
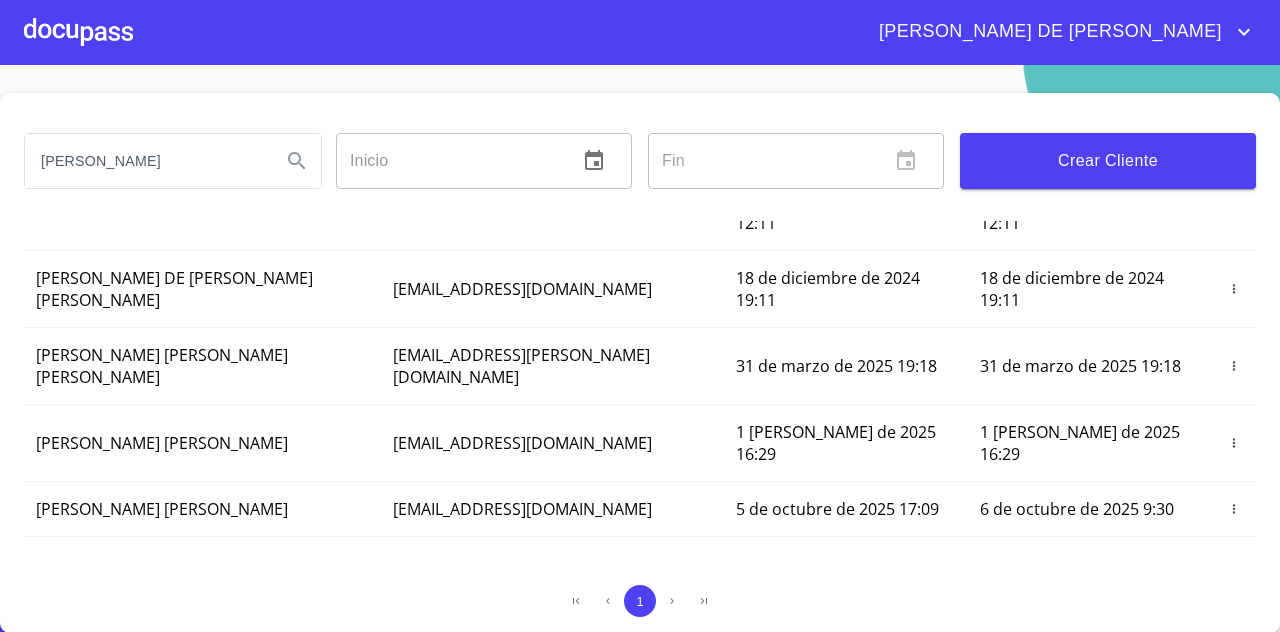
scroll to position [284, 0]
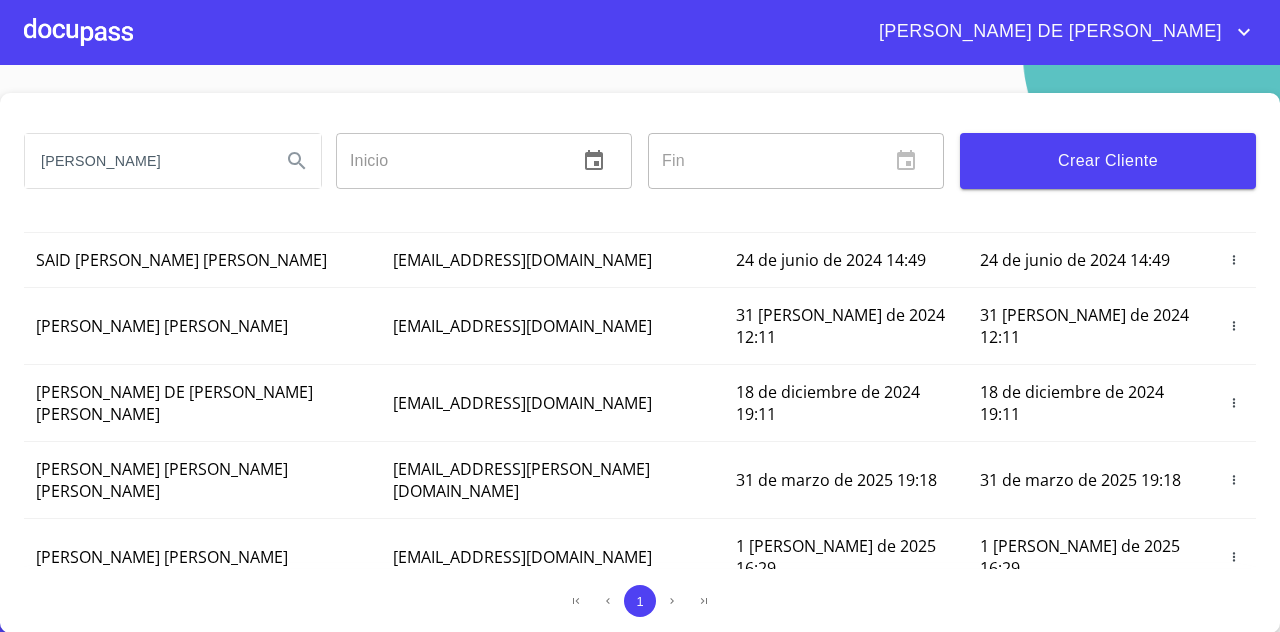
click at [271, 612] on span "[PERSON_NAME] [PERSON_NAME]" at bounding box center [162, 623] width 252 height 22
click at [736, 612] on span "5 de octubre de 2025 17:09" at bounding box center [837, 623] width 203 height 22
click at [1224, 613] on button "button" at bounding box center [1234, 623] width 20 height 20
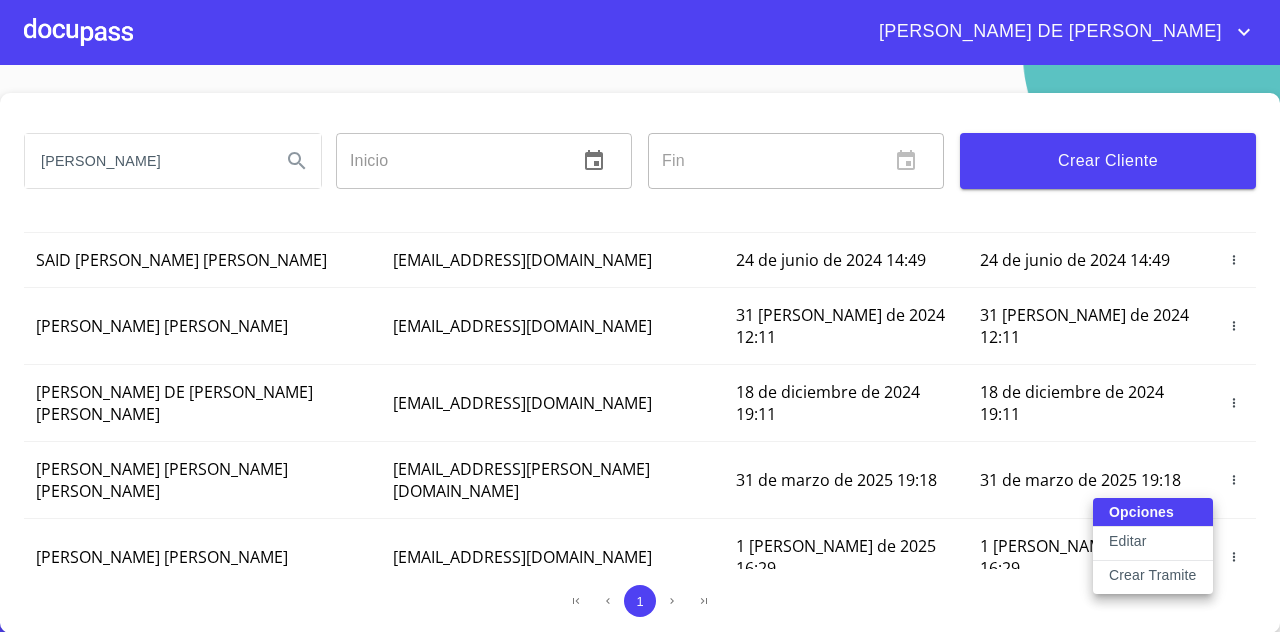
click at [954, 551] on div at bounding box center [640, 316] width 1280 height 632
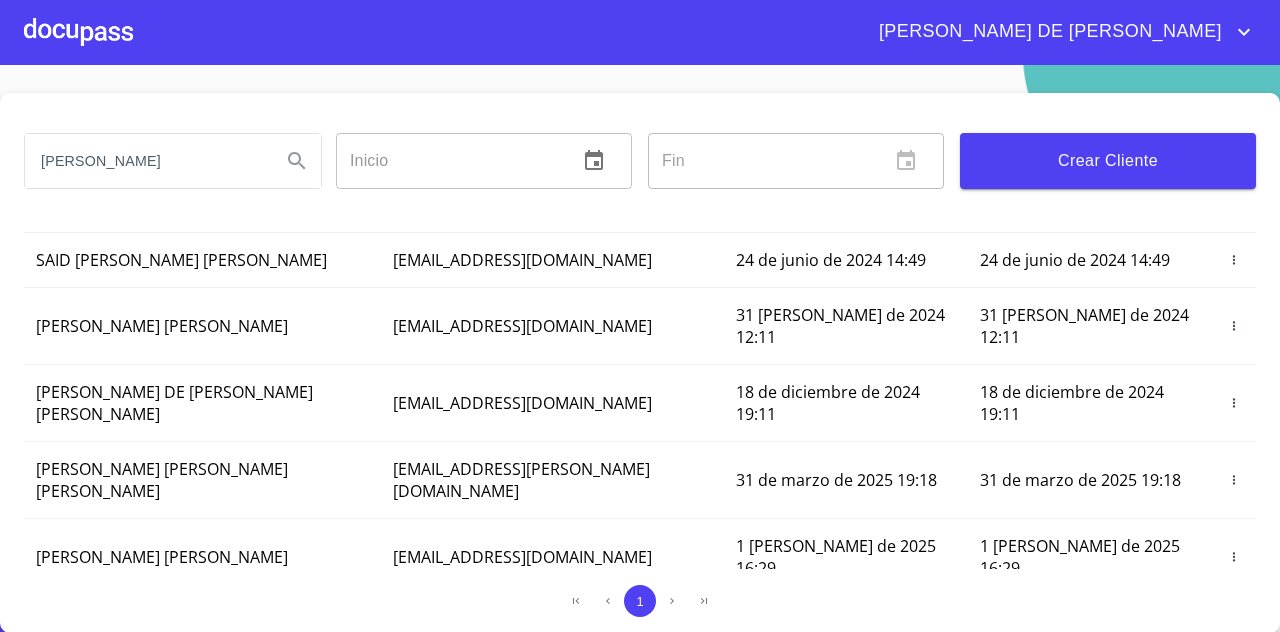
scroll to position [0, 0]
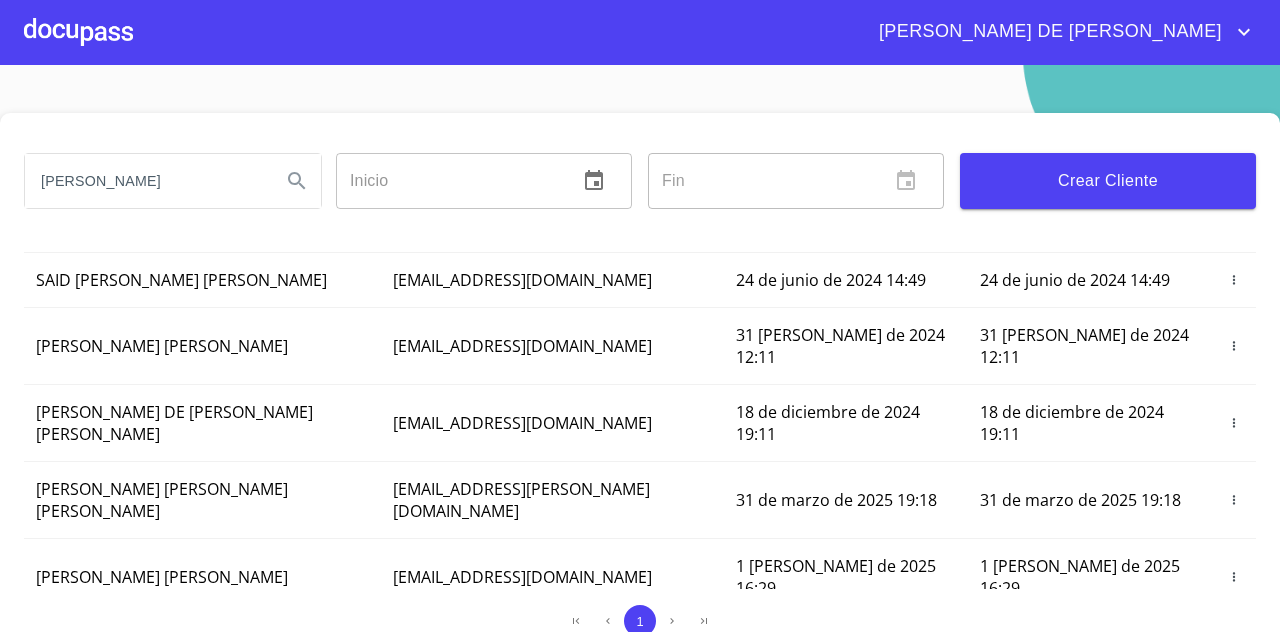
click at [116, 30] on div at bounding box center [78, 32] width 109 height 64
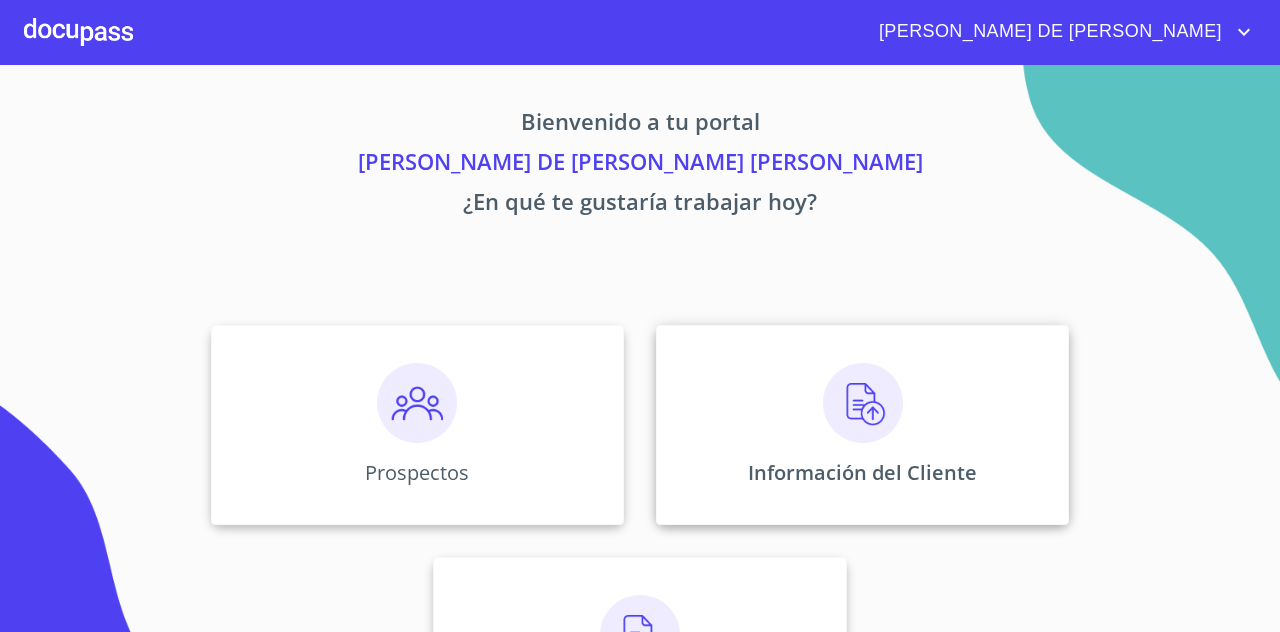
click at [798, 441] on div "Información del Cliente" at bounding box center [862, 425] width 413 height 200
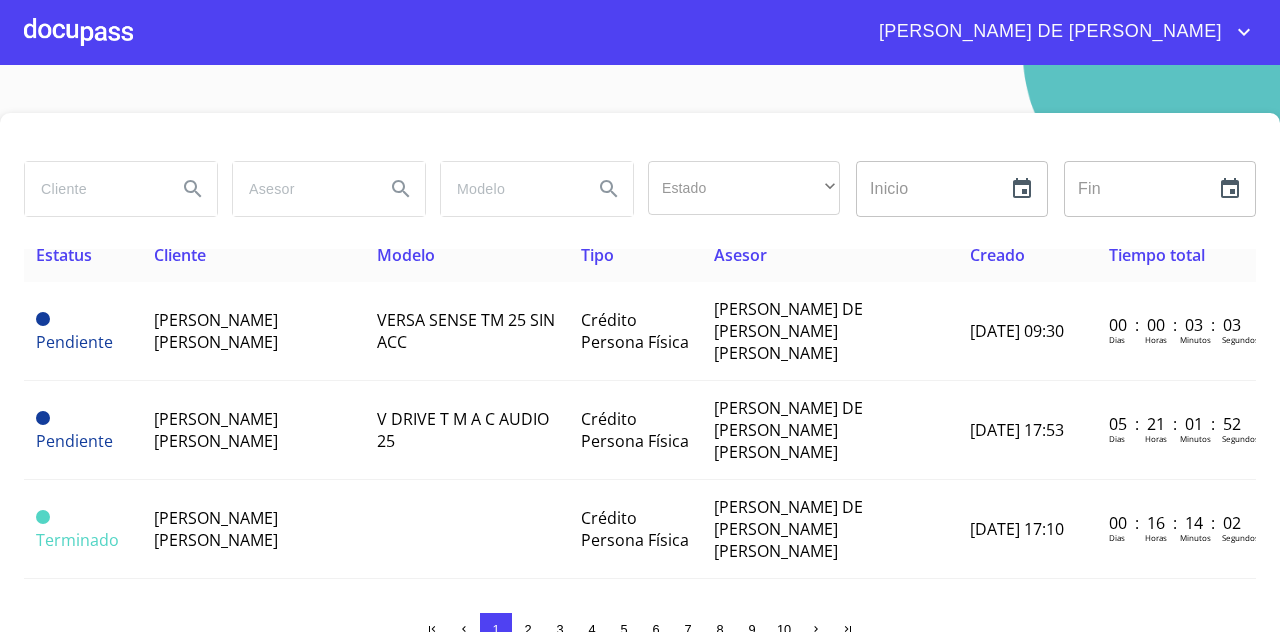
scroll to position [22, 0]
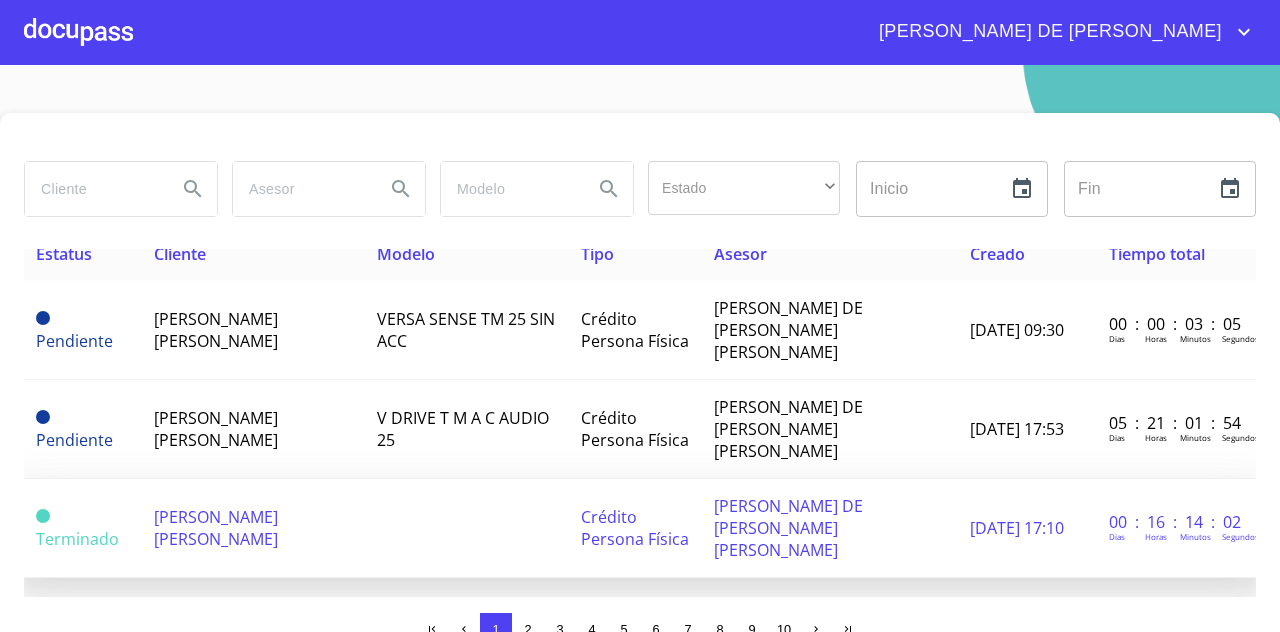
click at [772, 495] on span "[PERSON_NAME] DE [PERSON_NAME] [PERSON_NAME]" at bounding box center [788, 528] width 149 height 66
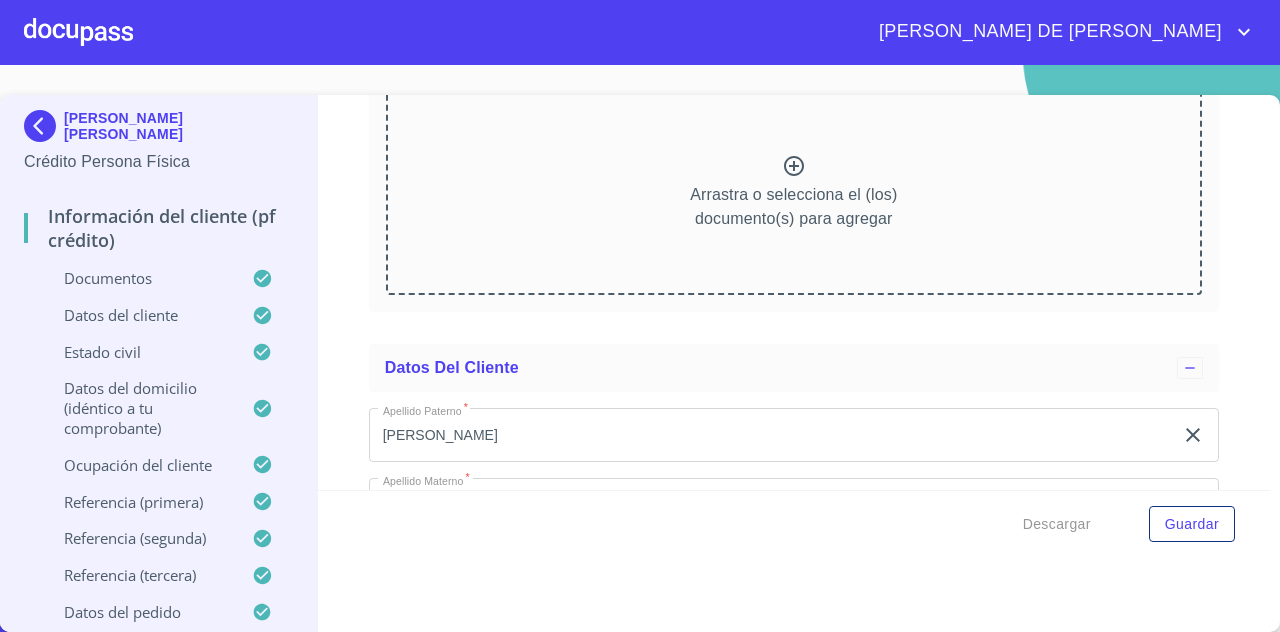
scroll to position [4962, 0]
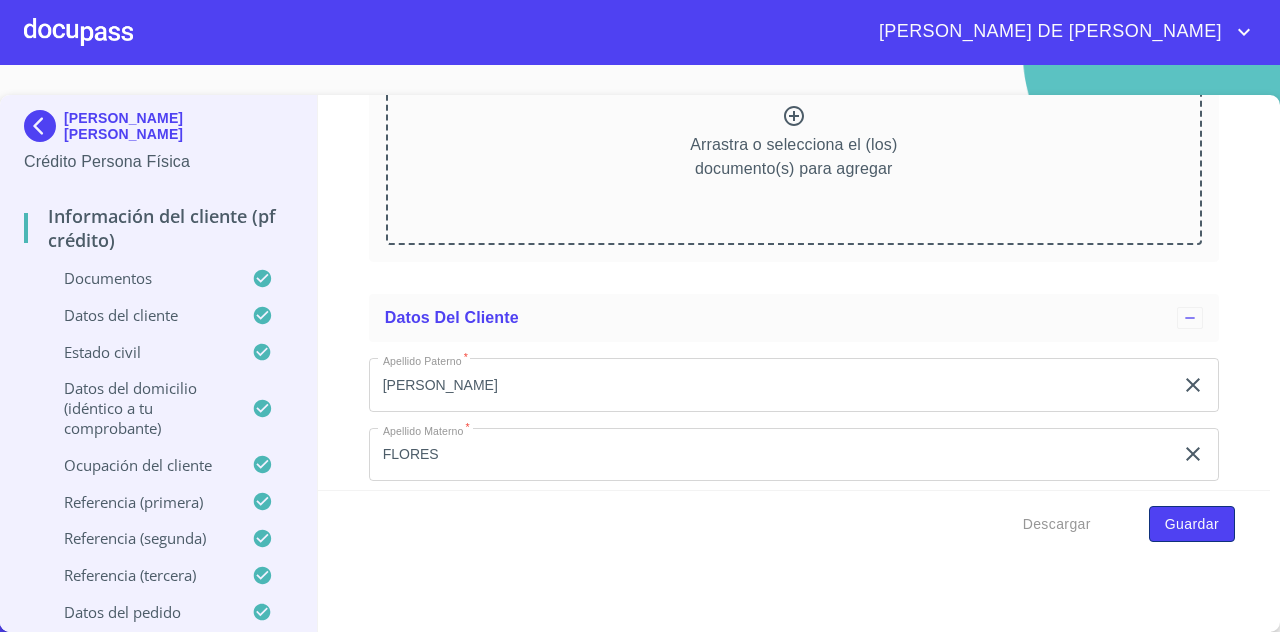
click at [1165, 523] on span "Guardar" at bounding box center [1192, 524] width 54 height 25
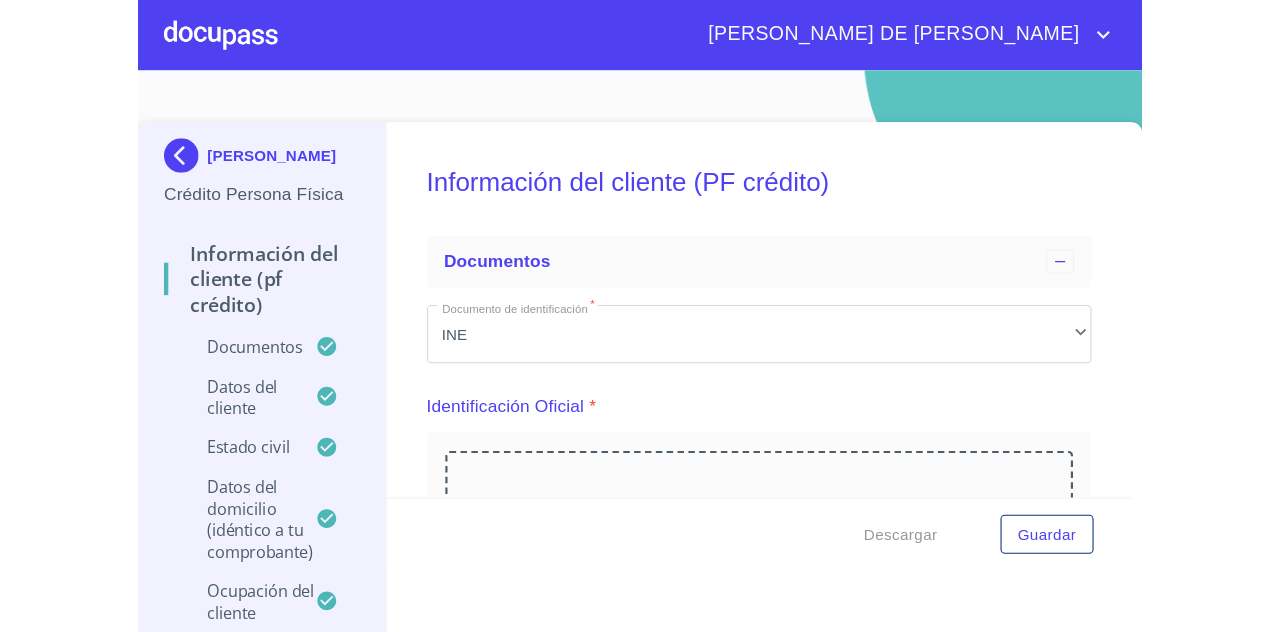
scroll to position [102, 0]
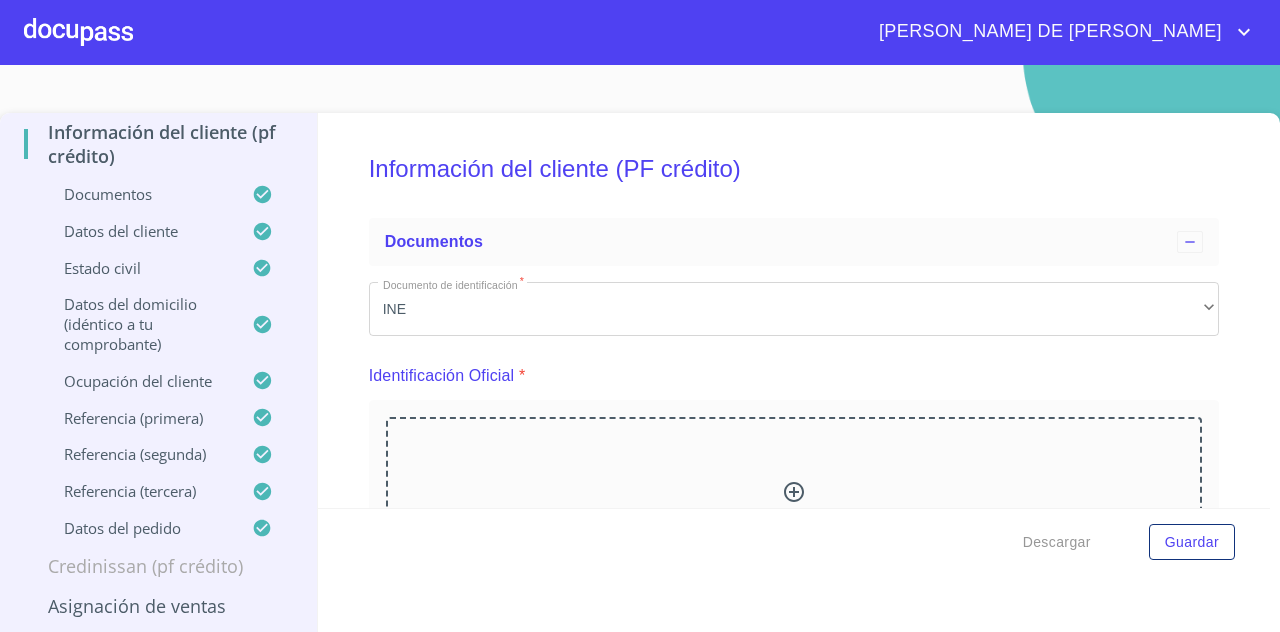
click at [106, 50] on div at bounding box center [78, 32] width 109 height 64
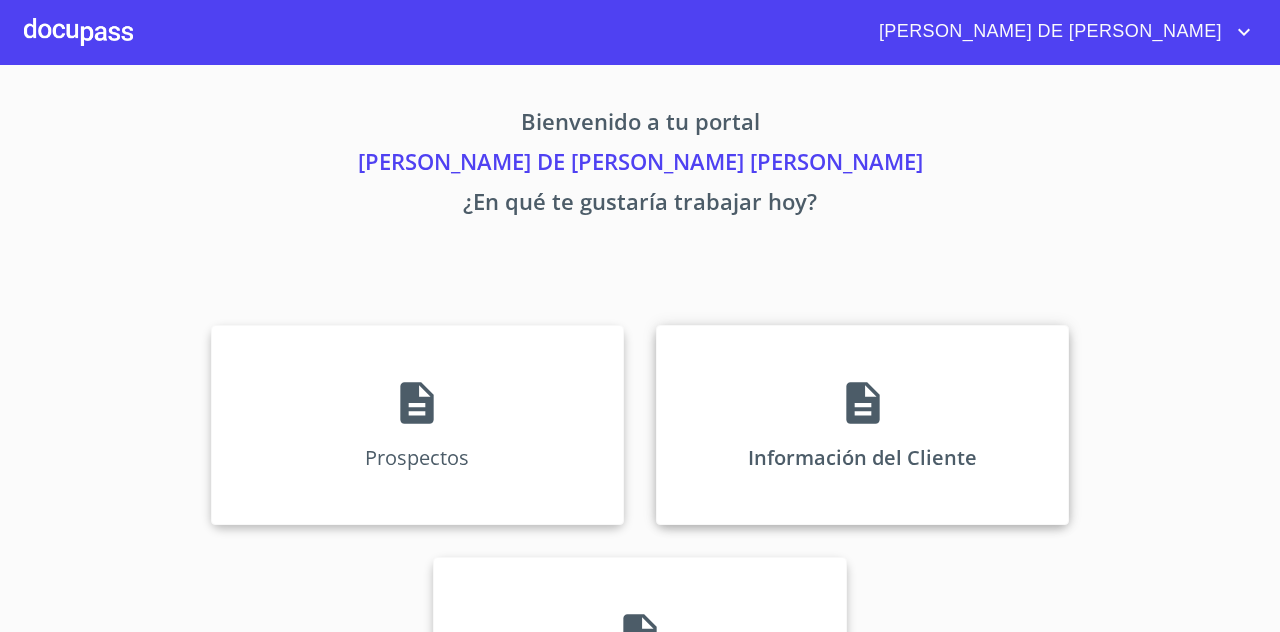
click at [804, 393] on div "Información del Cliente" at bounding box center [862, 425] width 413 height 200
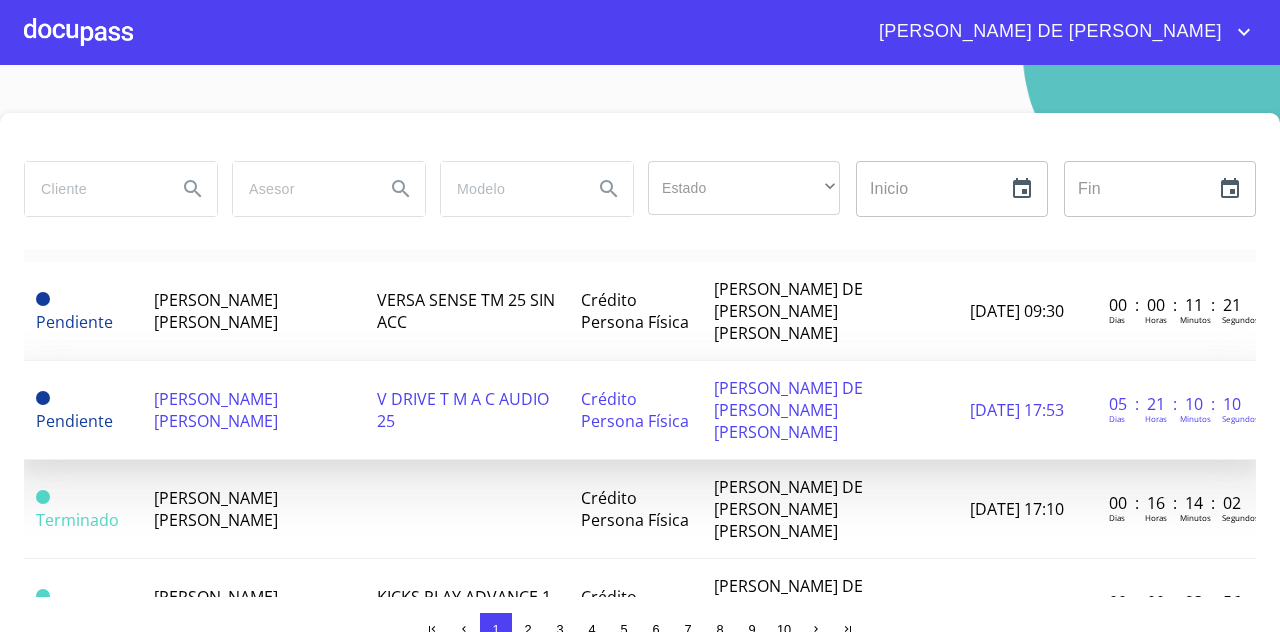
scroll to position [40, 0]
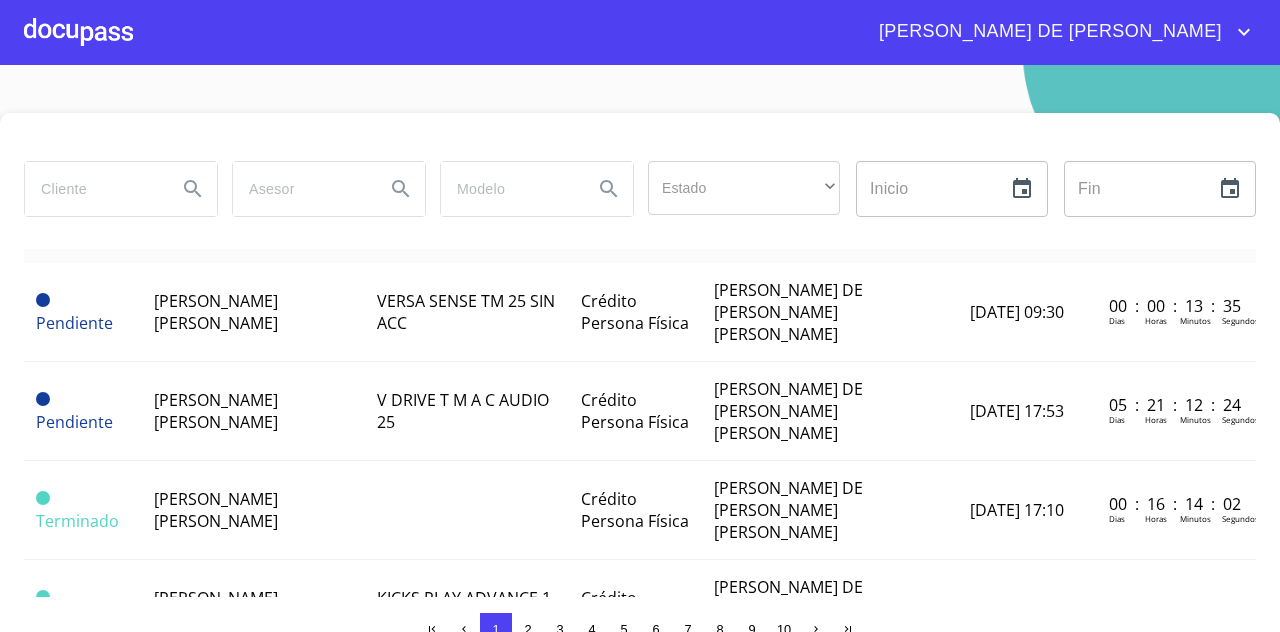
drag, startPoint x: 1132, startPoint y: 317, endPoint x: 1226, endPoint y: 235, distance: 124.7
click at [927, 235] on div "Estado ​ ​ Inicio ​ Fin ​" at bounding box center [640, 201] width 1232 height 96
